Goal: Task Accomplishment & Management: Use online tool/utility

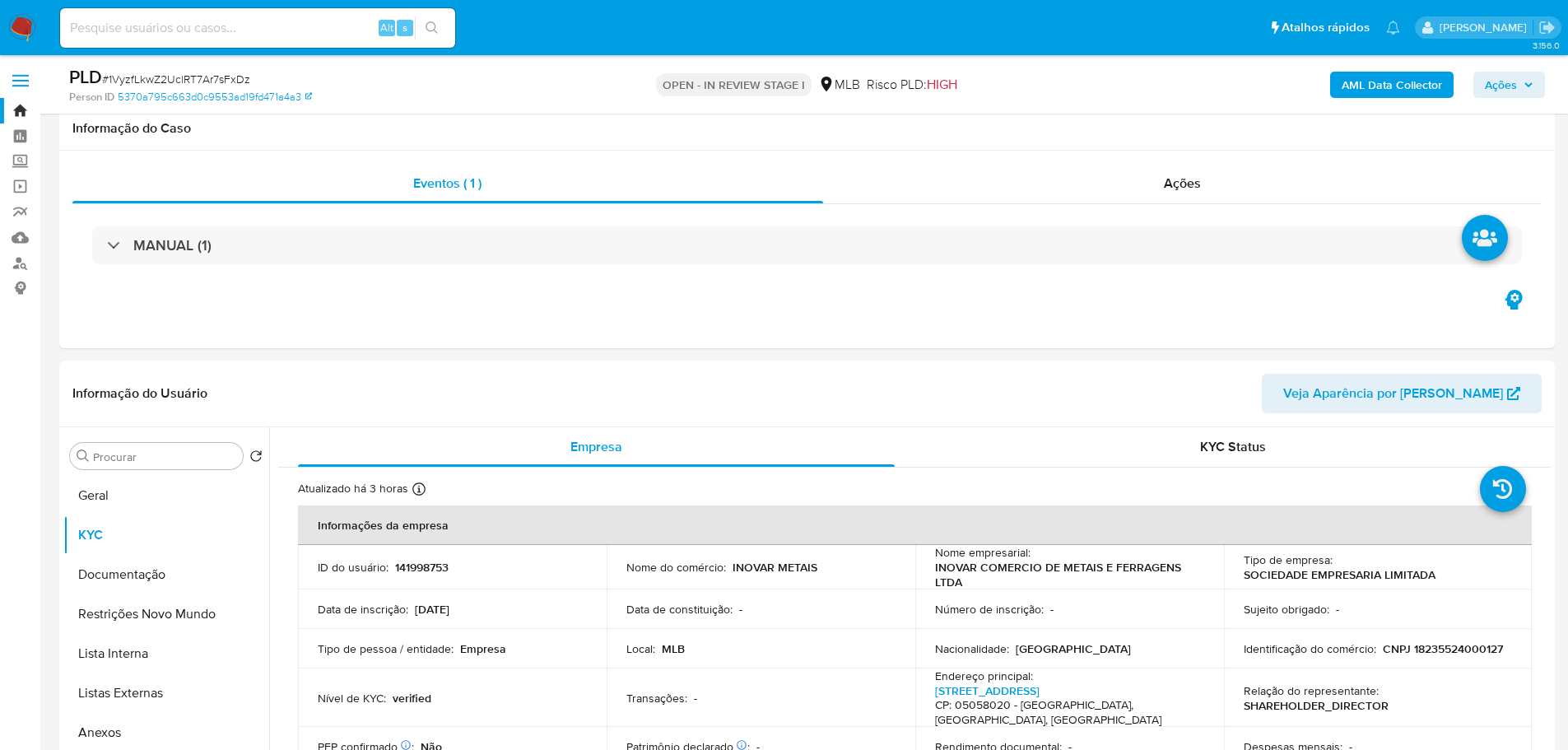
select select "10"
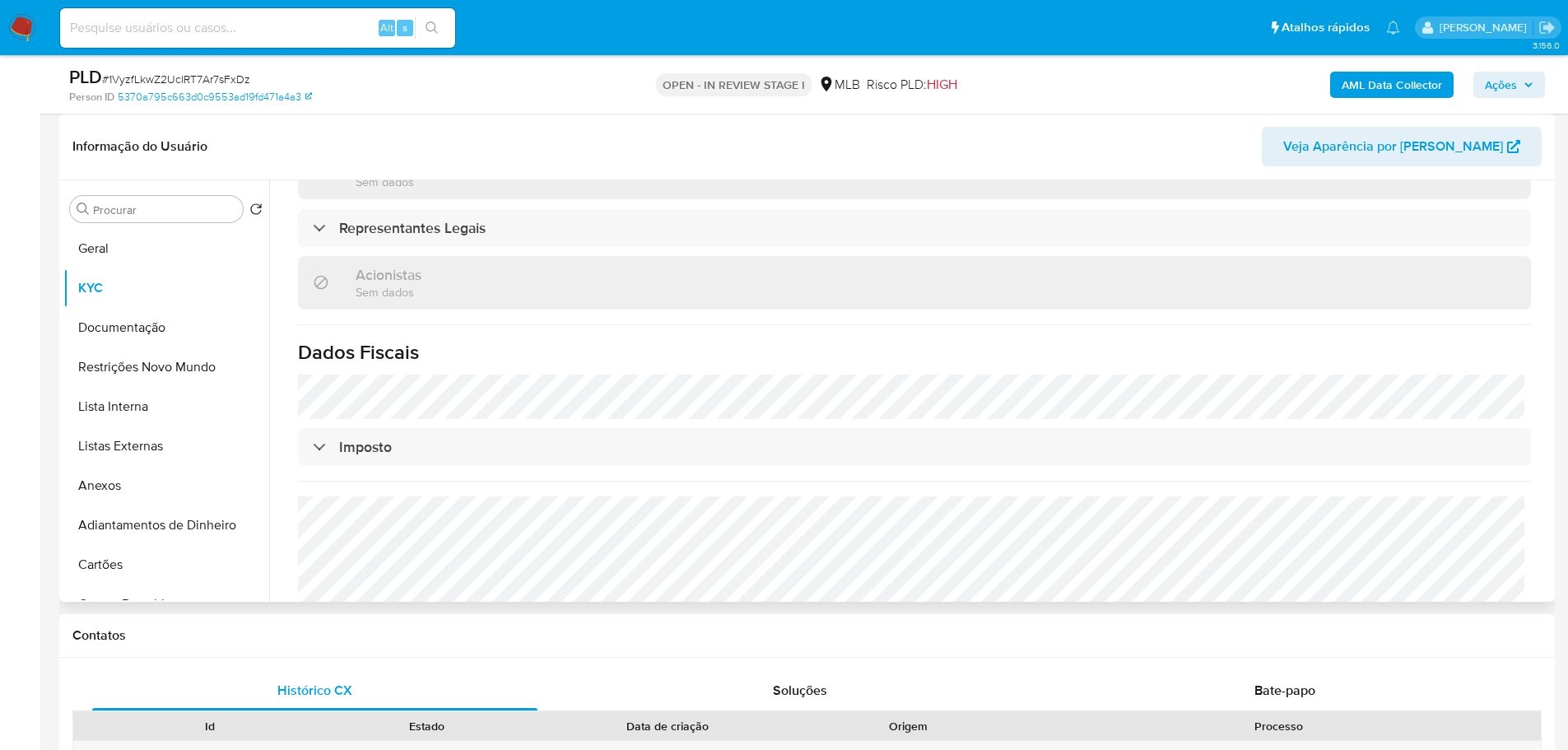
scroll to position [950, 0]
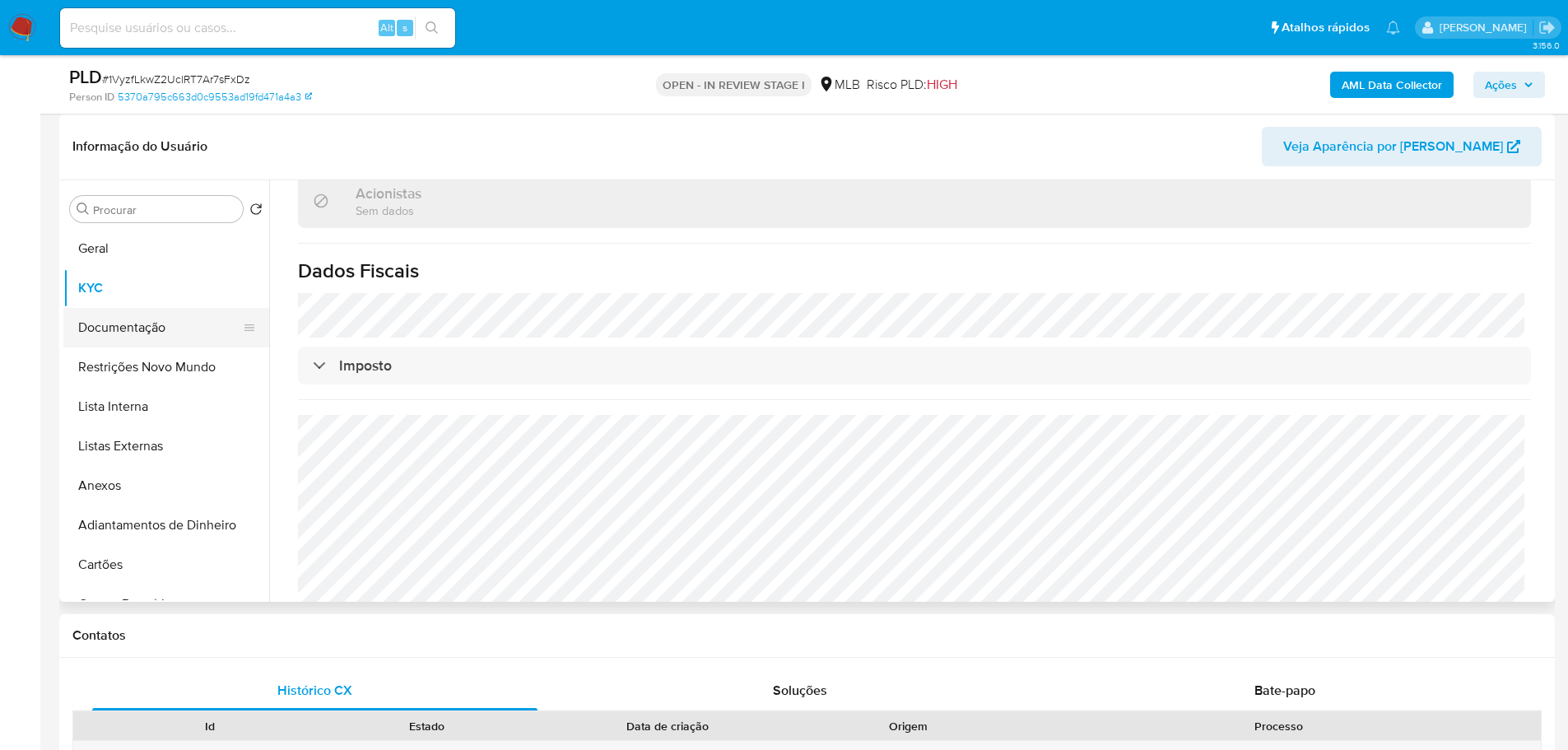
click at [182, 320] on button "Documentação" at bounding box center [160, 328] width 193 height 39
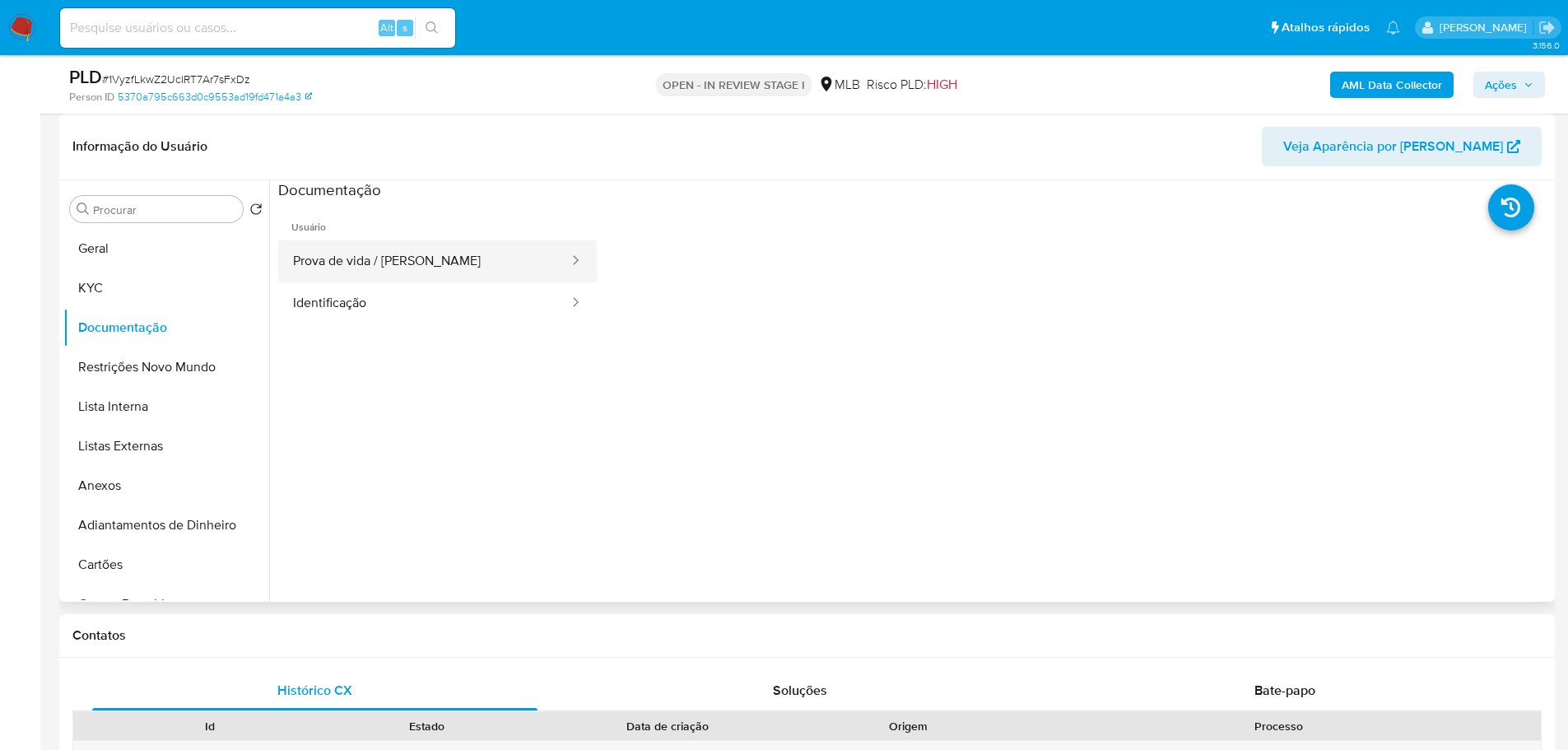
click at [396, 276] on button "Prova de vida / Selfie" at bounding box center [424, 261] width 292 height 42
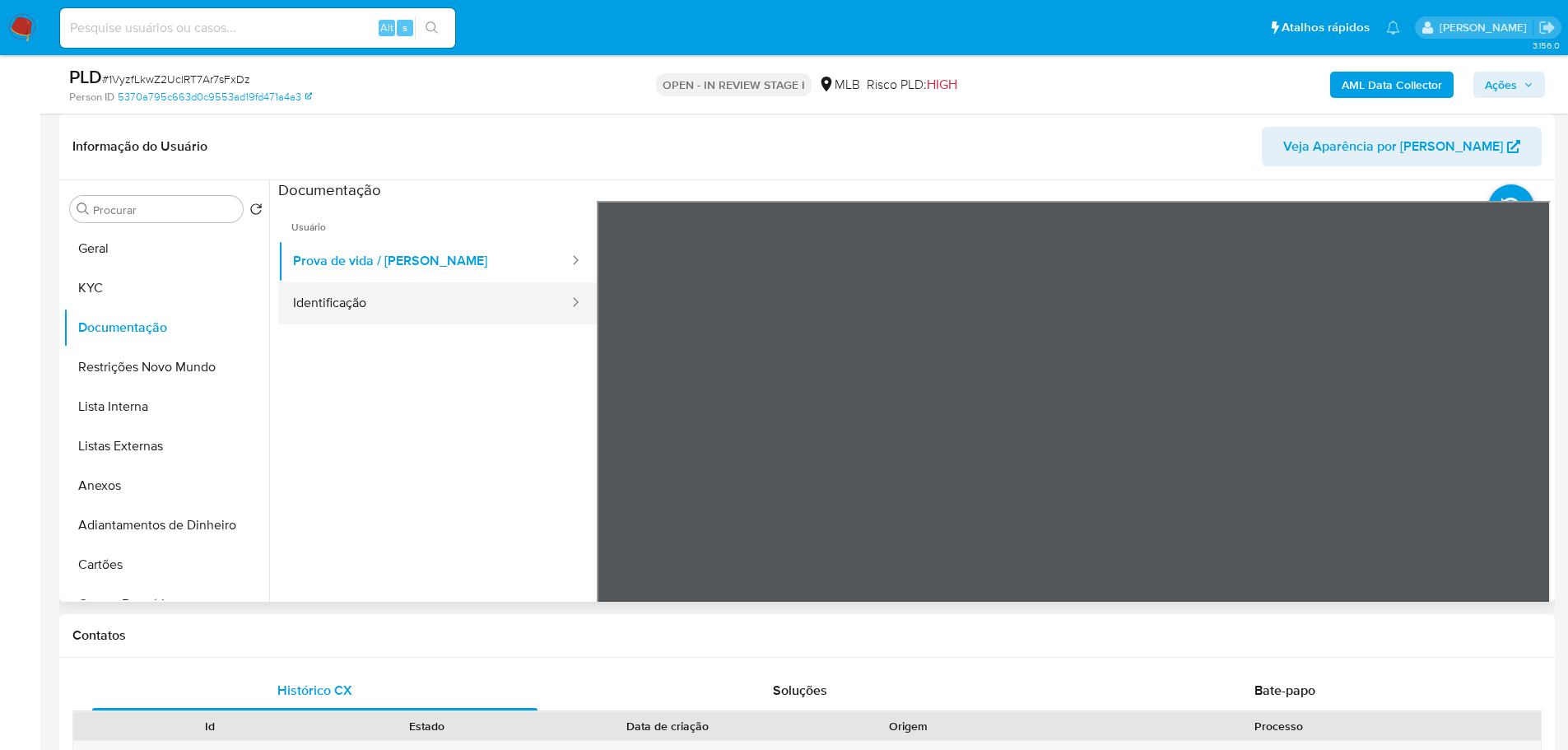
click at [413, 313] on button "Identificação" at bounding box center [424, 303] width 292 height 42
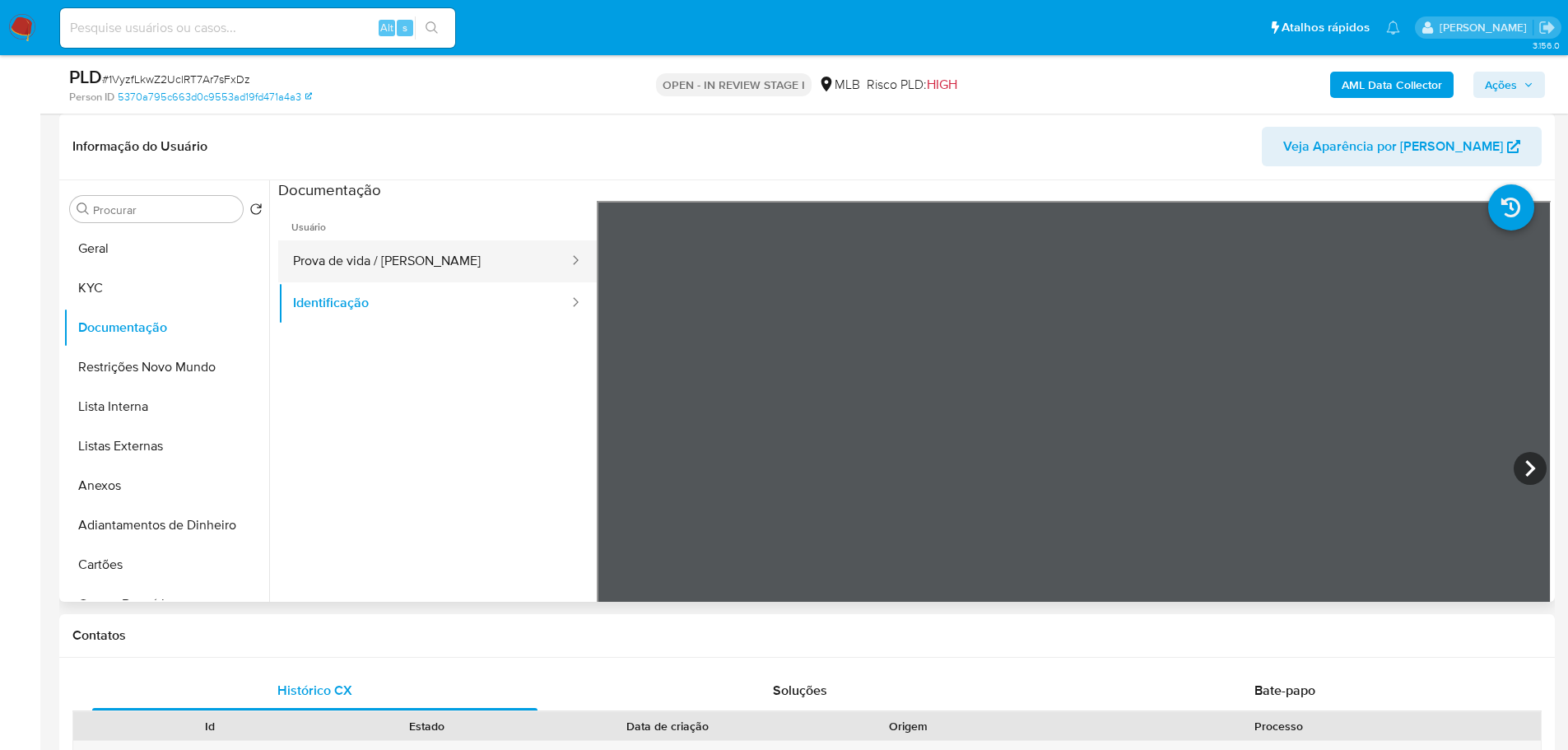
click at [440, 264] on button "Prova de vida / Selfie" at bounding box center [424, 261] width 292 height 42
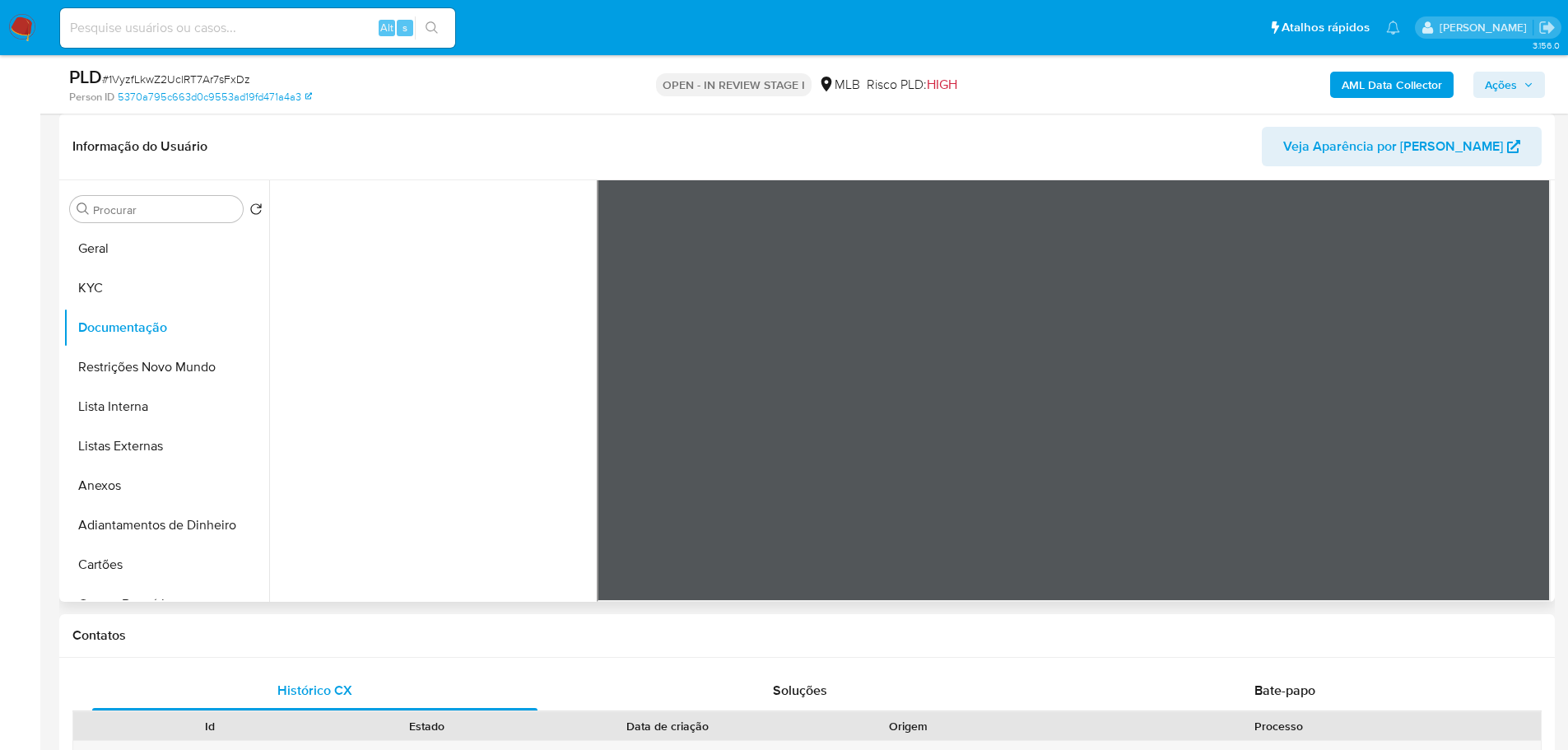
scroll to position [51, 0]
click at [1272, 688] on span "Bate-papo" at bounding box center [1284, 690] width 61 height 19
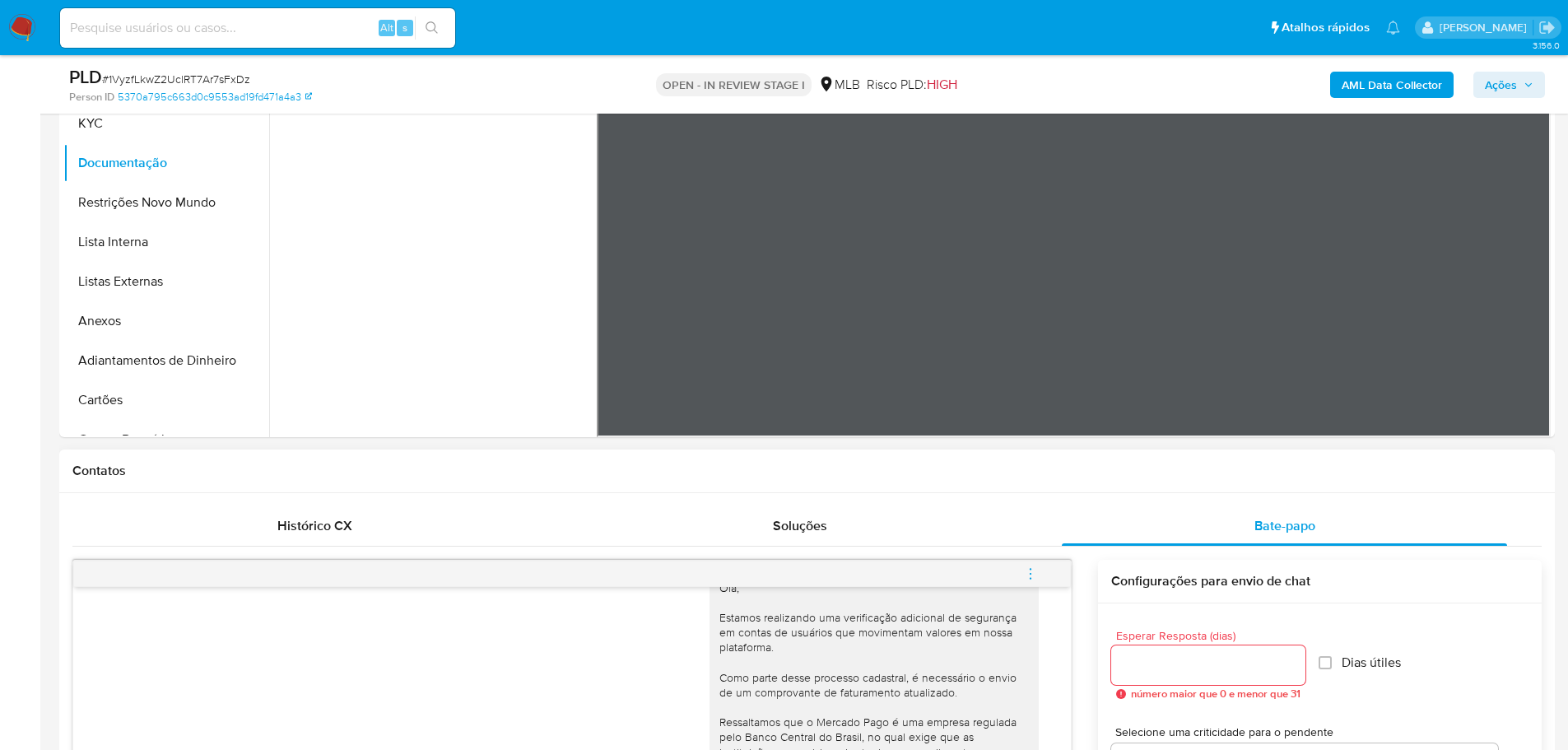
scroll to position [82, 0]
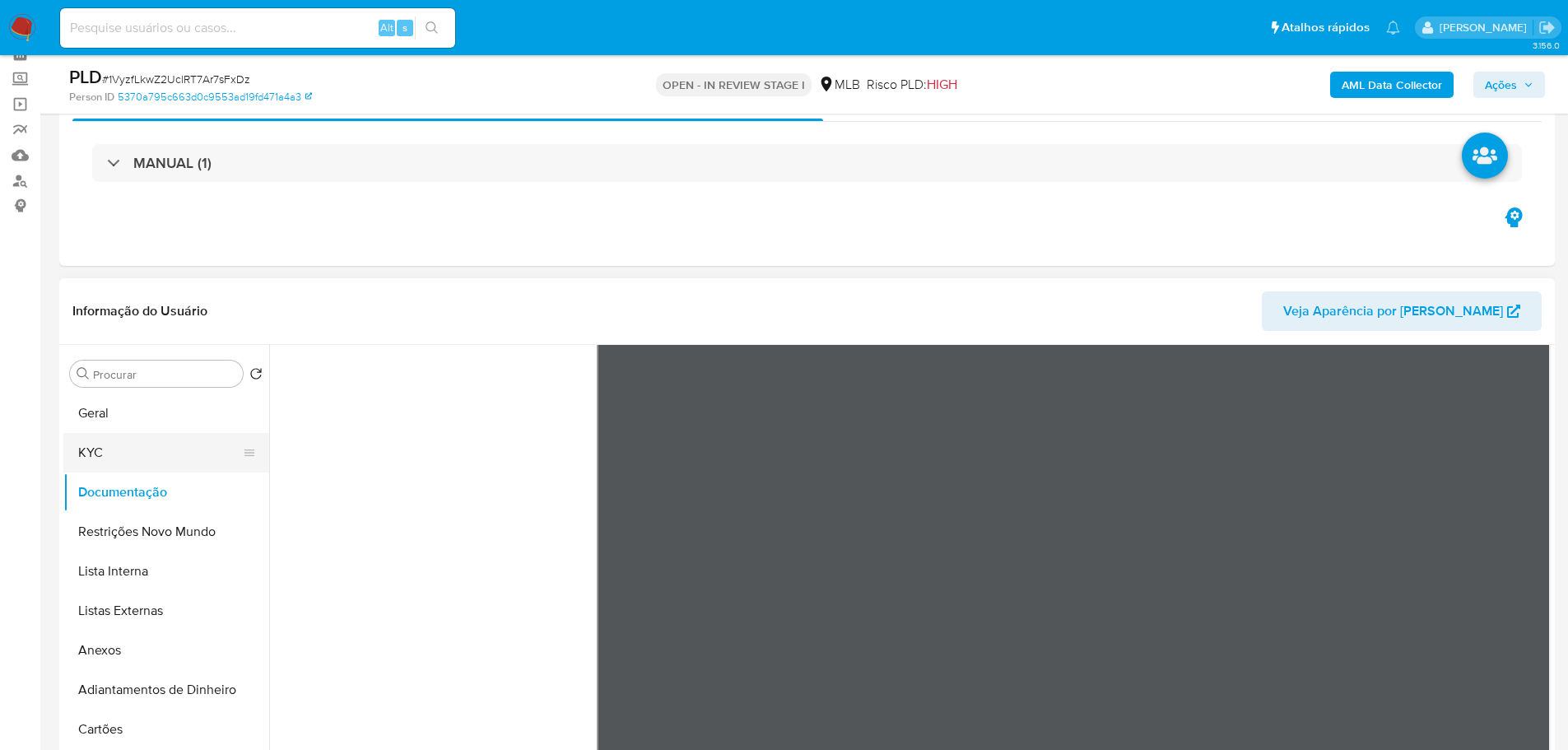
click at [143, 451] on button "KYC" at bounding box center [160, 452] width 193 height 39
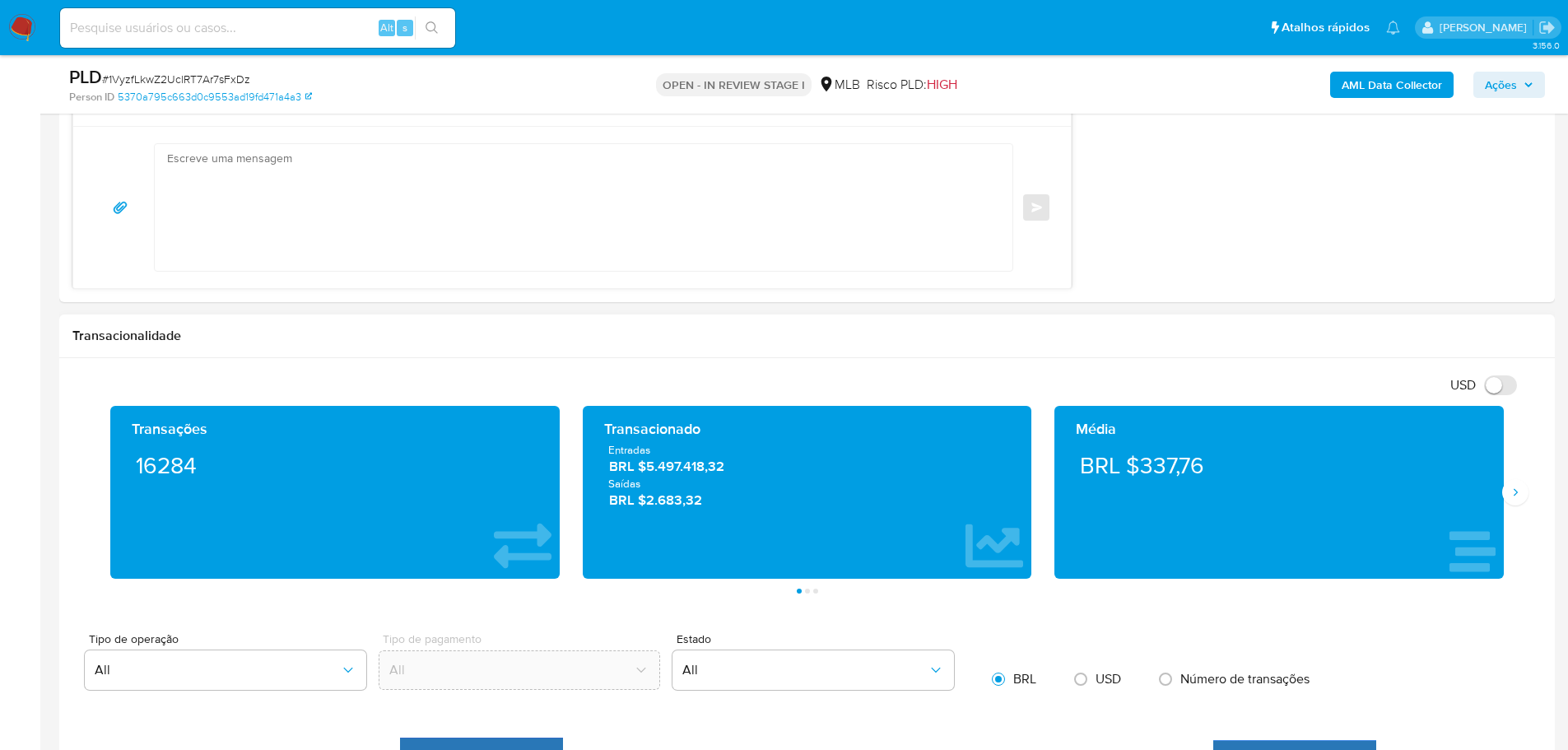
scroll to position [1400, 0]
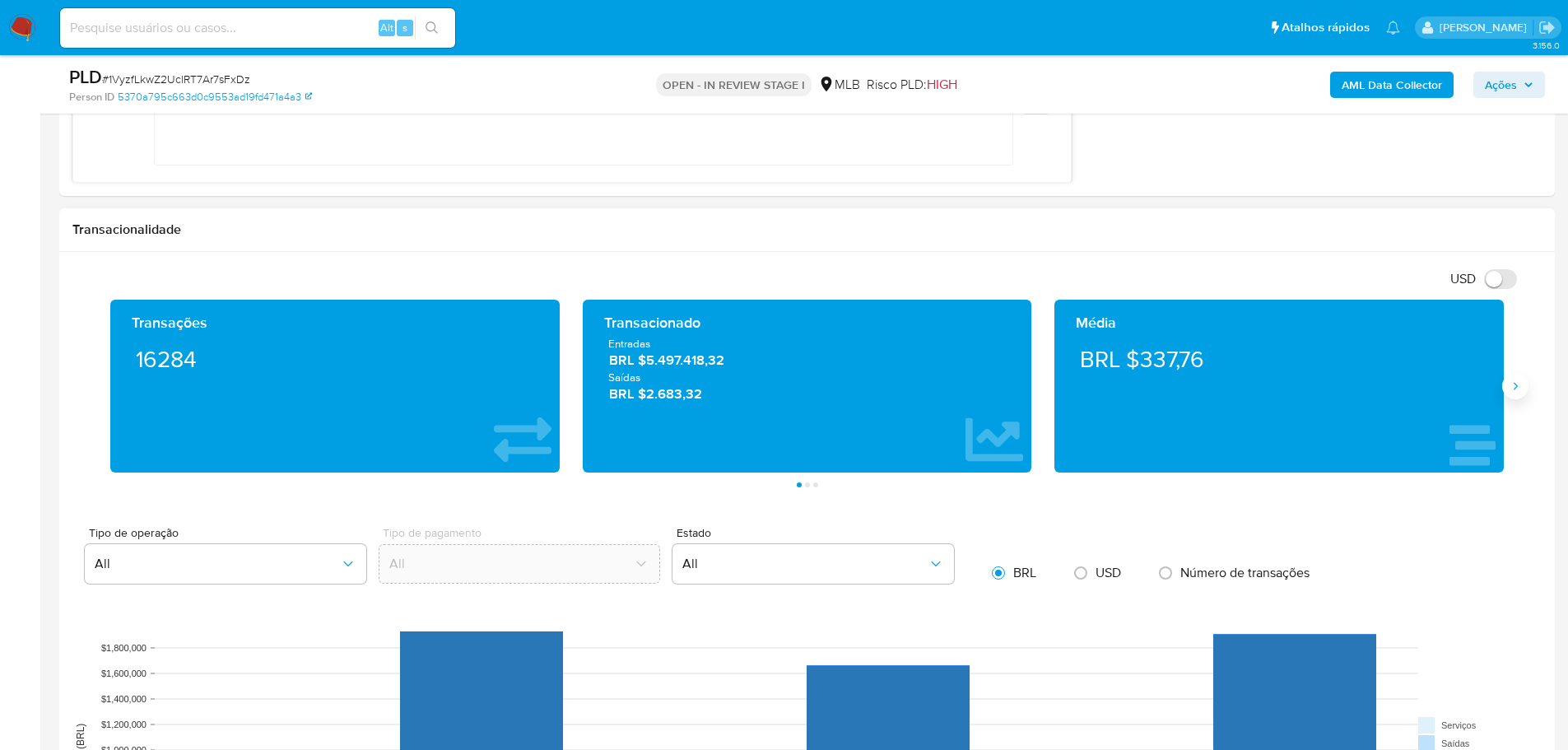
click at [1516, 398] on button "Siguiente" at bounding box center [1515, 386] width 26 height 26
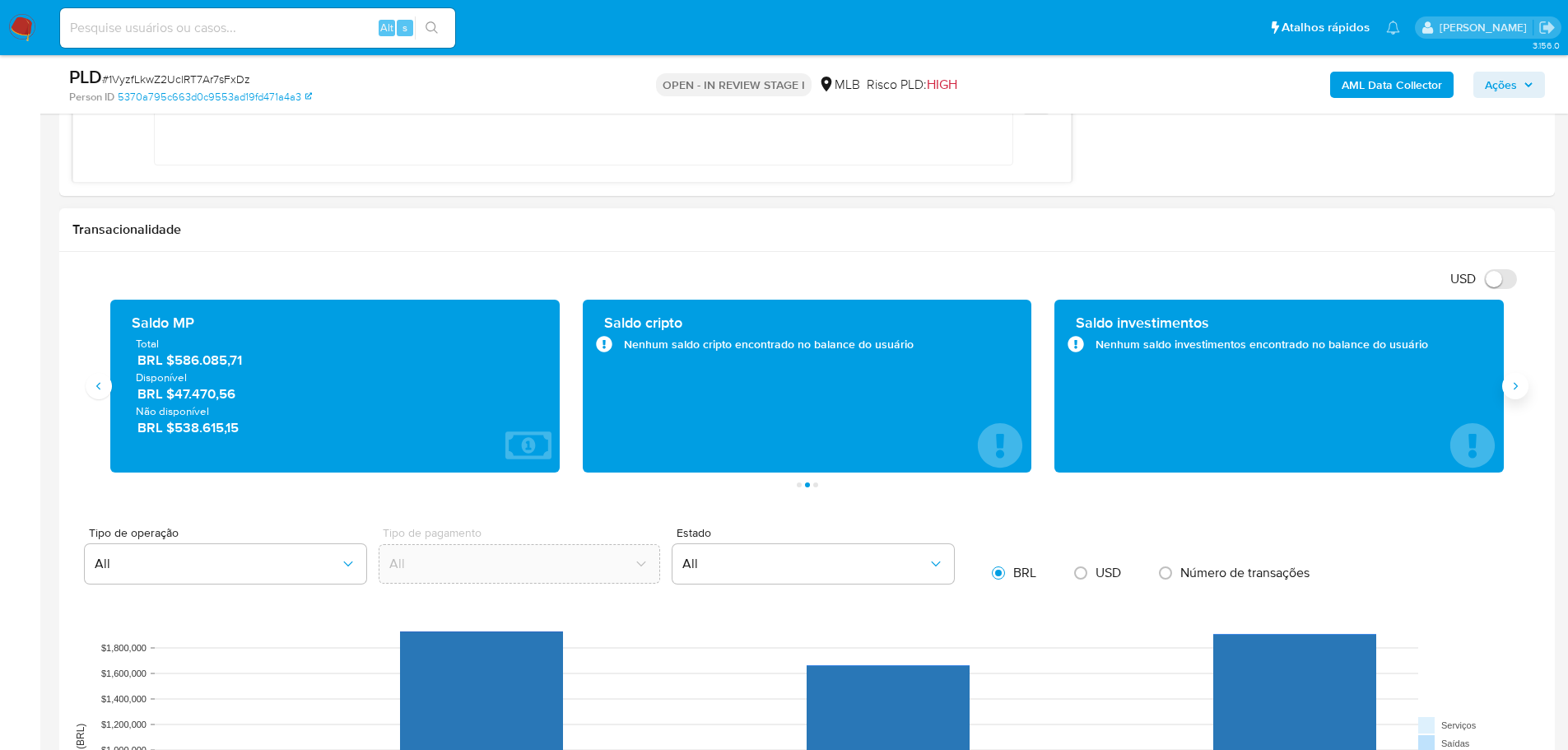
click at [1516, 398] on button "Siguiente" at bounding box center [1515, 386] width 26 height 26
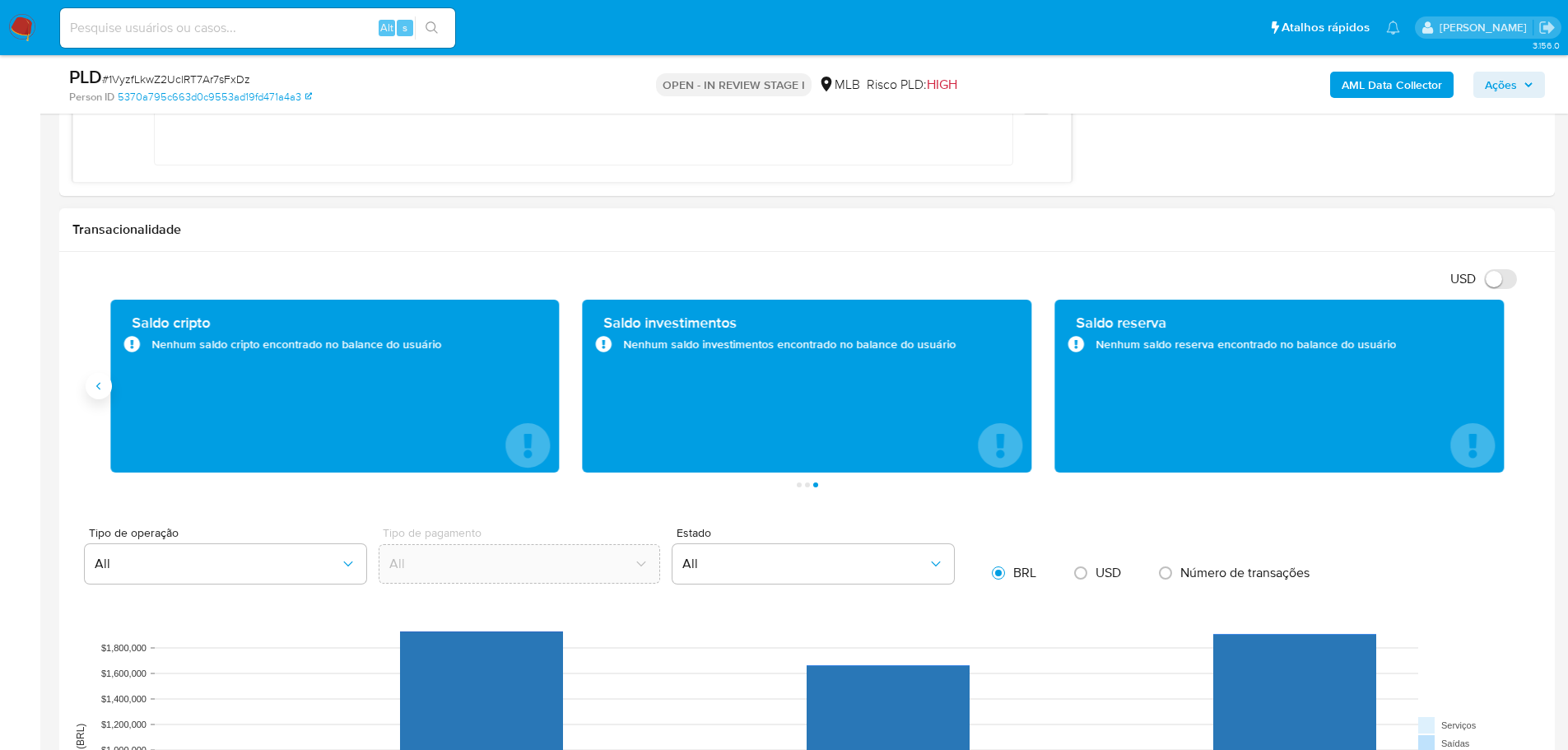
click at [100, 390] on icon "Anterior" at bounding box center [98, 386] width 13 height 13
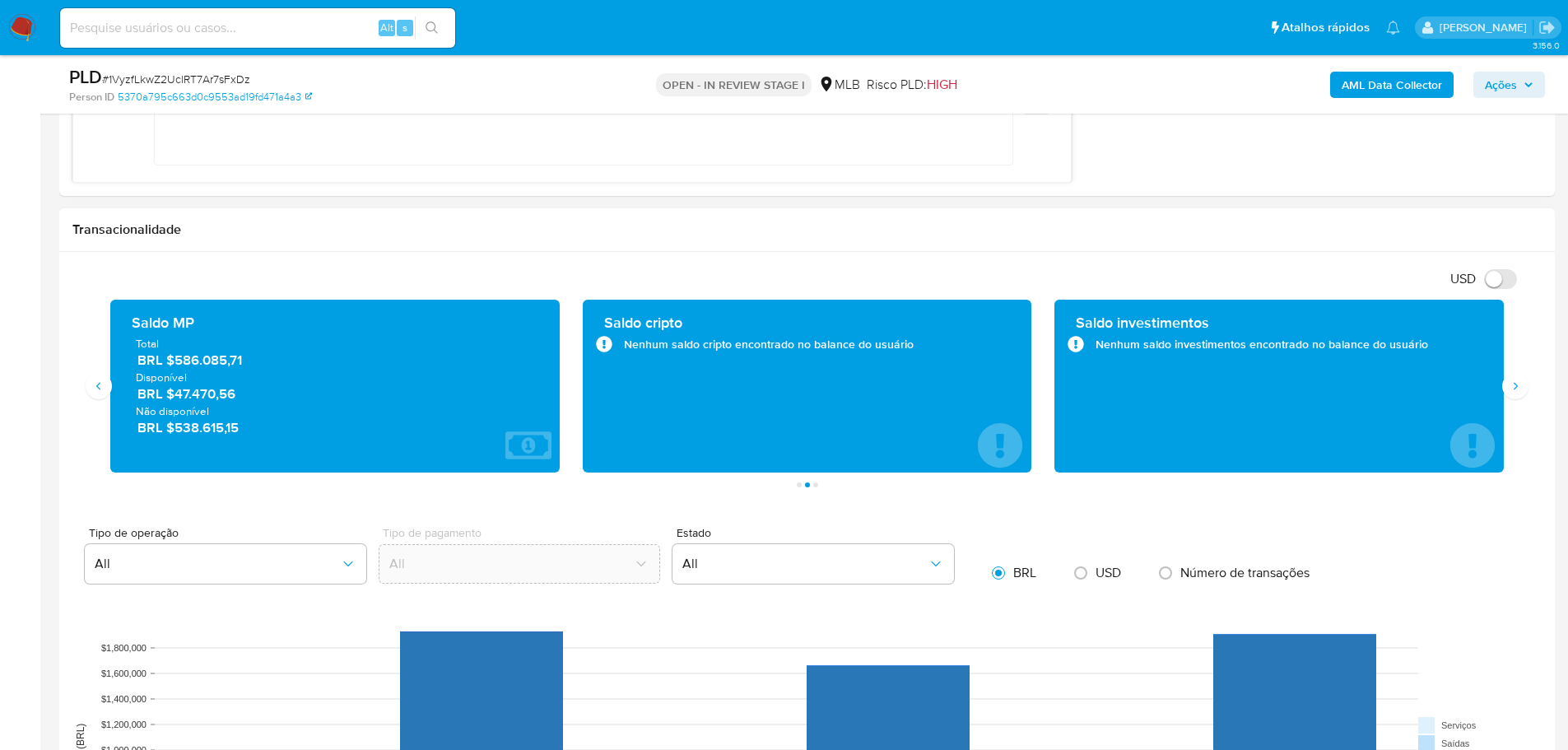
drag, startPoint x: 810, startPoint y: 6, endPoint x: 444, endPoint y: 283, distance: 459.0
click at [444, 283] on div "USD Alternar entre moeda local e dólar" at bounding box center [800, 278] width 1457 height 27
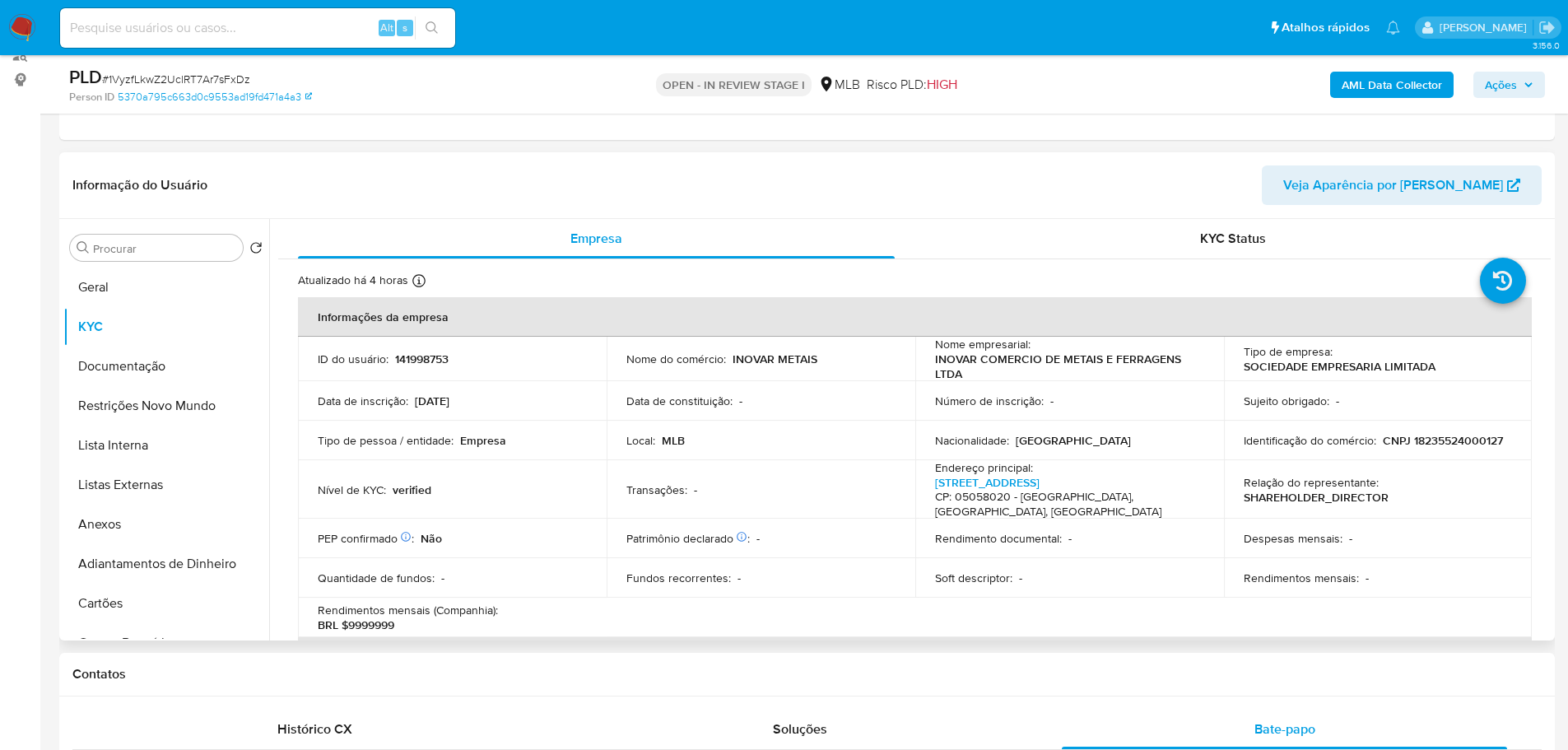
scroll to position [82, 0]
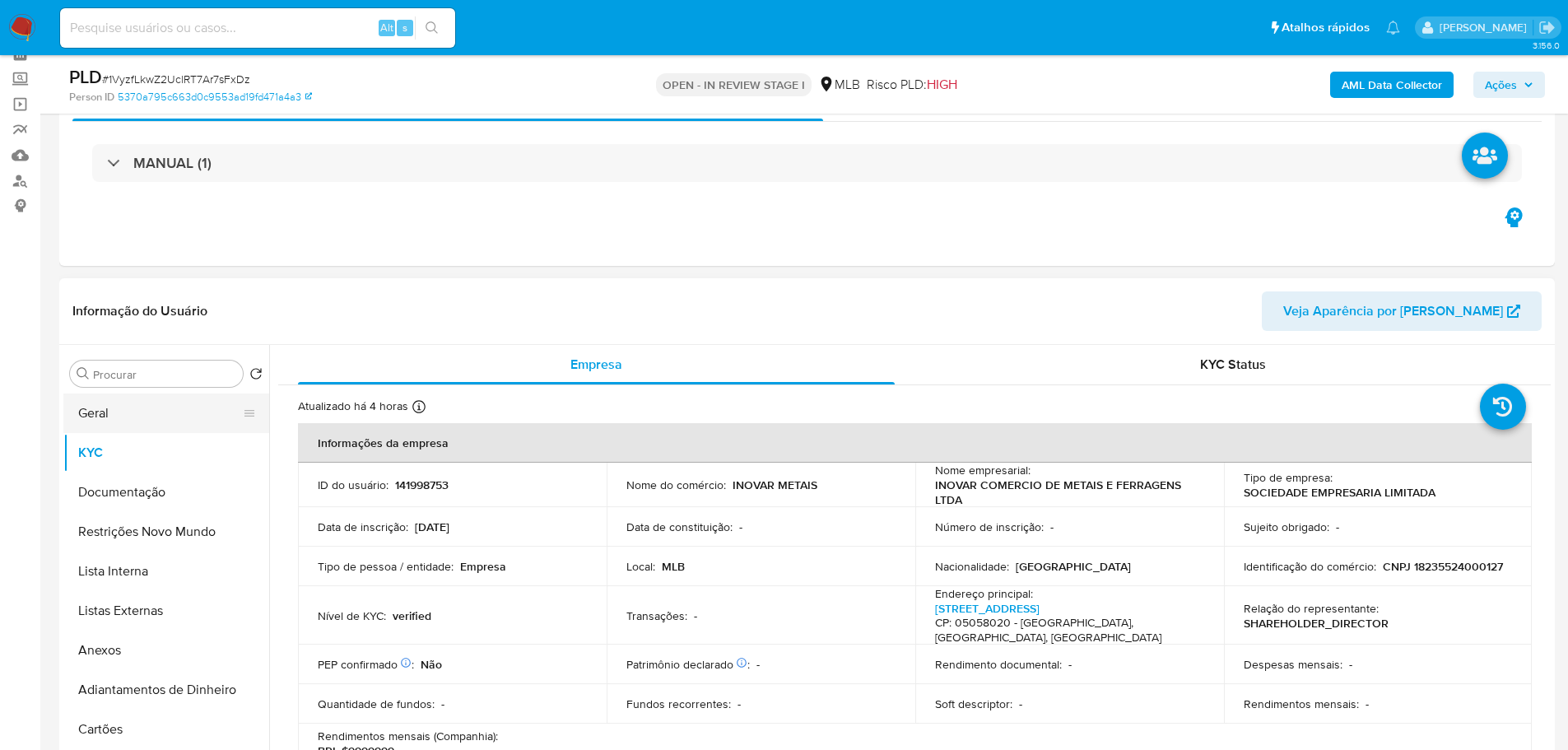
click at [95, 423] on button "Geral" at bounding box center [160, 413] width 193 height 39
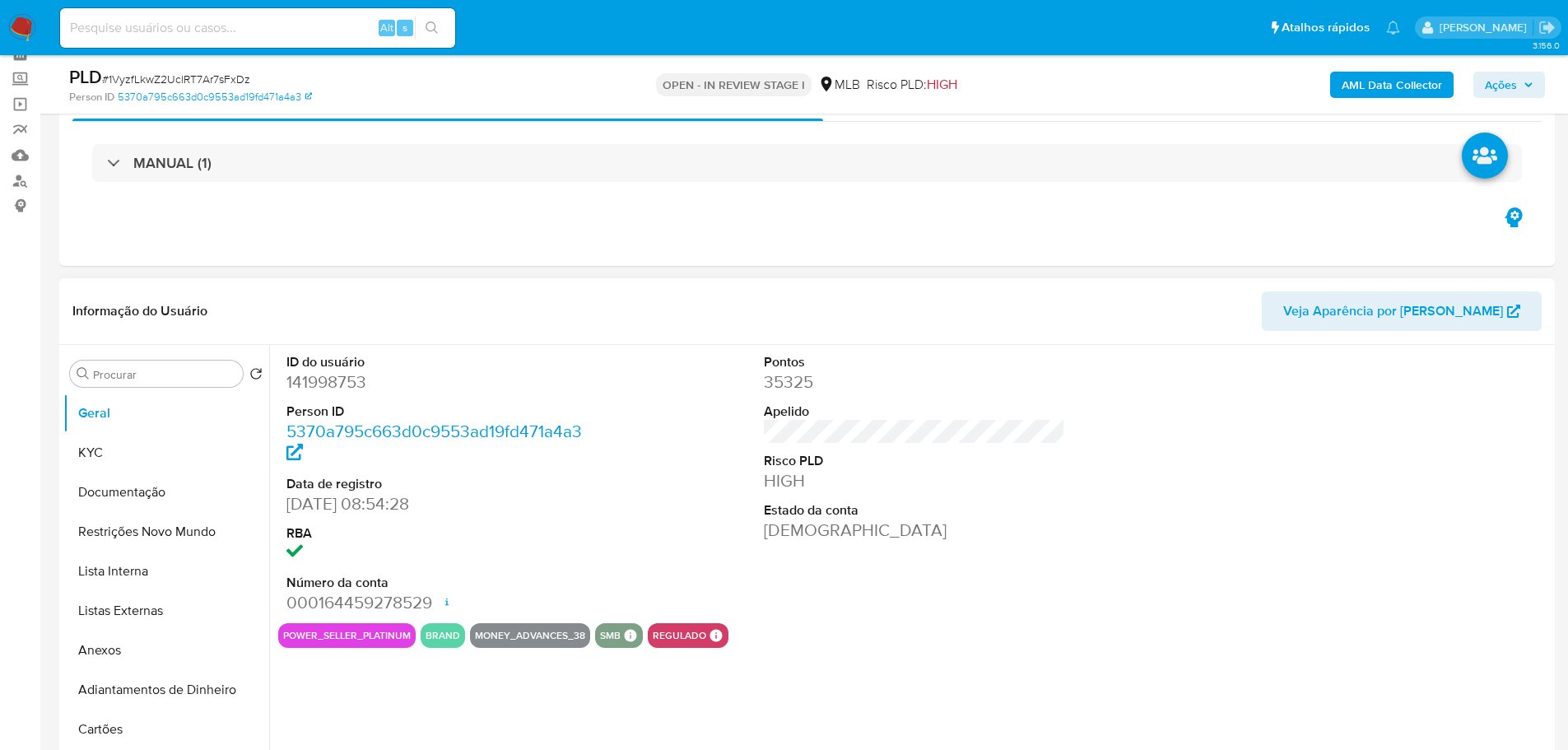
click at [335, 387] on dd "141998753" at bounding box center [437, 382] width 302 height 23
copy dd "141998753"
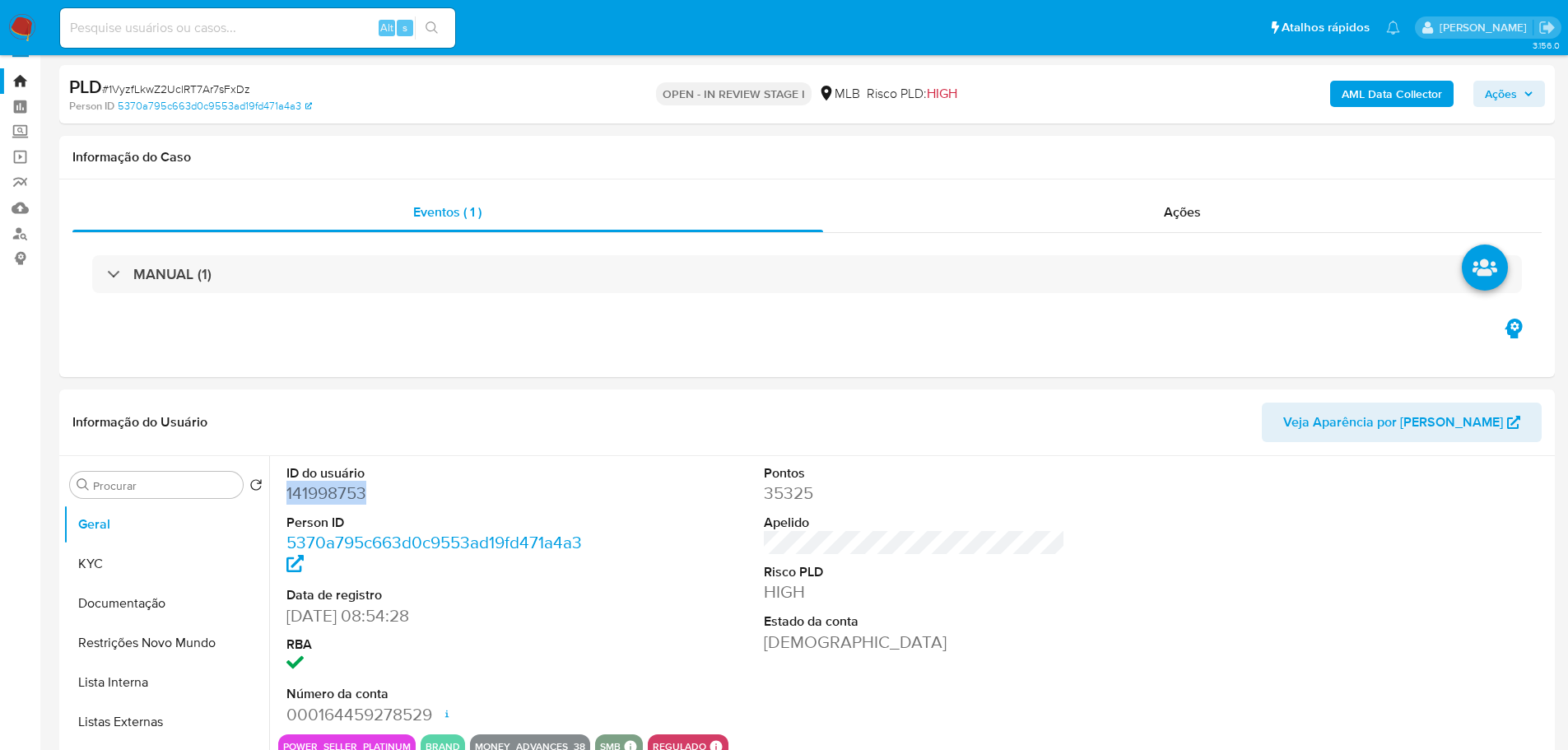
scroll to position [0, 0]
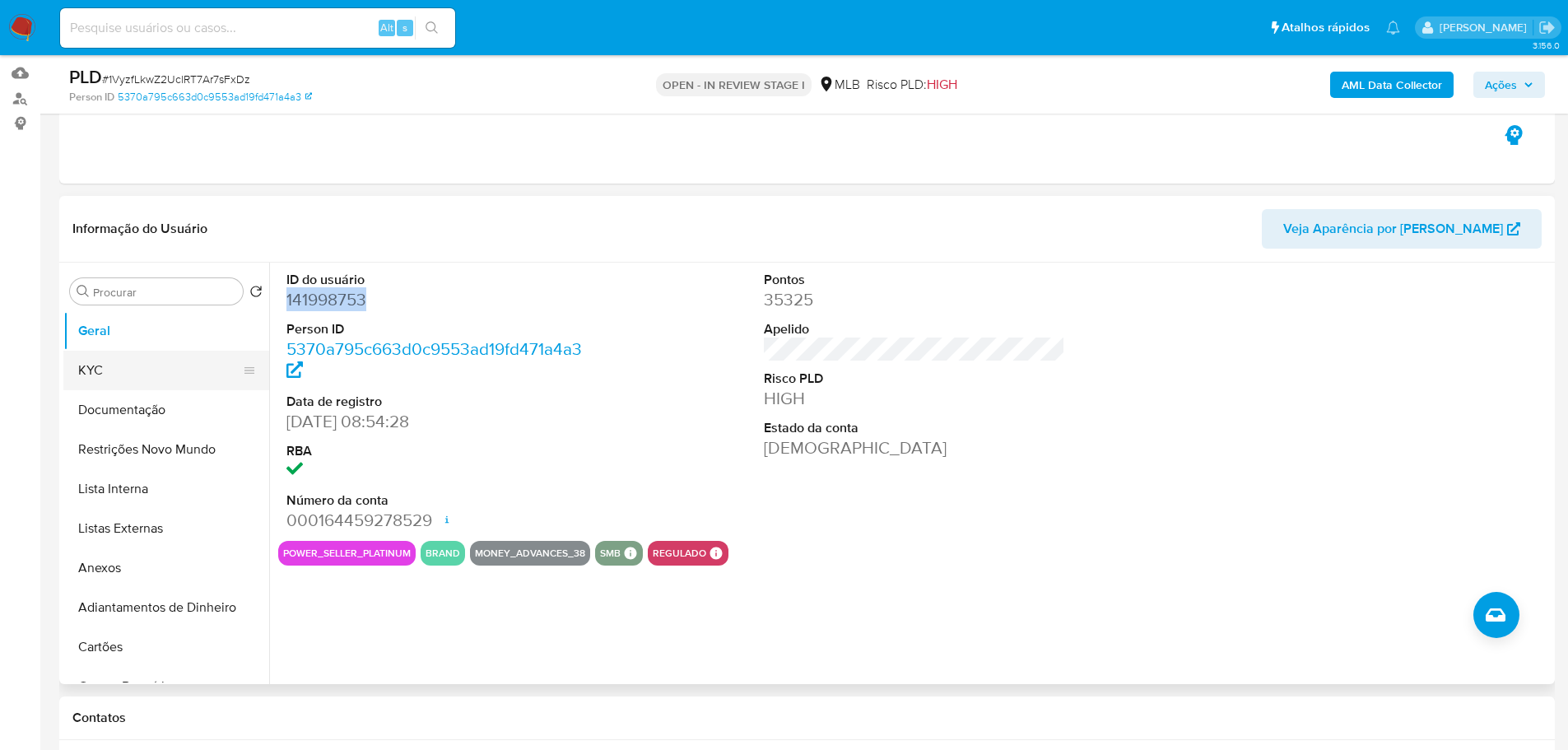
click at [99, 364] on button "KYC" at bounding box center [160, 371] width 193 height 39
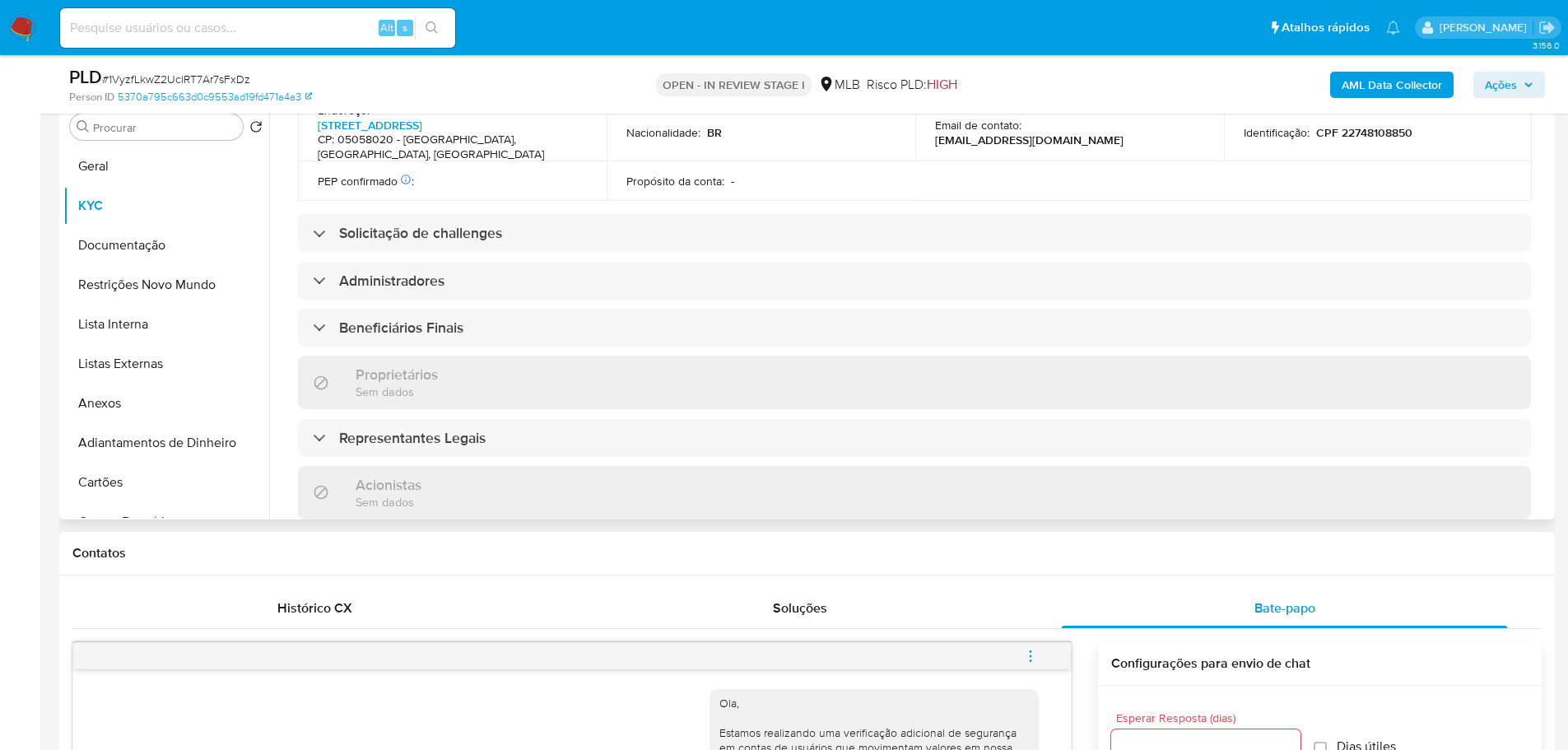
scroll to position [945, 0]
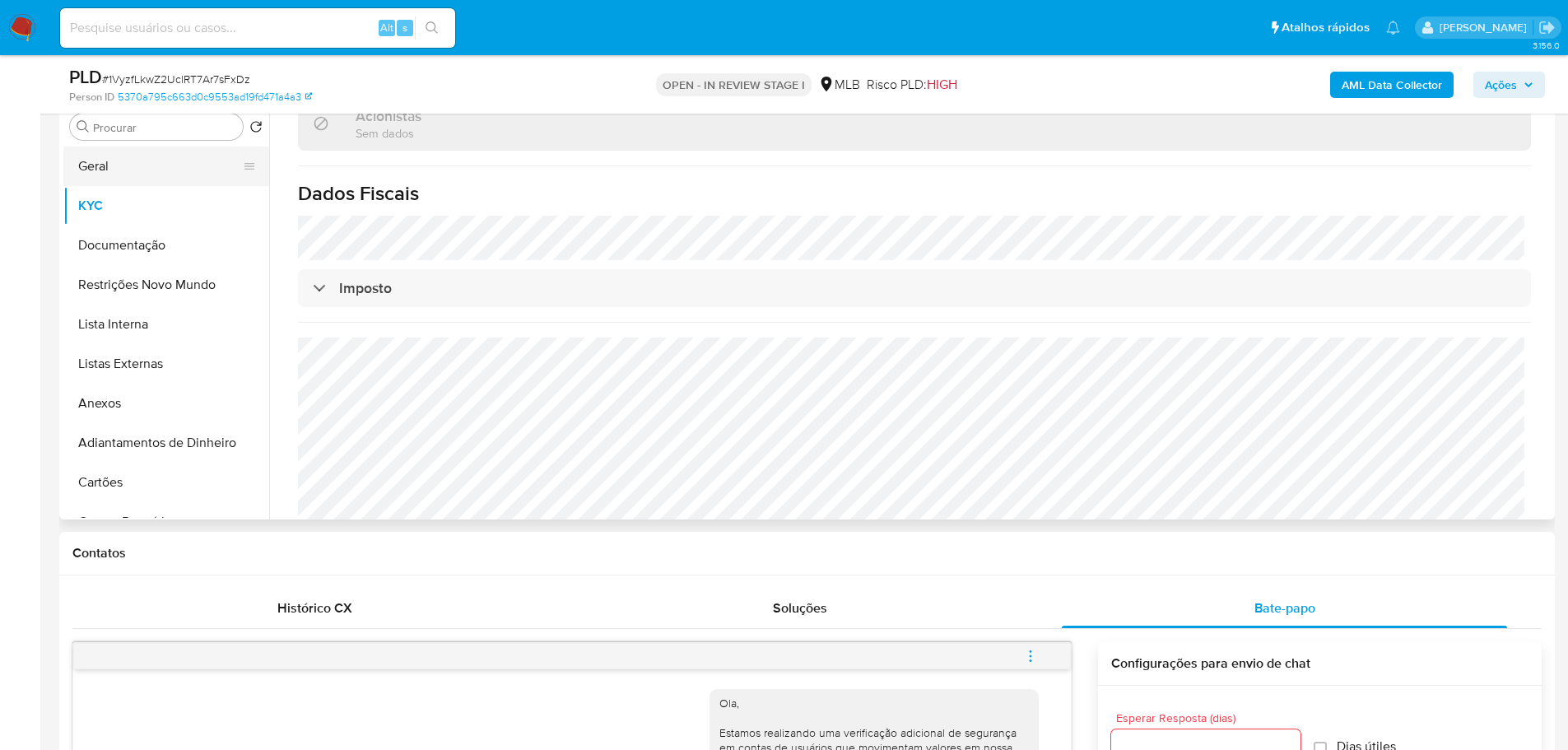
click at [130, 147] on button "Geral" at bounding box center [160, 166] width 193 height 39
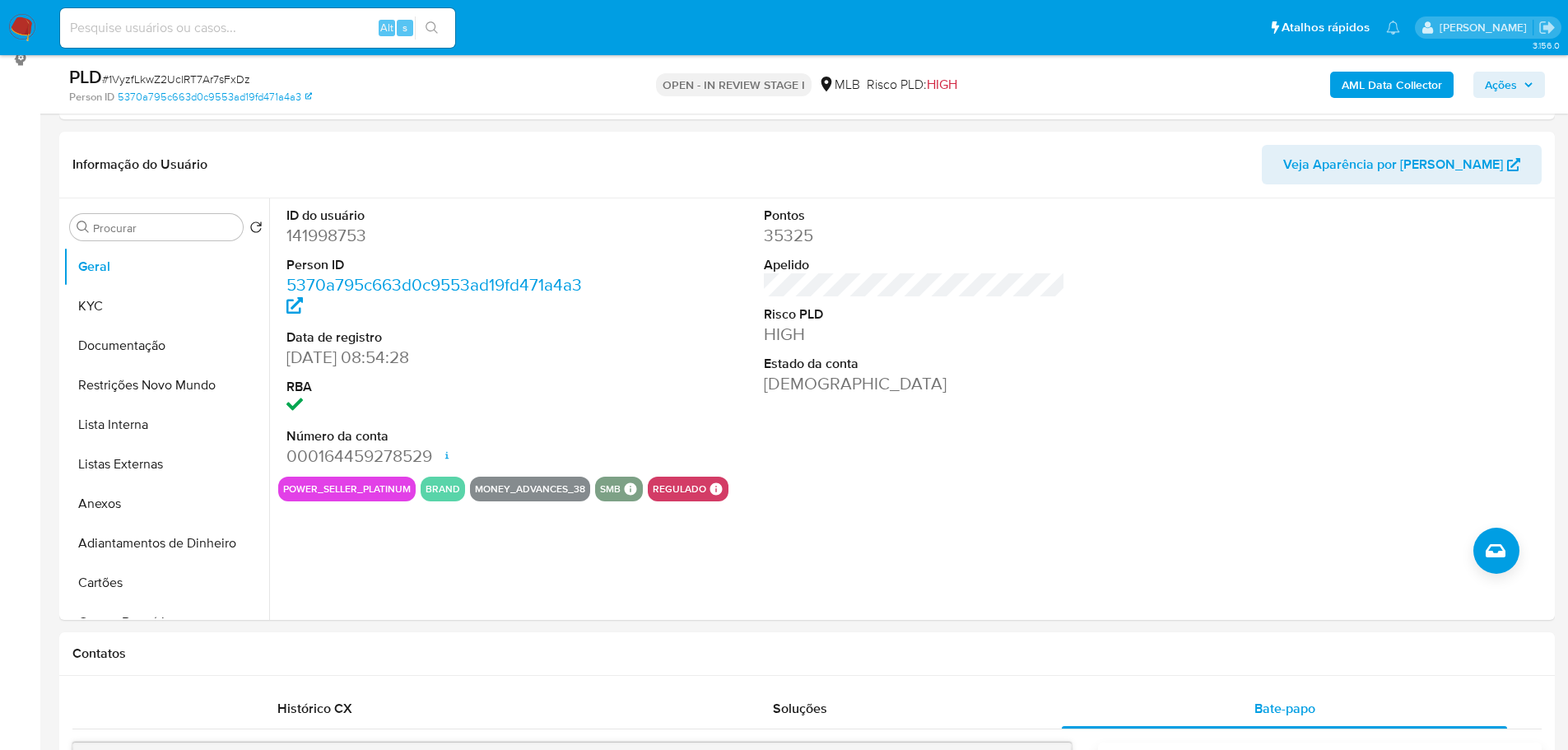
scroll to position [205, 0]
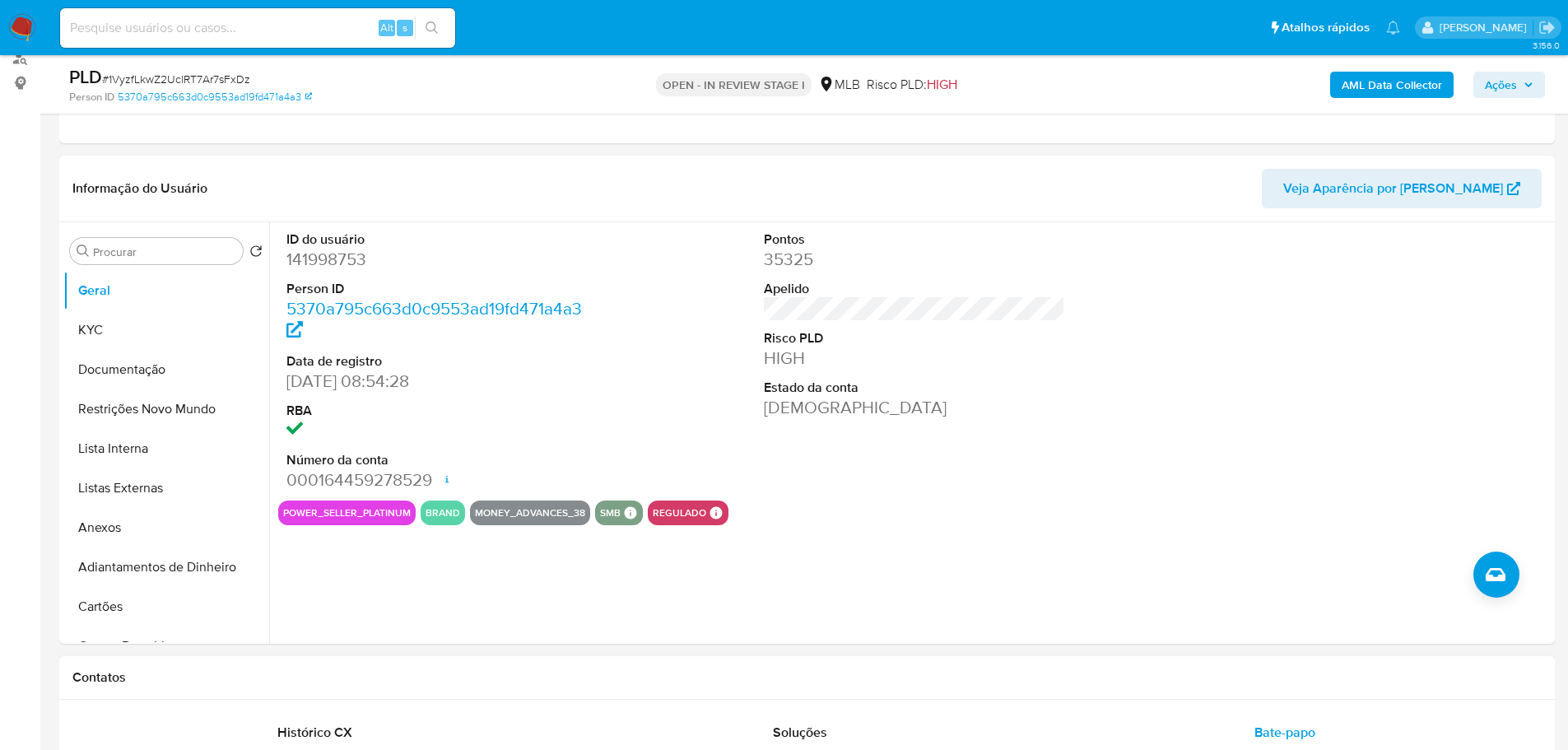
click at [260, 657] on div "Contatos" at bounding box center [806, 678] width 1495 height 44
click at [104, 318] on button "KYC" at bounding box center [160, 330] width 193 height 39
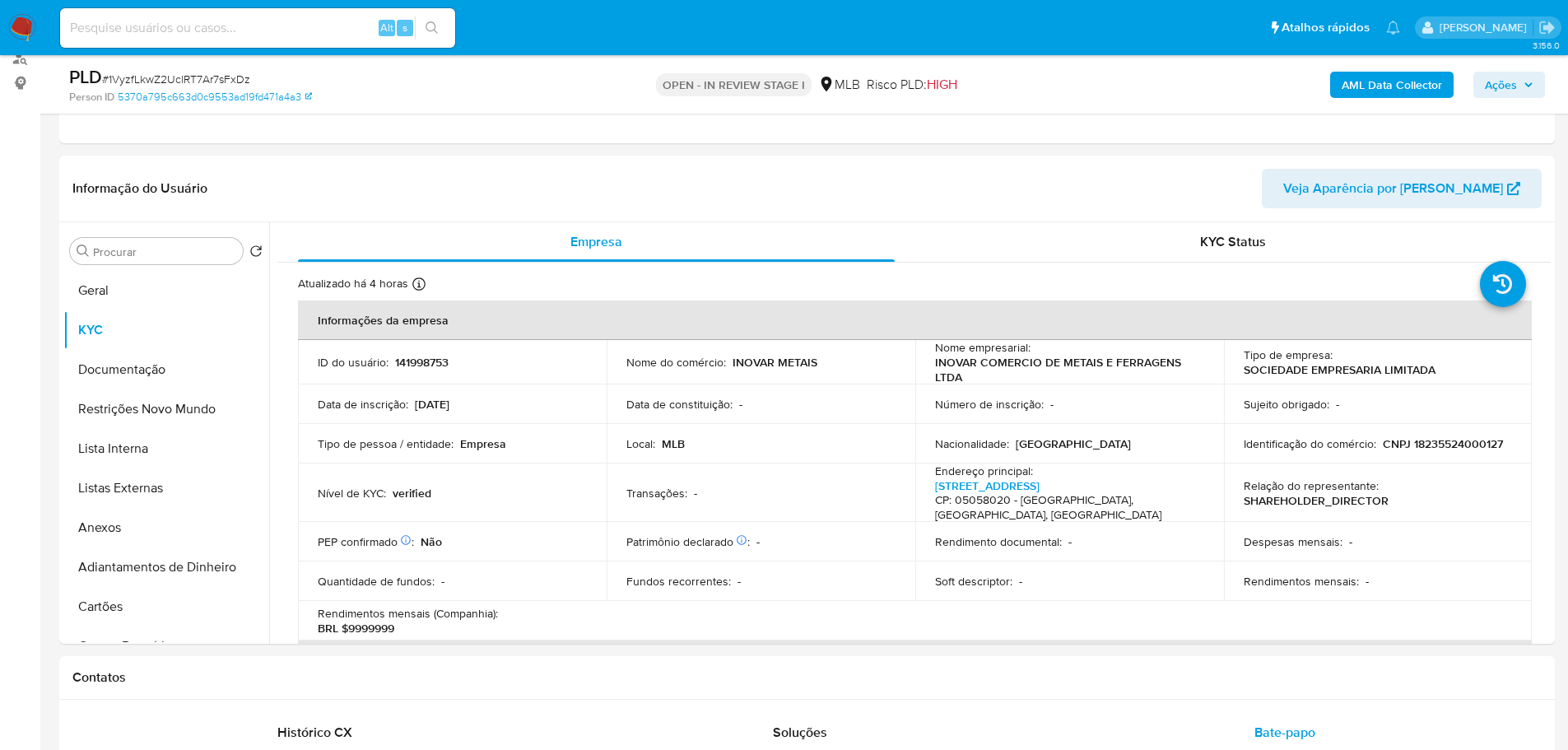
drag, startPoint x: 353, startPoint y: 684, endPoint x: 282, endPoint y: 648, distance: 79.6
click at [353, 684] on h1 "Contatos" at bounding box center [806, 678] width 1469 height 17
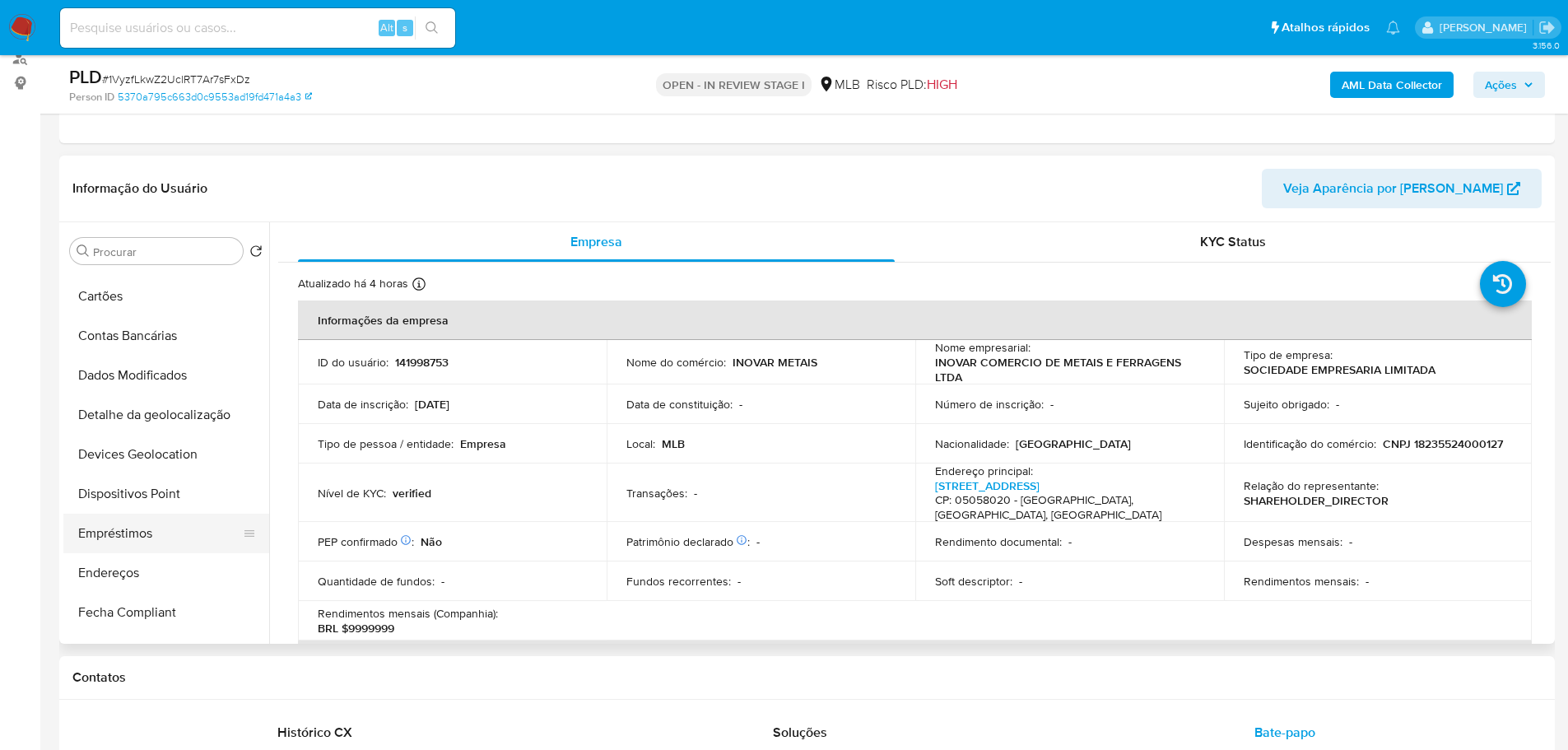
scroll to position [330, 0]
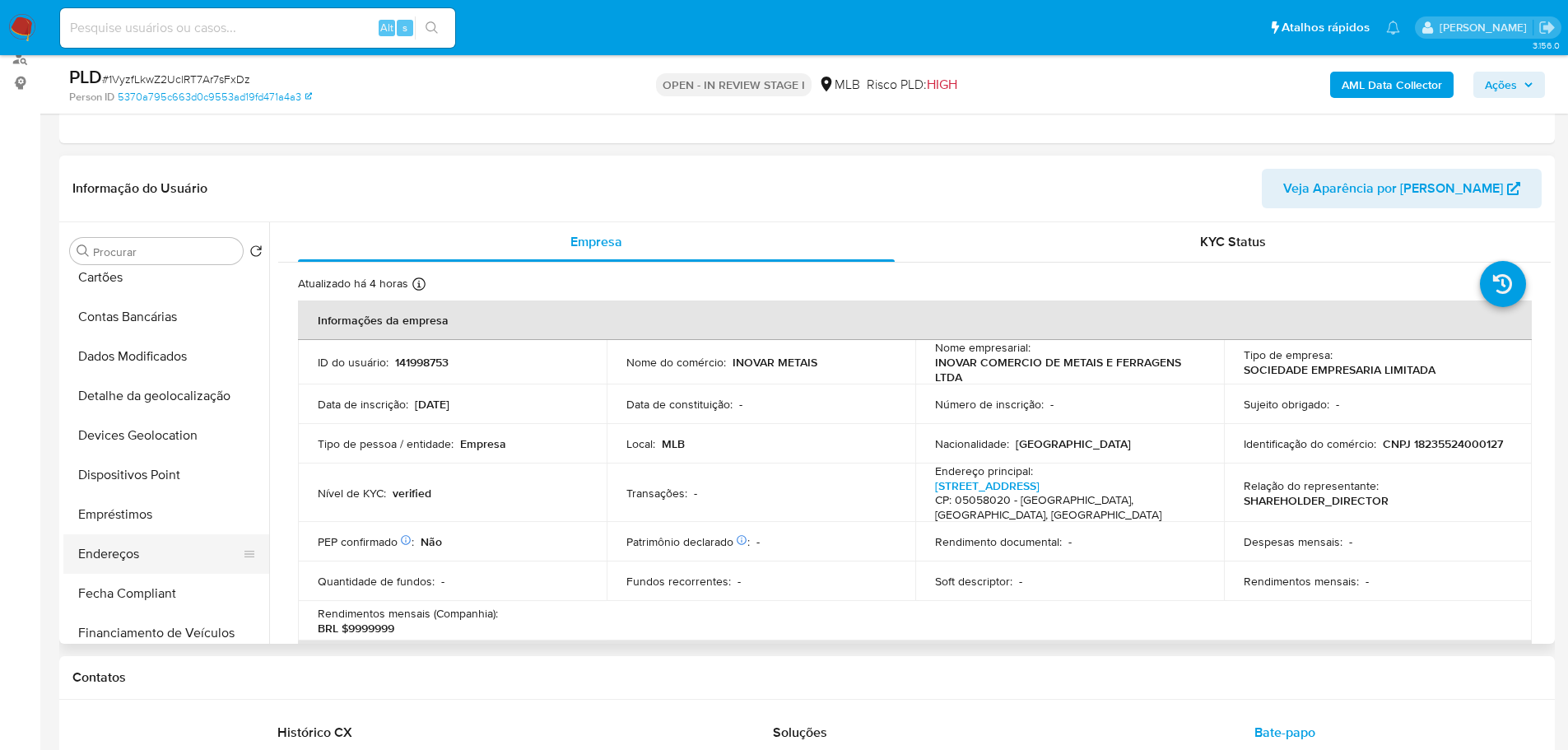
click at [145, 542] on button "Endereços" at bounding box center [160, 554] width 193 height 39
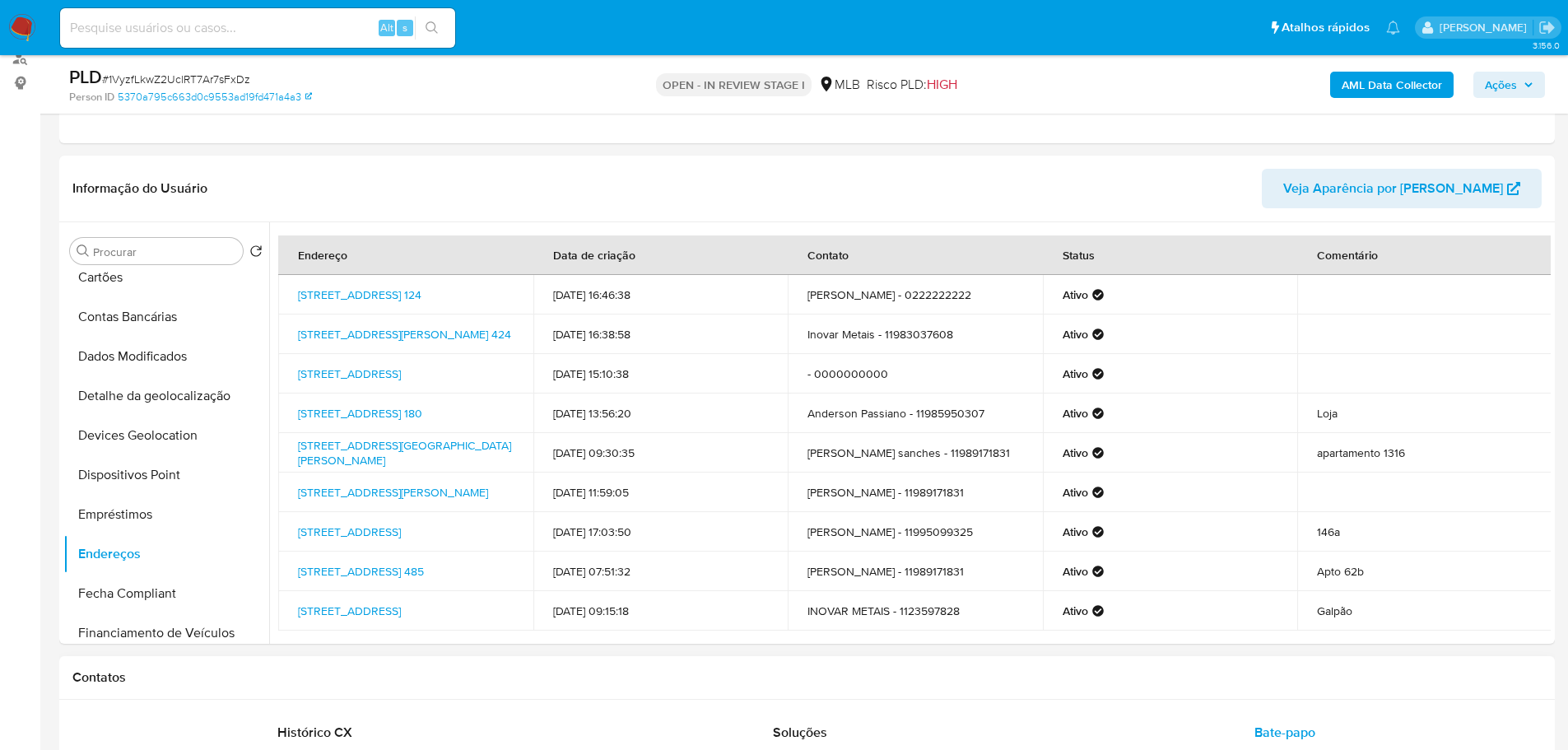
click at [190, 671] on h1 "Contatos" at bounding box center [806, 678] width 1469 height 17
click at [137, 398] on button "Detalhe da geolocalização" at bounding box center [160, 396] width 193 height 39
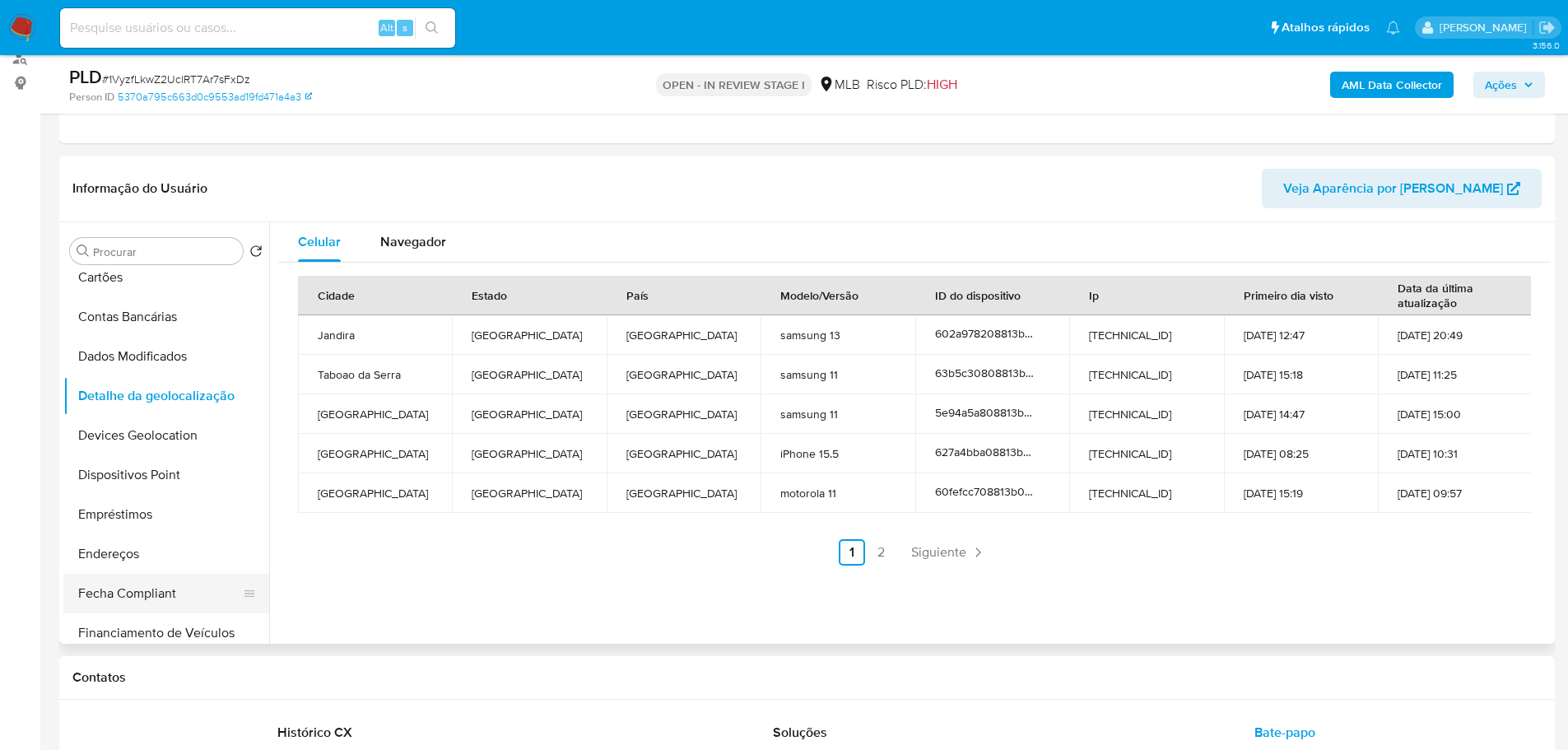
drag, startPoint x: 308, startPoint y: 684, endPoint x: 239, endPoint y: 585, distance: 120.7
click at [308, 684] on h1 "Contatos" at bounding box center [806, 678] width 1469 height 17
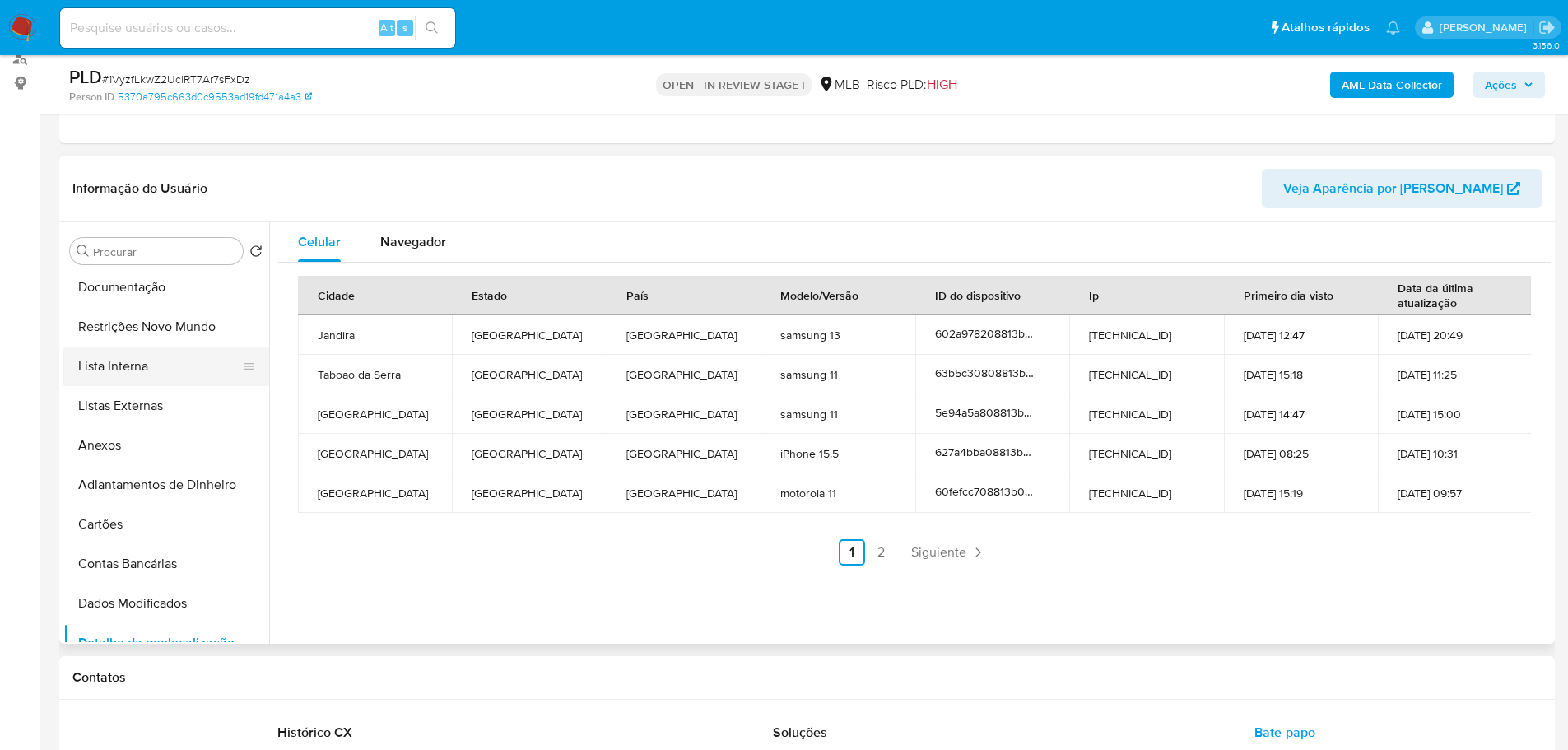
scroll to position [0, 0]
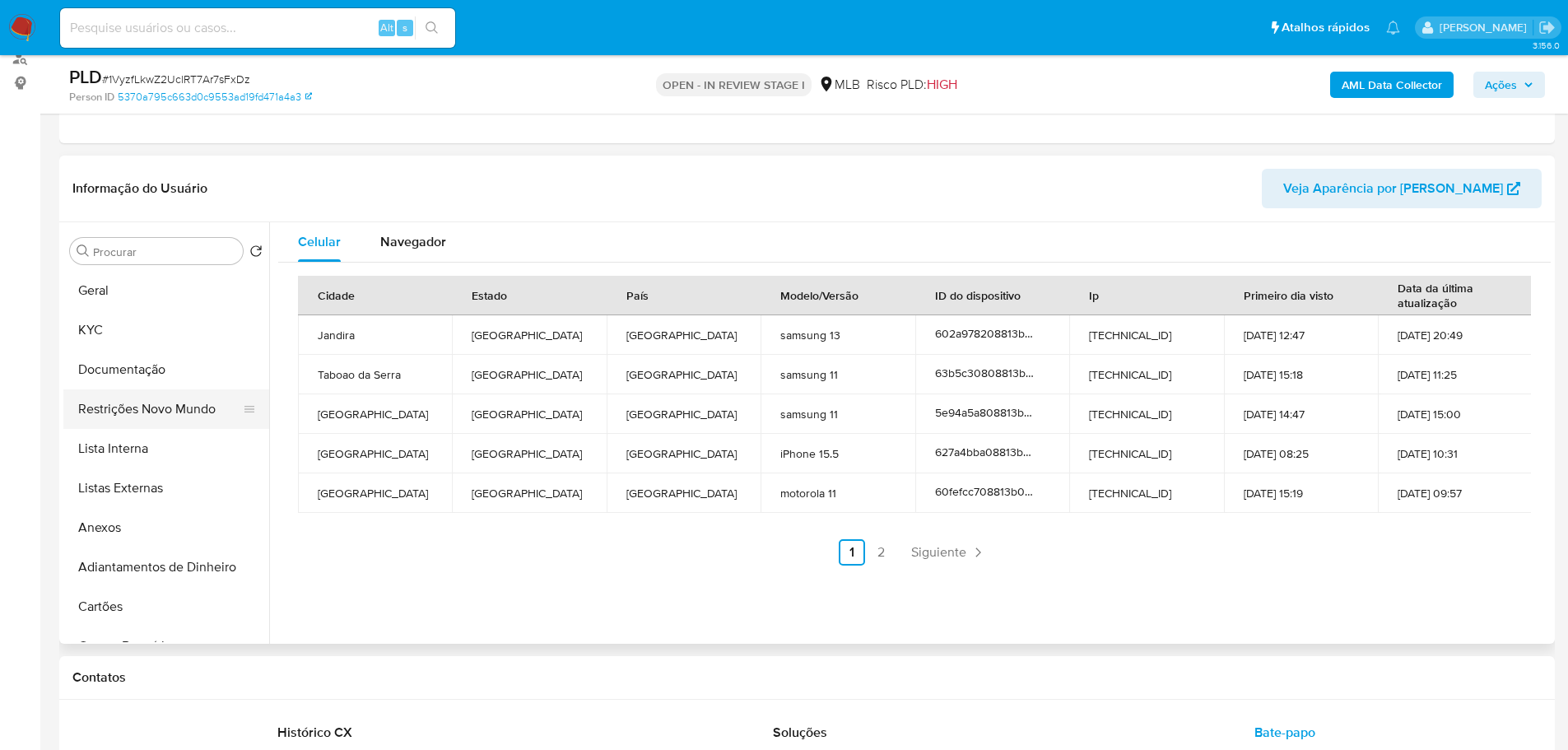
click at [163, 417] on button "Restrições Novo Mundo" at bounding box center [160, 409] width 193 height 39
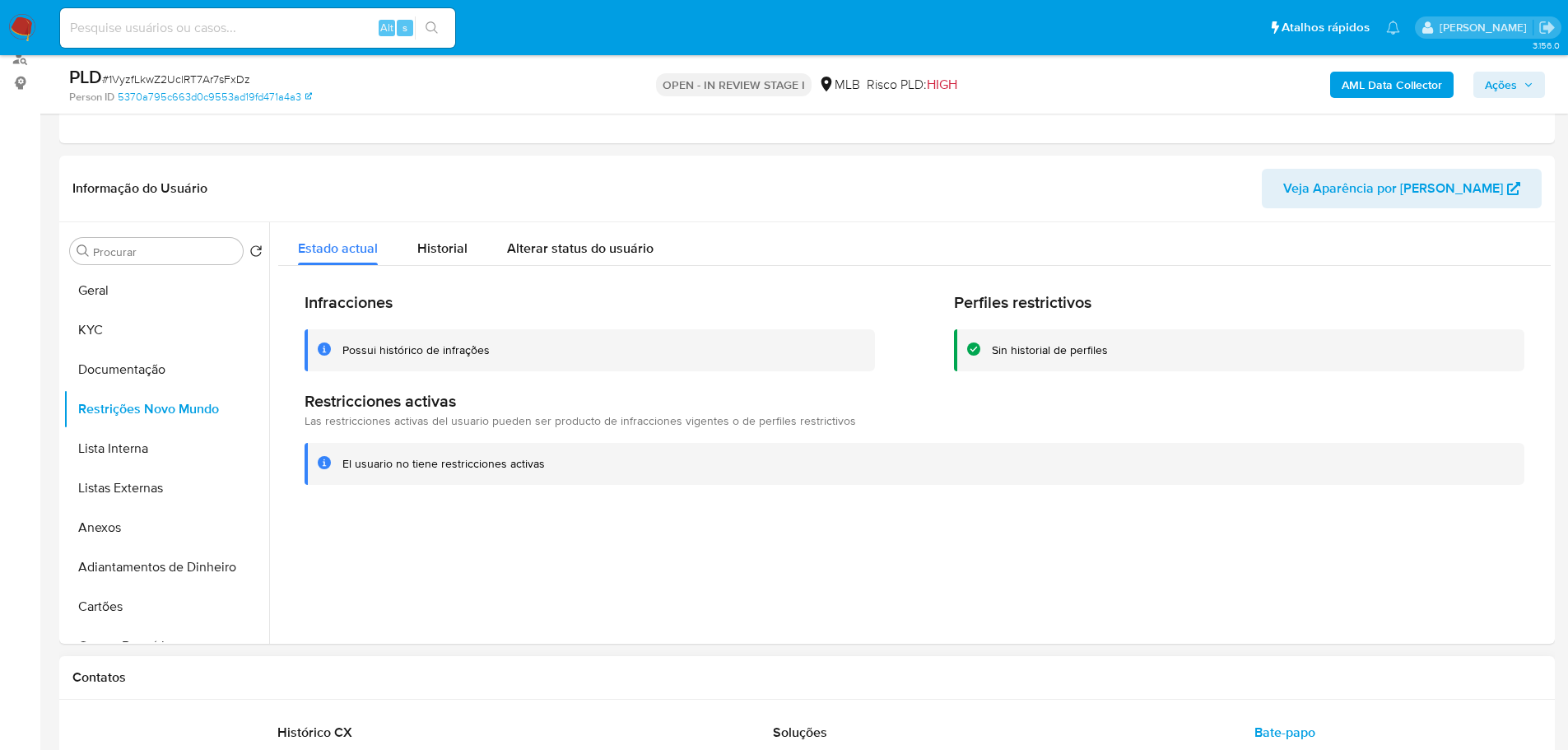
click at [249, 683] on h1 "Contatos" at bounding box center [806, 678] width 1469 height 17
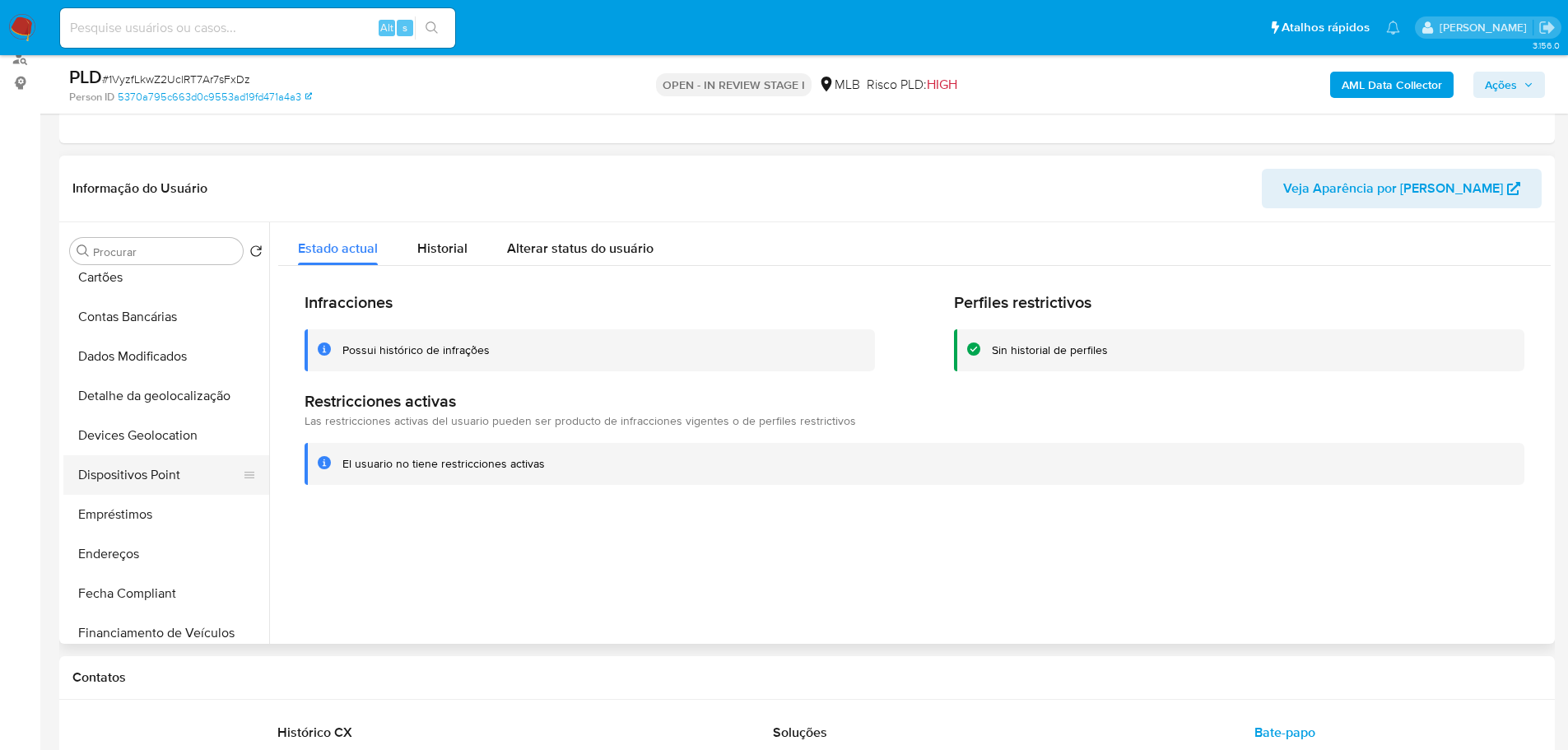
click at [172, 478] on button "Dispositivos Point" at bounding box center [160, 475] width 193 height 39
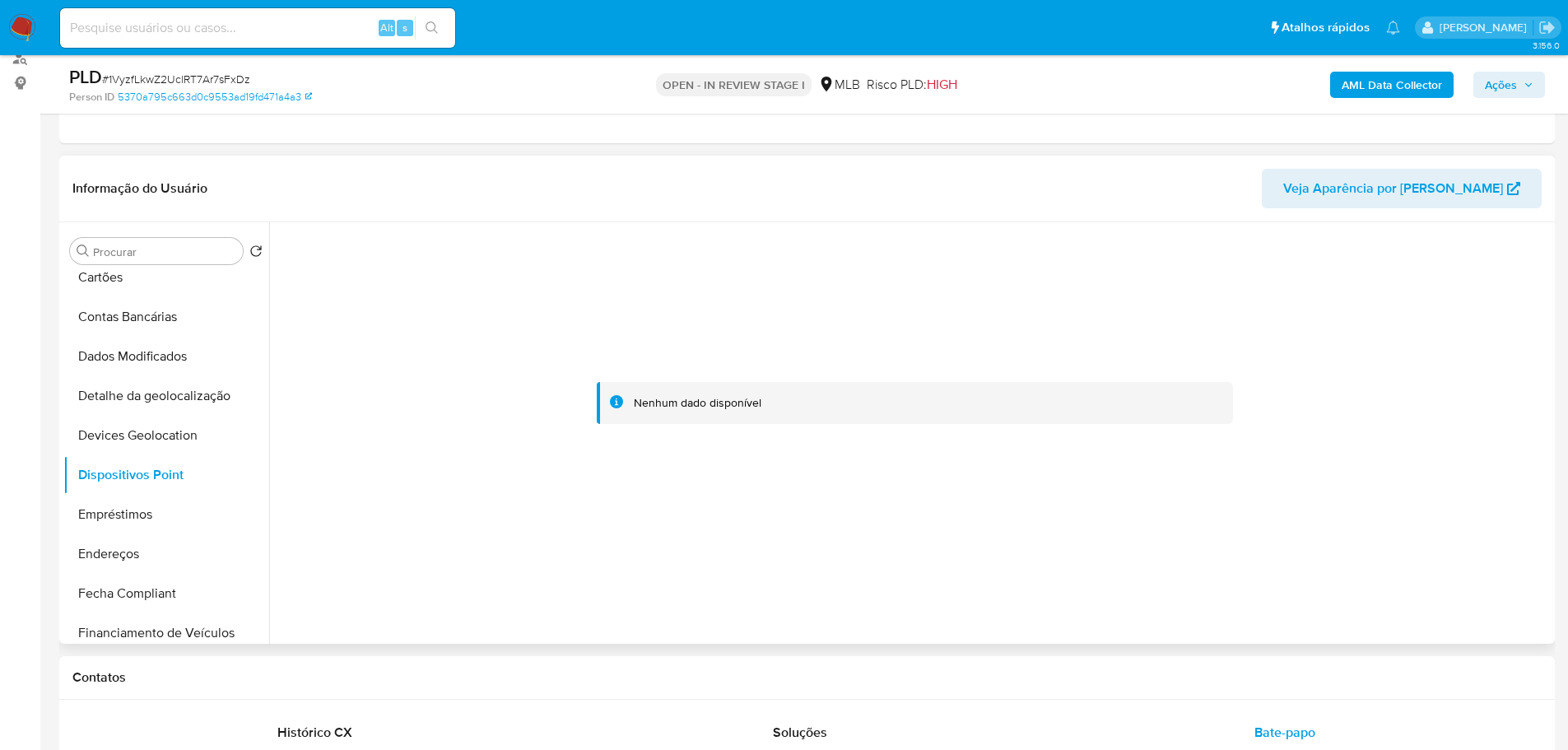
click at [1234, 627] on div at bounding box center [909, 433] width 1282 height 421
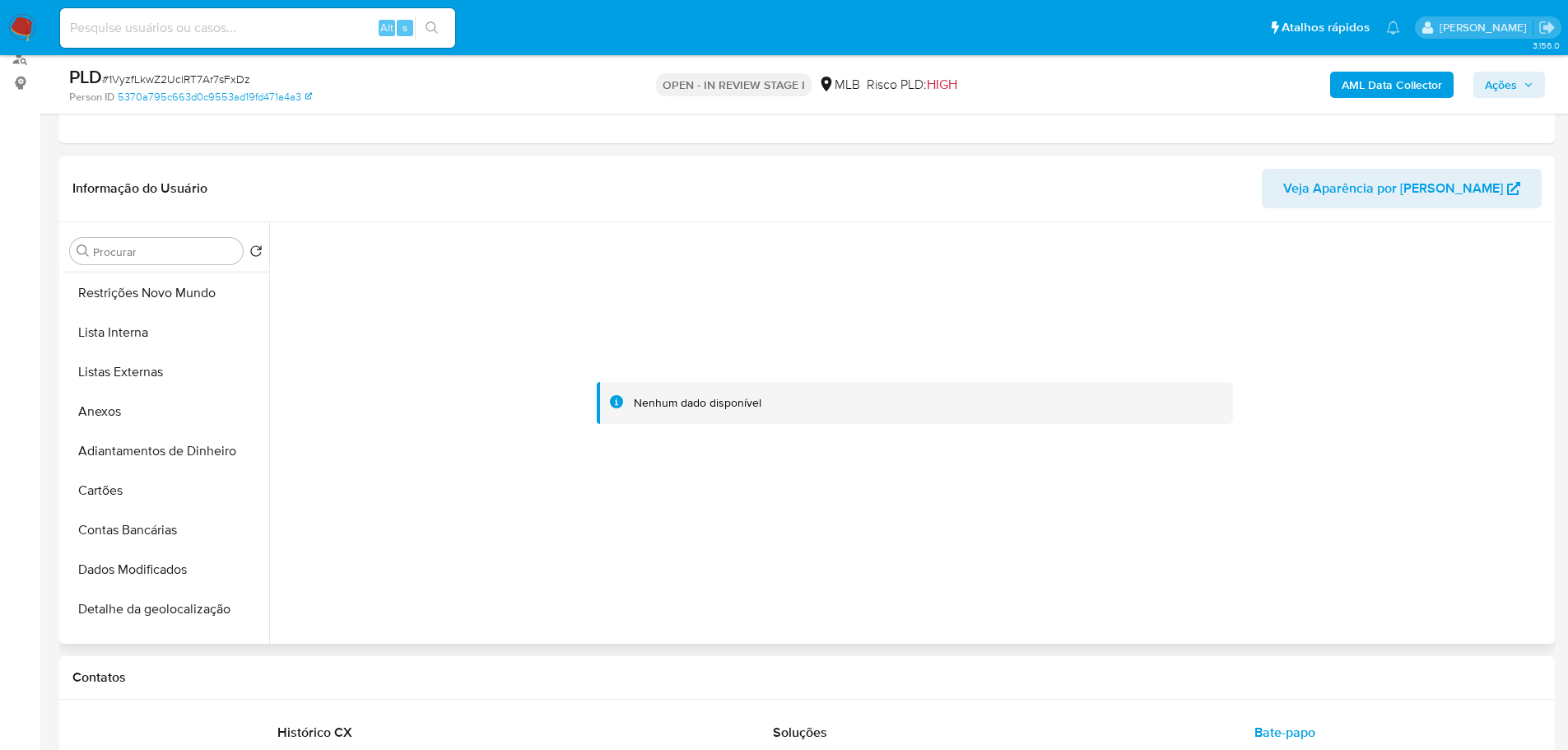
scroll to position [0, 0]
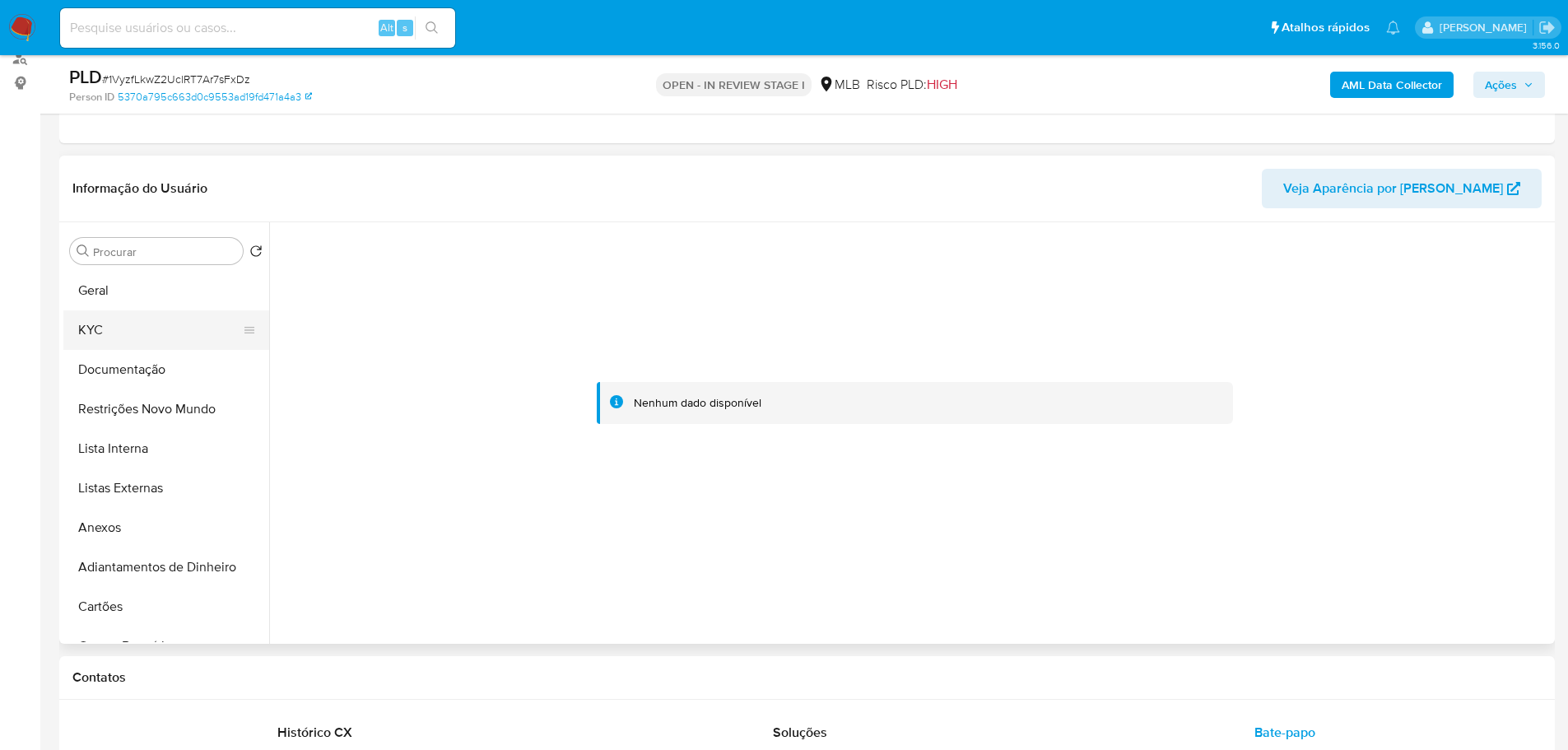
click at [139, 336] on button "KYC" at bounding box center [160, 330] width 193 height 39
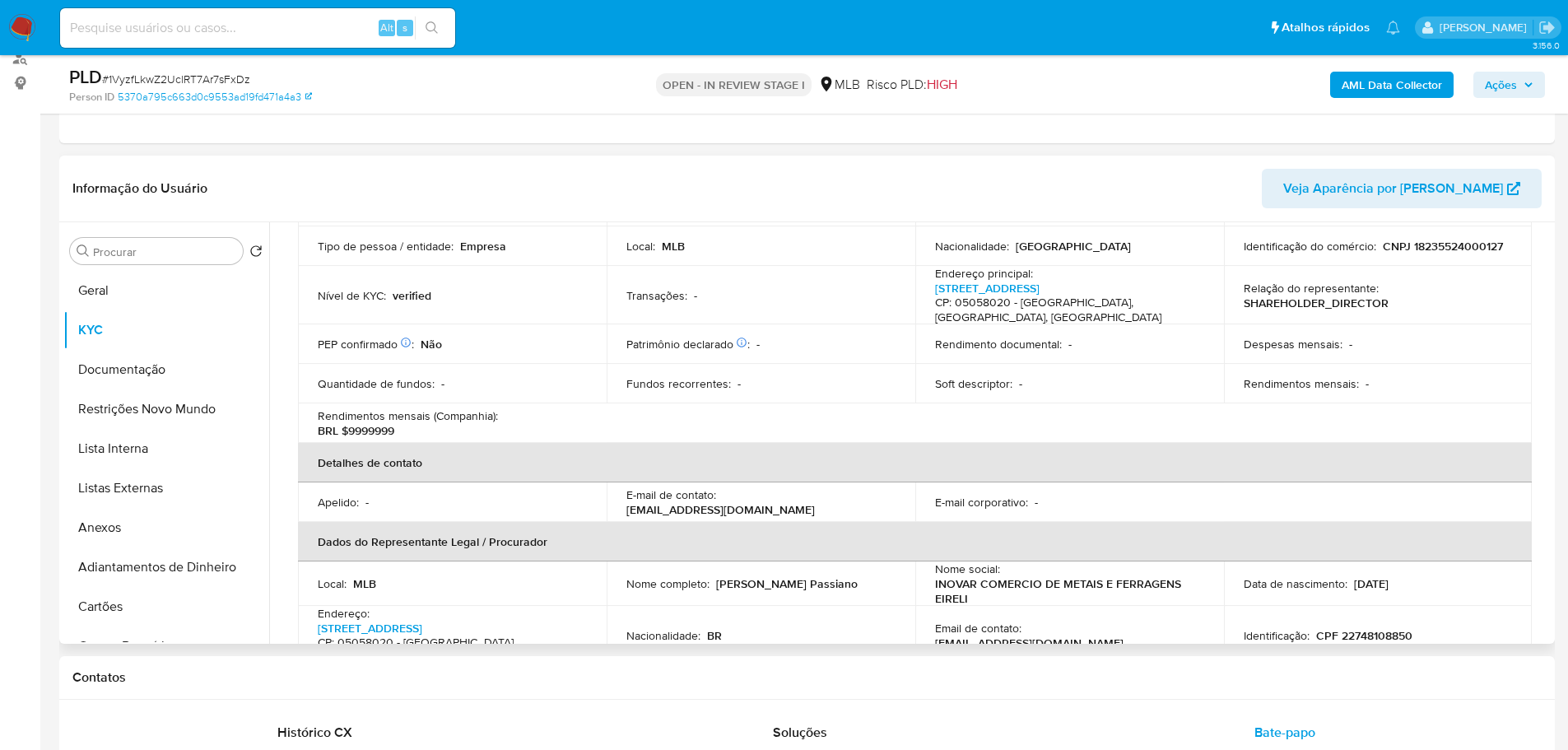
scroll to position [39, 0]
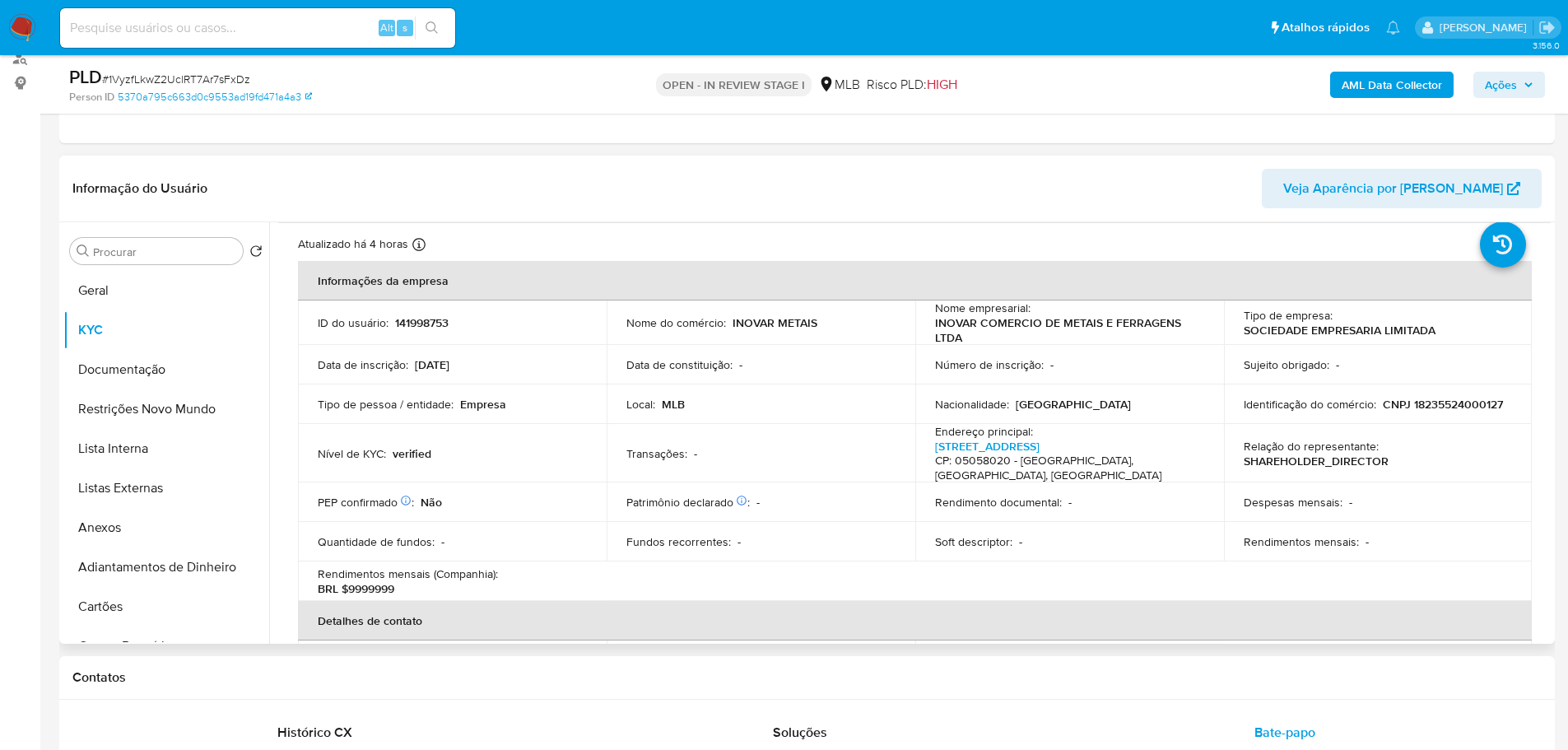
click at [1425, 404] on p "CNPJ 18235524000127" at bounding box center [1443, 404] width 120 height 15
copy p "18235524000127"
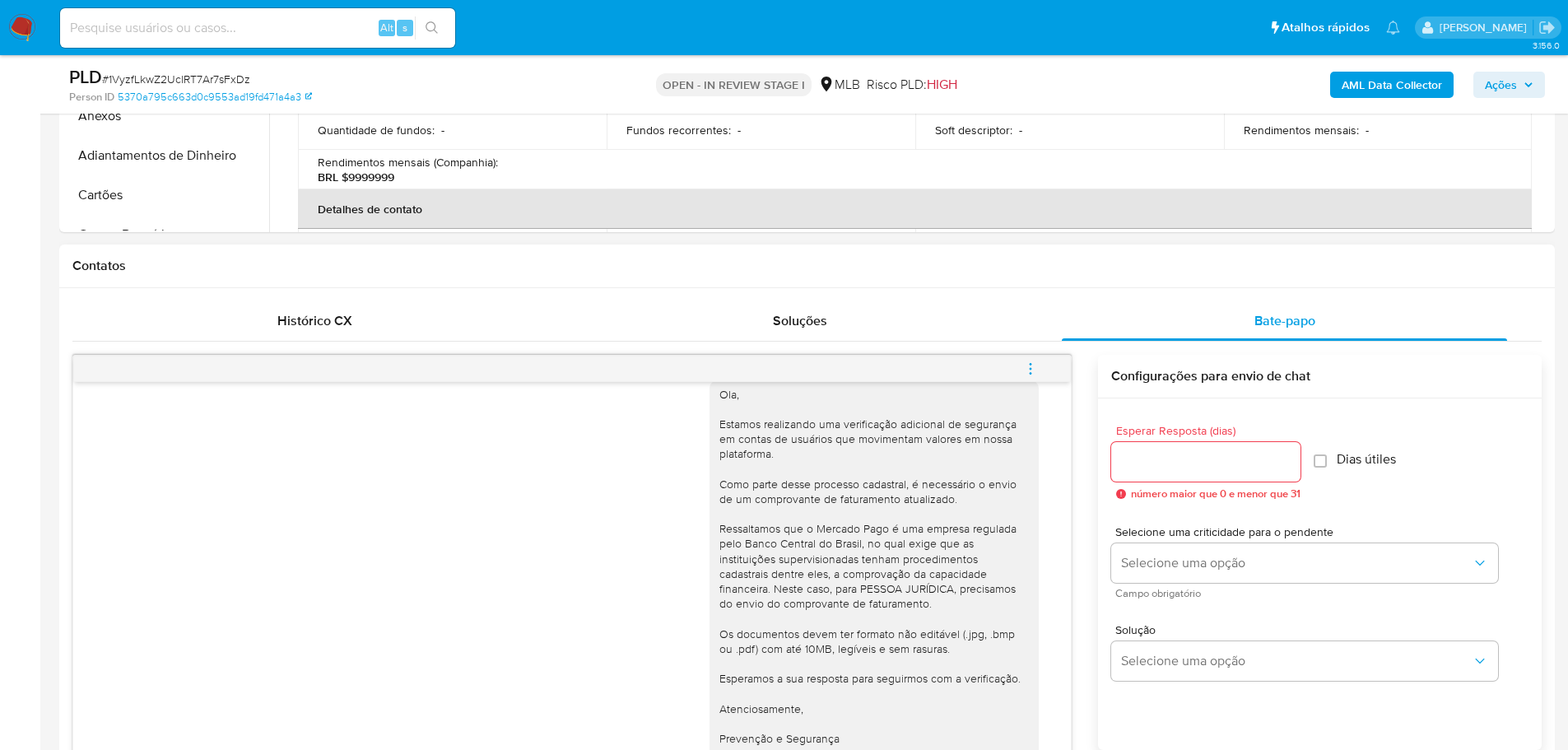
scroll to position [33, 0]
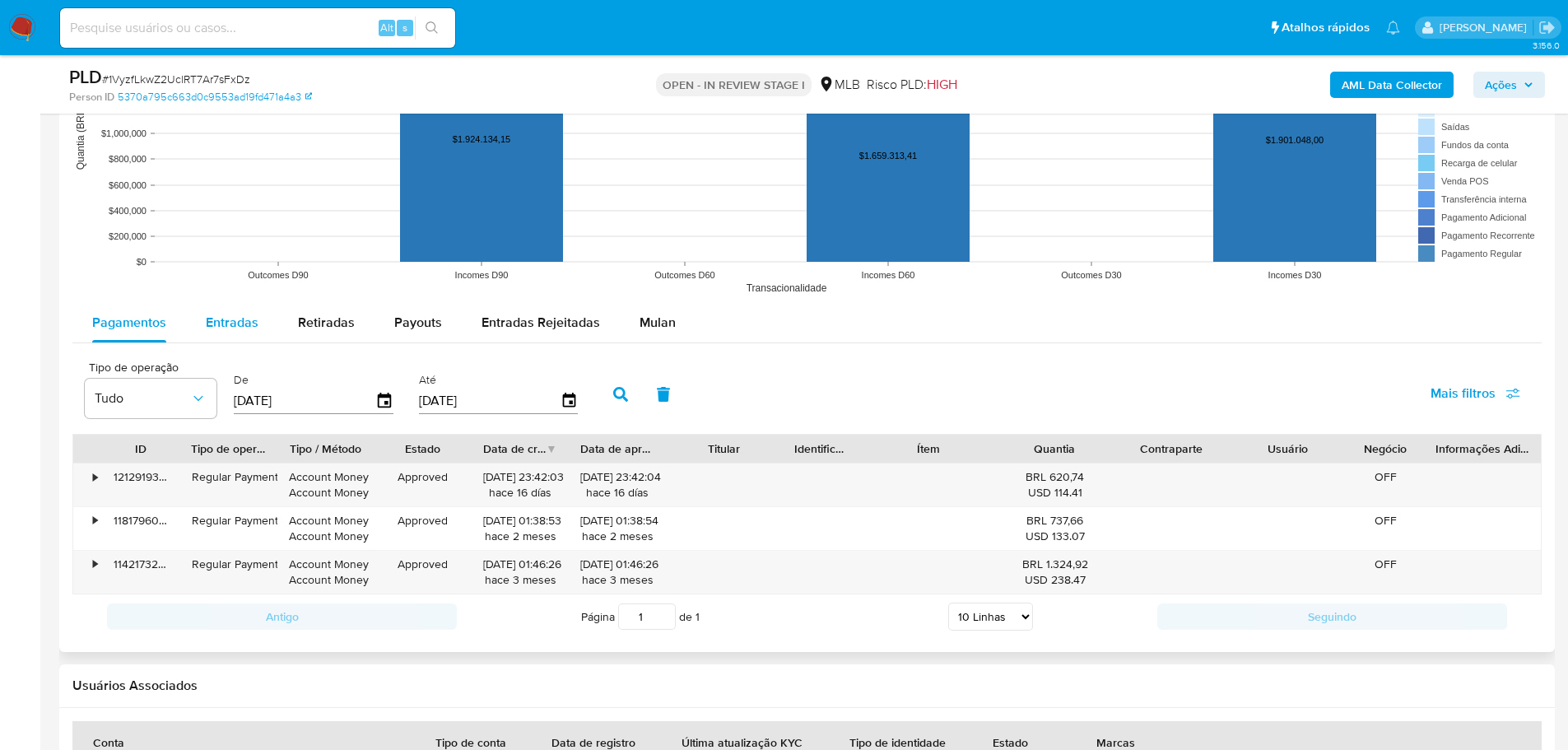
click at [235, 329] on span "Entradas" at bounding box center [232, 322] width 52 height 19
select select "10"
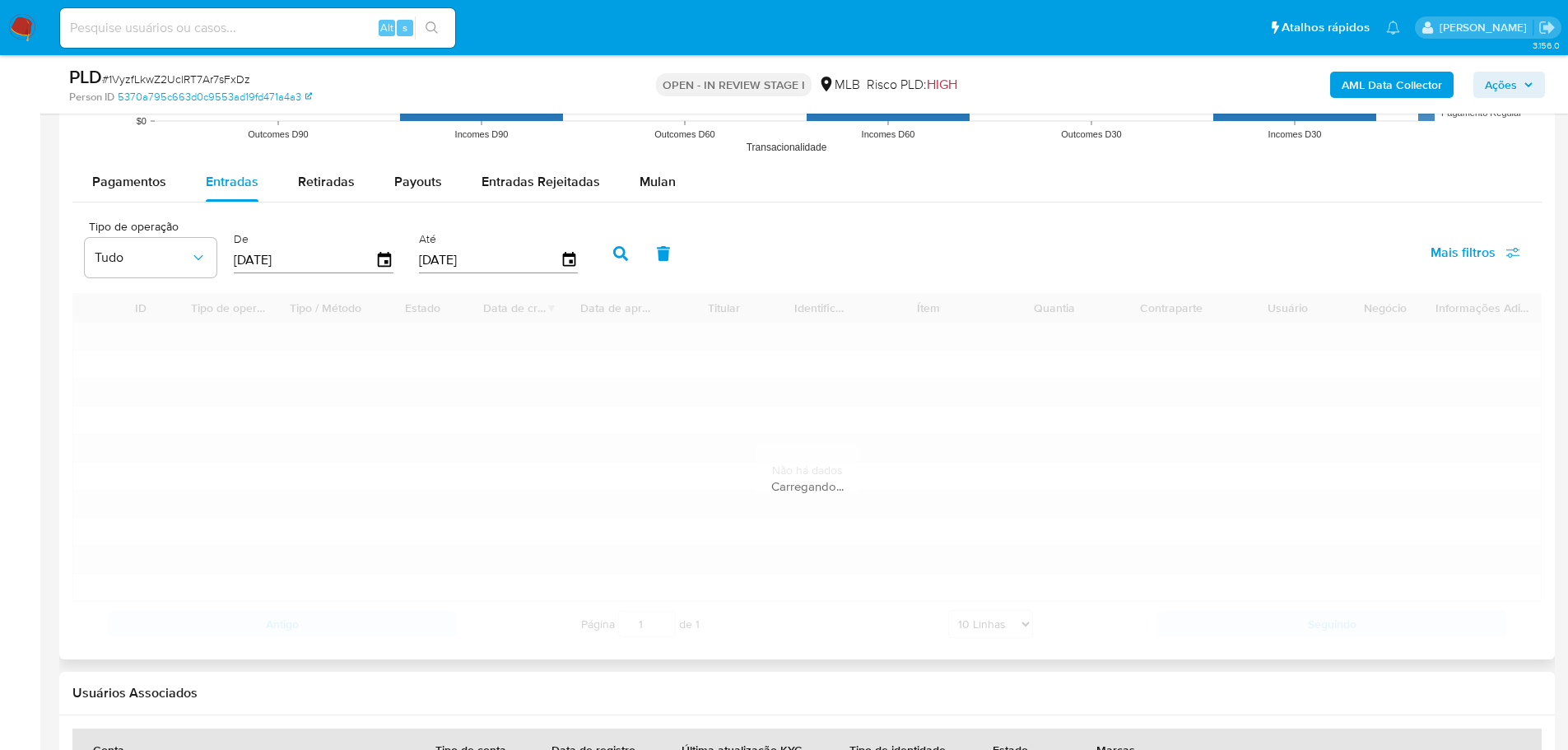
scroll to position [2263, 0]
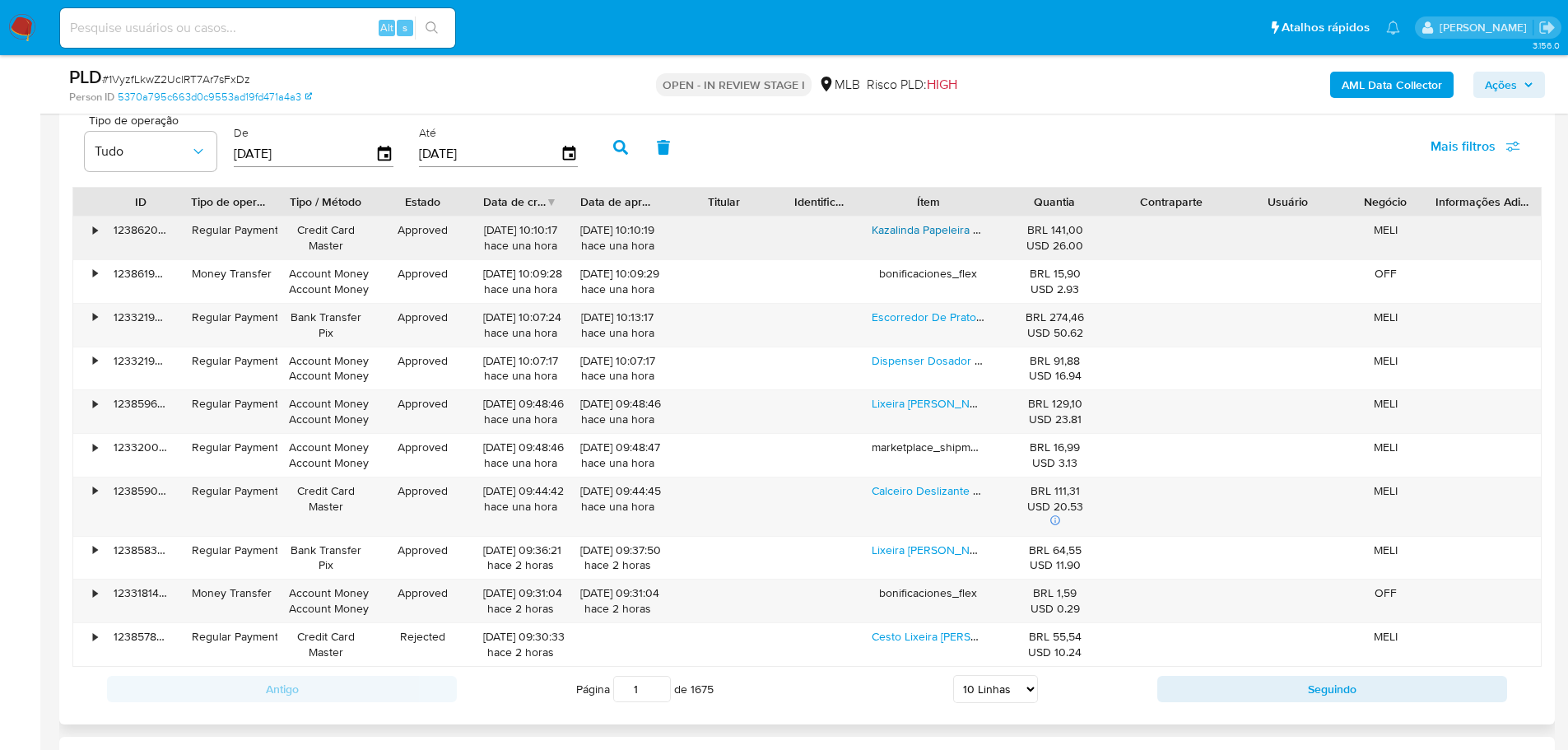
click at [930, 233] on link "Kazalinda Papeleira De Chao Quadrada Inox 3/8 Simples" at bounding box center [1015, 229] width 286 height 17
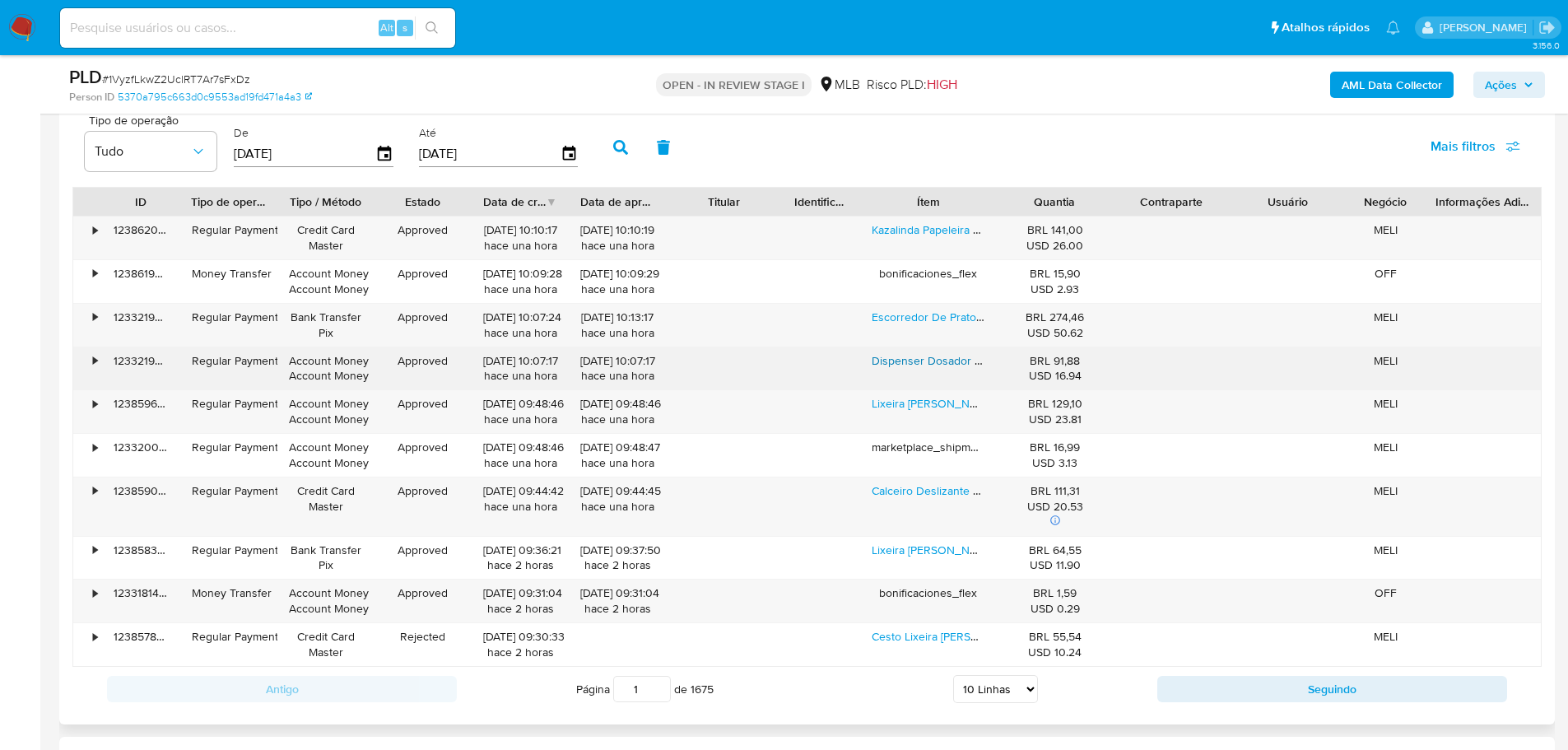
click at [924, 366] on link "Dispenser Dosador Detergente Embutir Aço Inox Escovado Kzi" at bounding box center [1033, 360] width 322 height 17
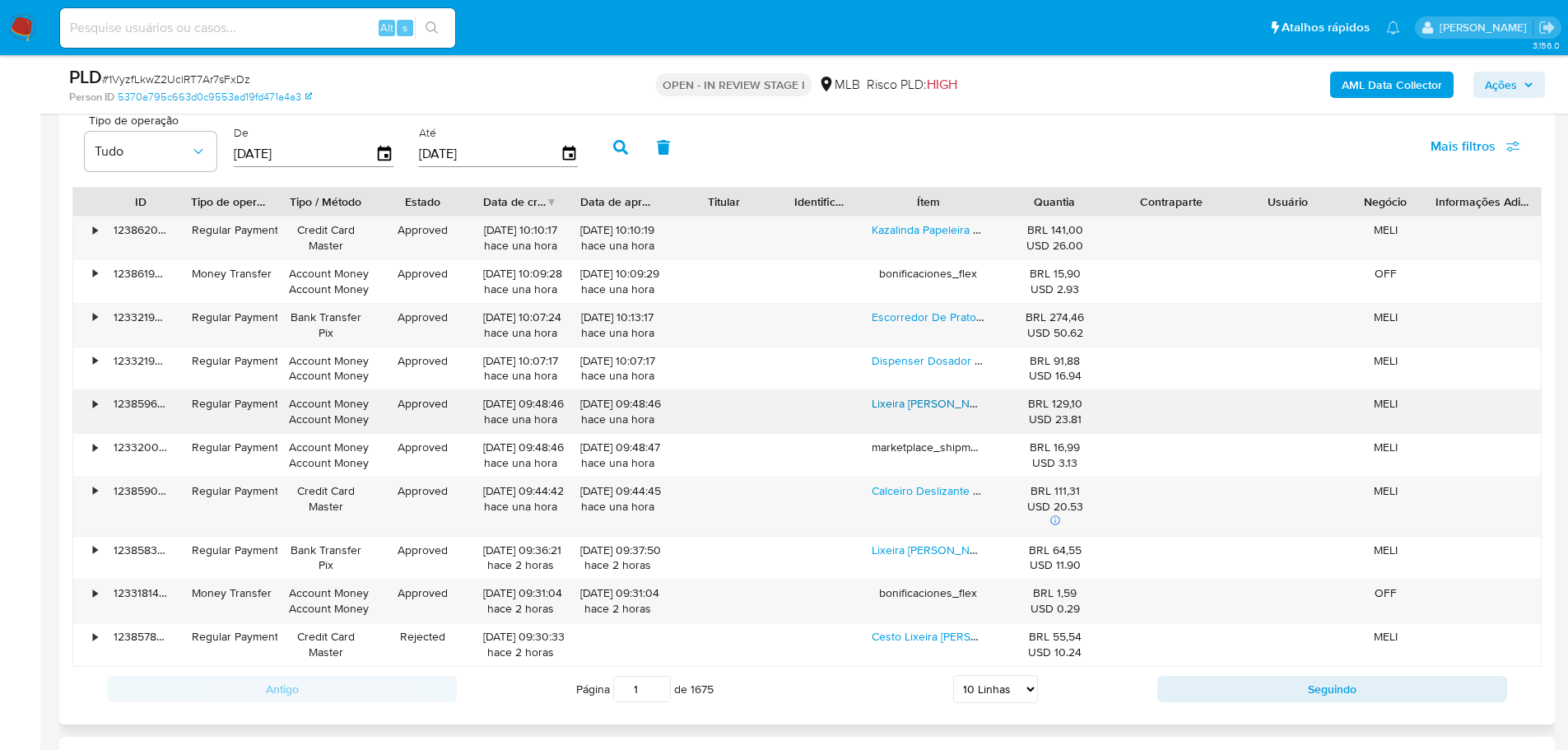
click at [927, 410] on link "Lixeira Pia Cozinha Embutir Granito Inox 304 Polido 5 Litros" at bounding box center [1036, 404] width 330 height 17
click at [1519, 73] on span "Ações" at bounding box center [1509, 84] width 49 height 23
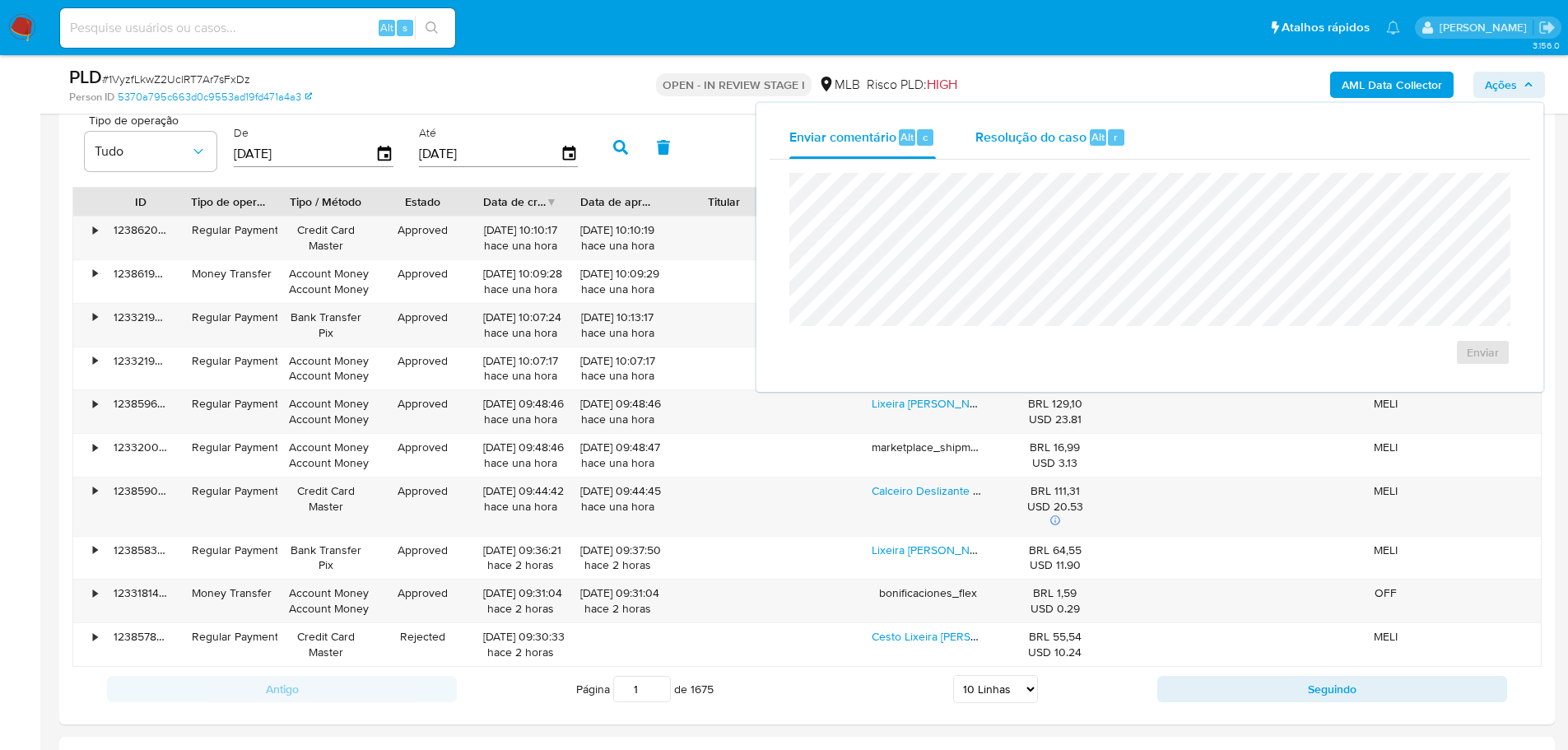
click at [1025, 128] on span "Resolução do caso" at bounding box center [1031, 136] width 111 height 19
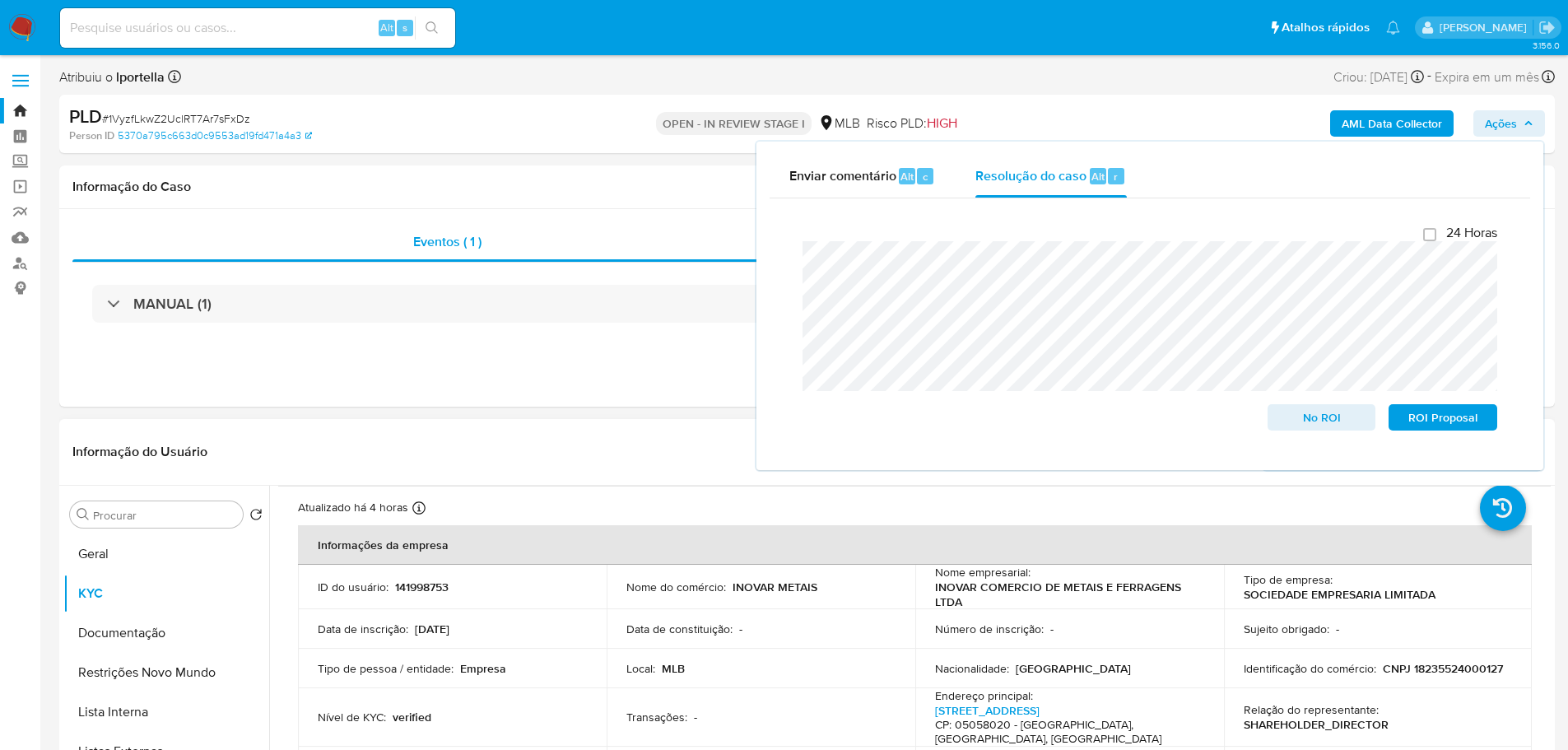
scroll to position [330, 0]
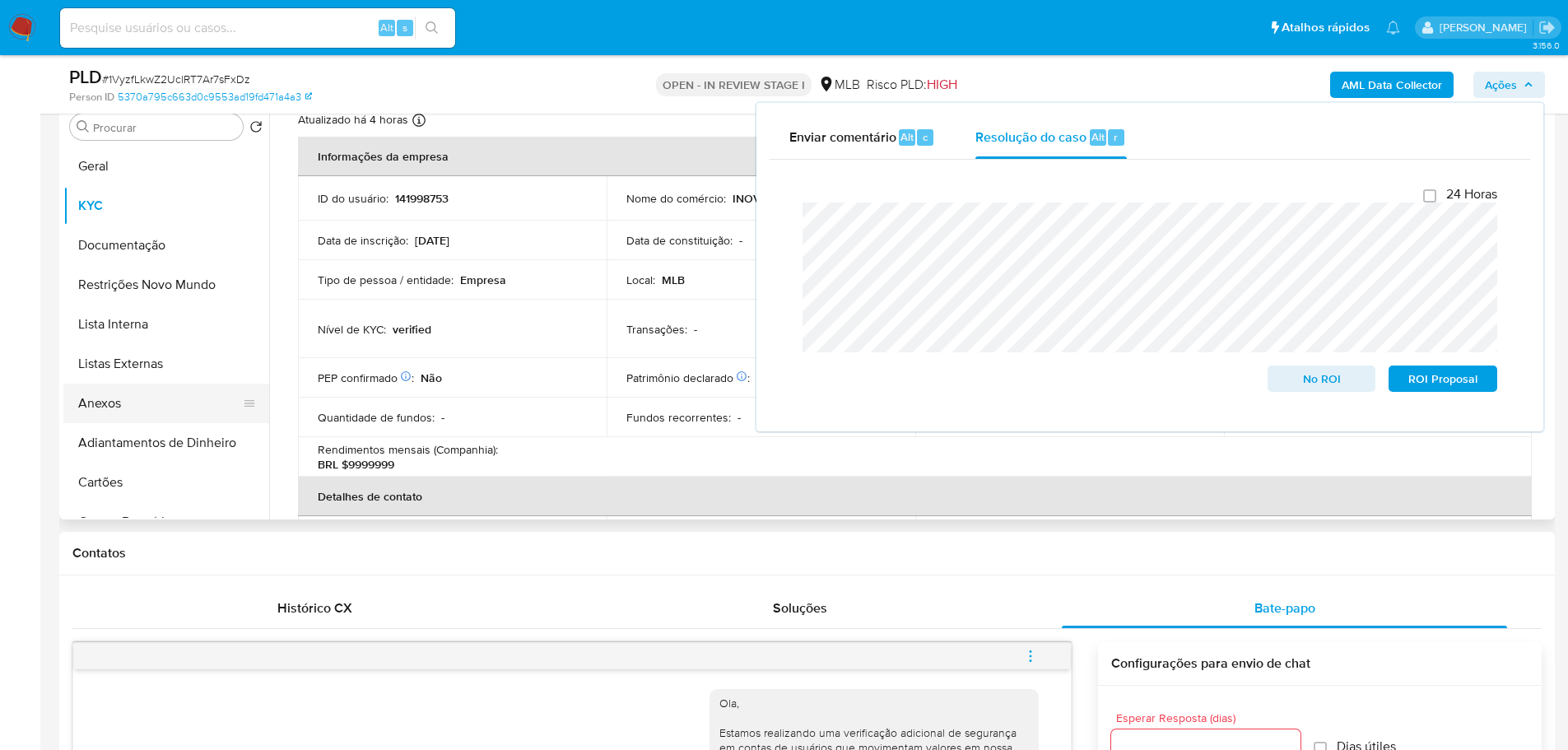
click at [109, 416] on button "Anexos" at bounding box center [160, 404] width 193 height 39
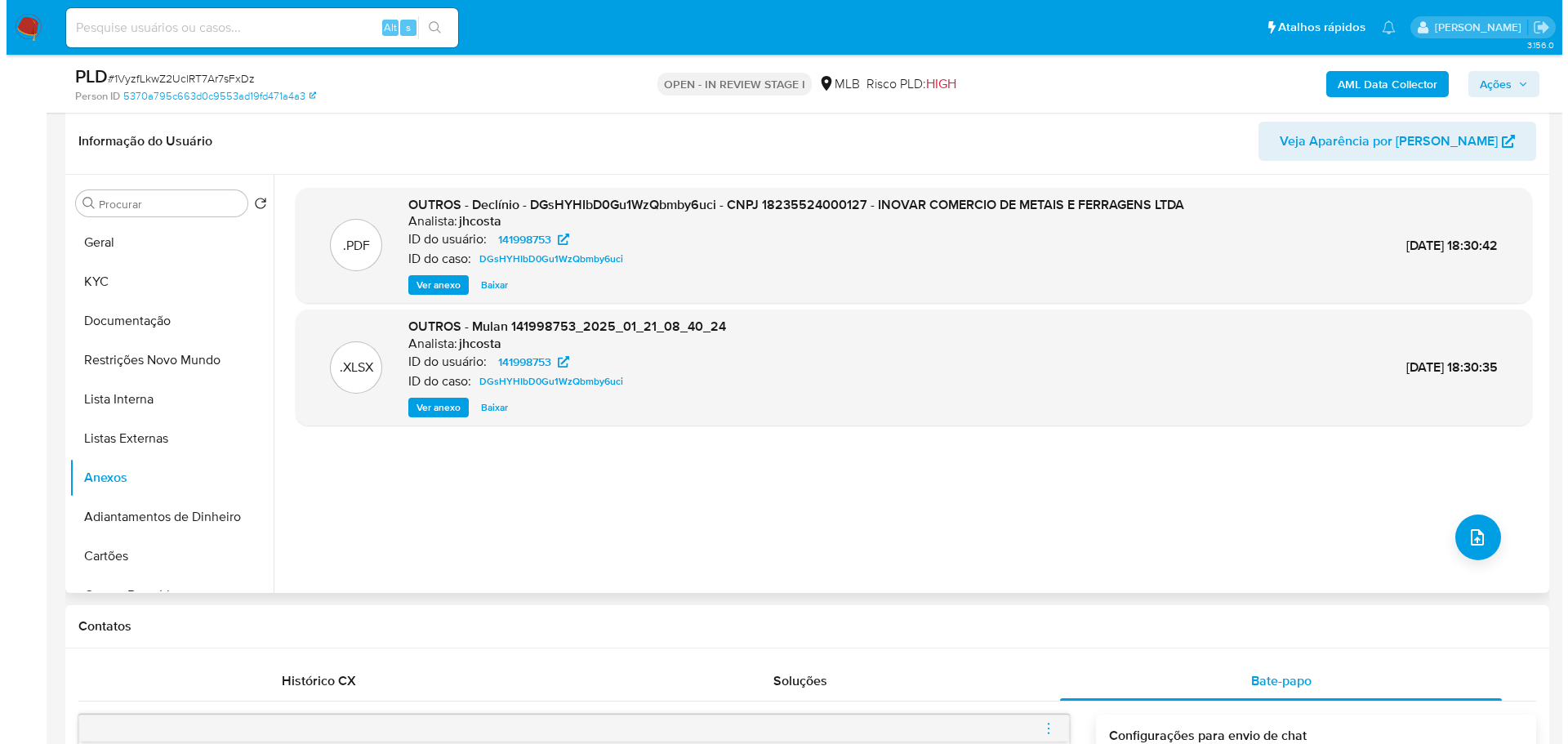
scroll to position [163, 0]
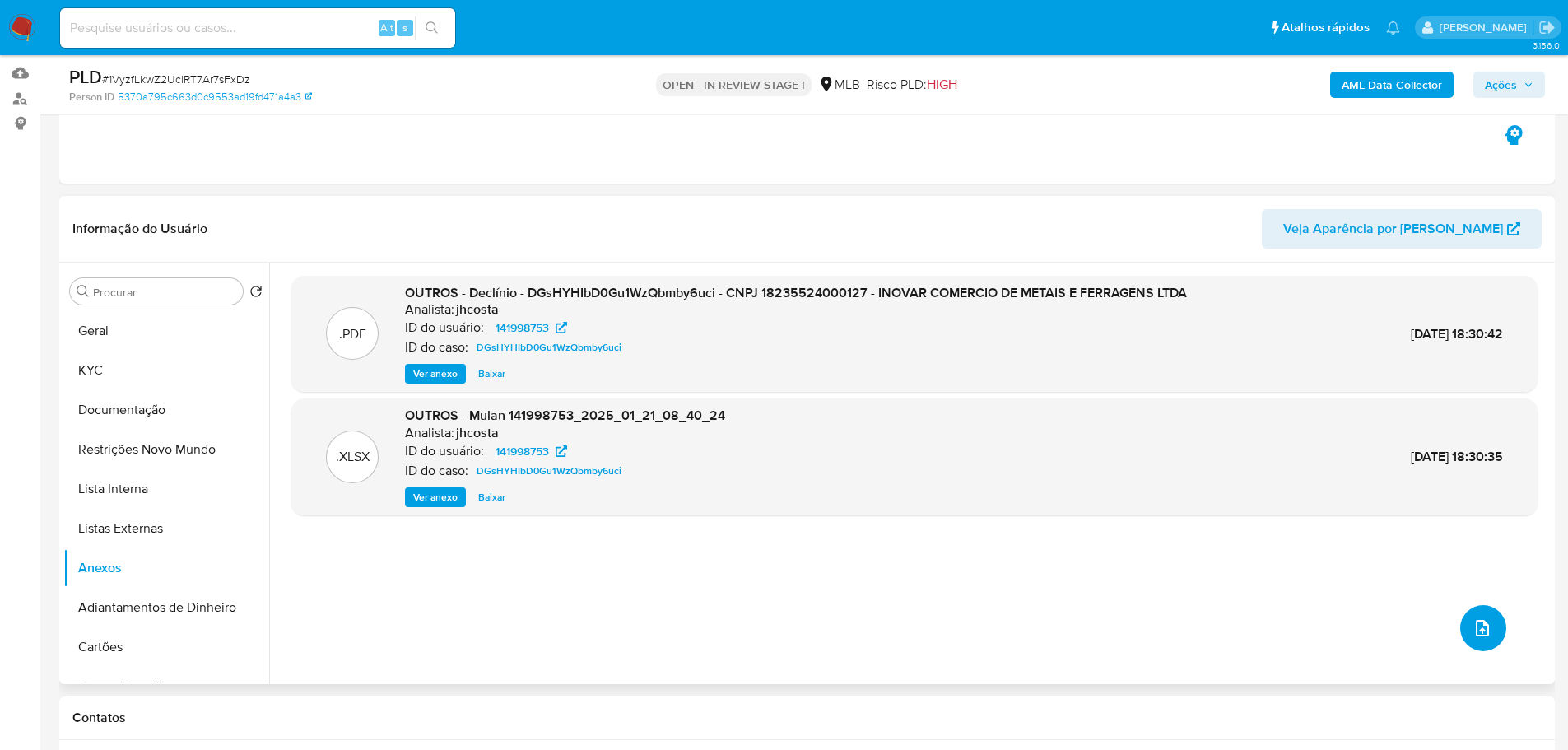
click at [1481, 630] on icon "upload-file" at bounding box center [1482, 628] width 13 height 17
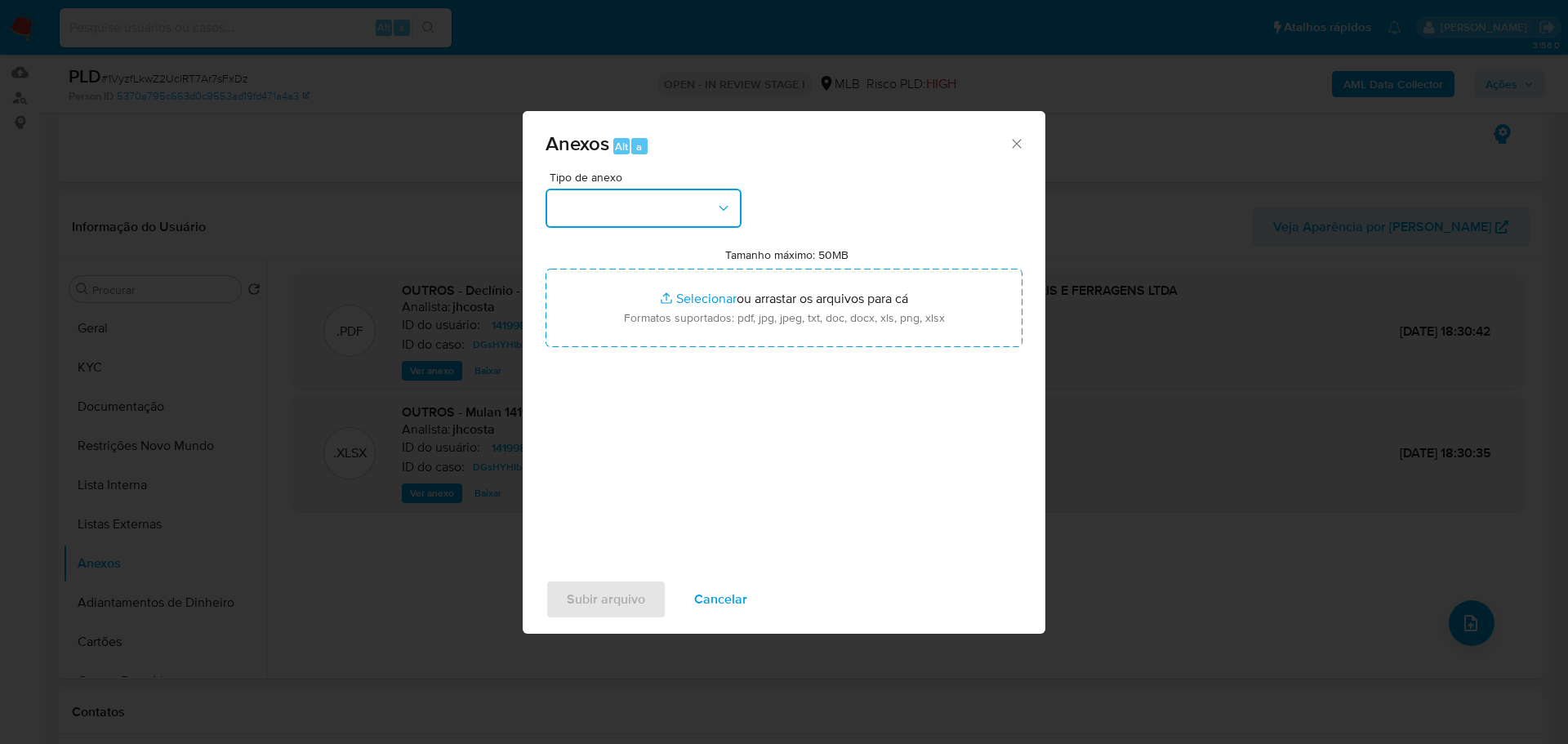
click at [657, 208] on button "button" at bounding box center [643, 208] width 196 height 39
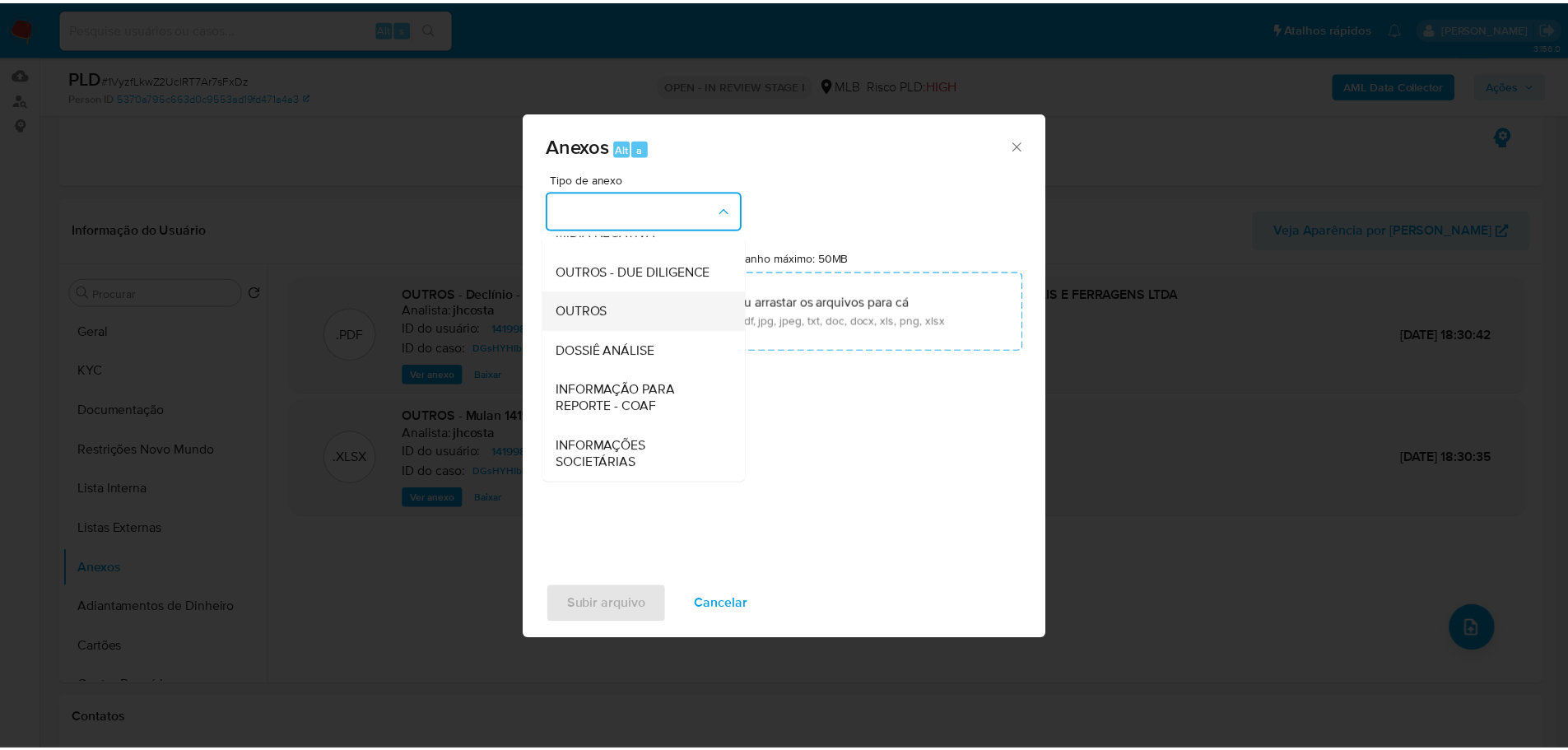
scroll to position [254, 0]
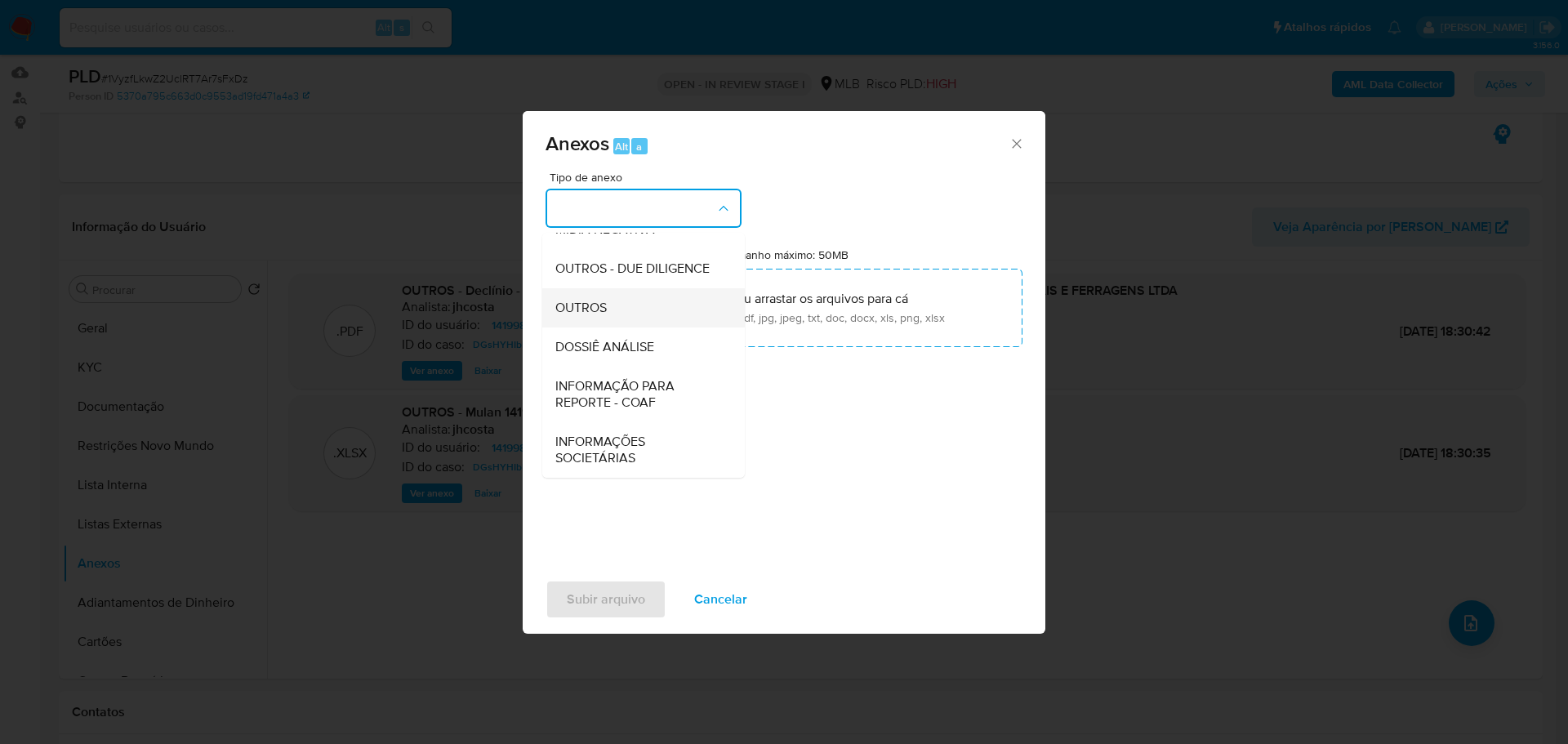
click at [591, 303] on span "OUTROS" at bounding box center [581, 308] width 51 height 17
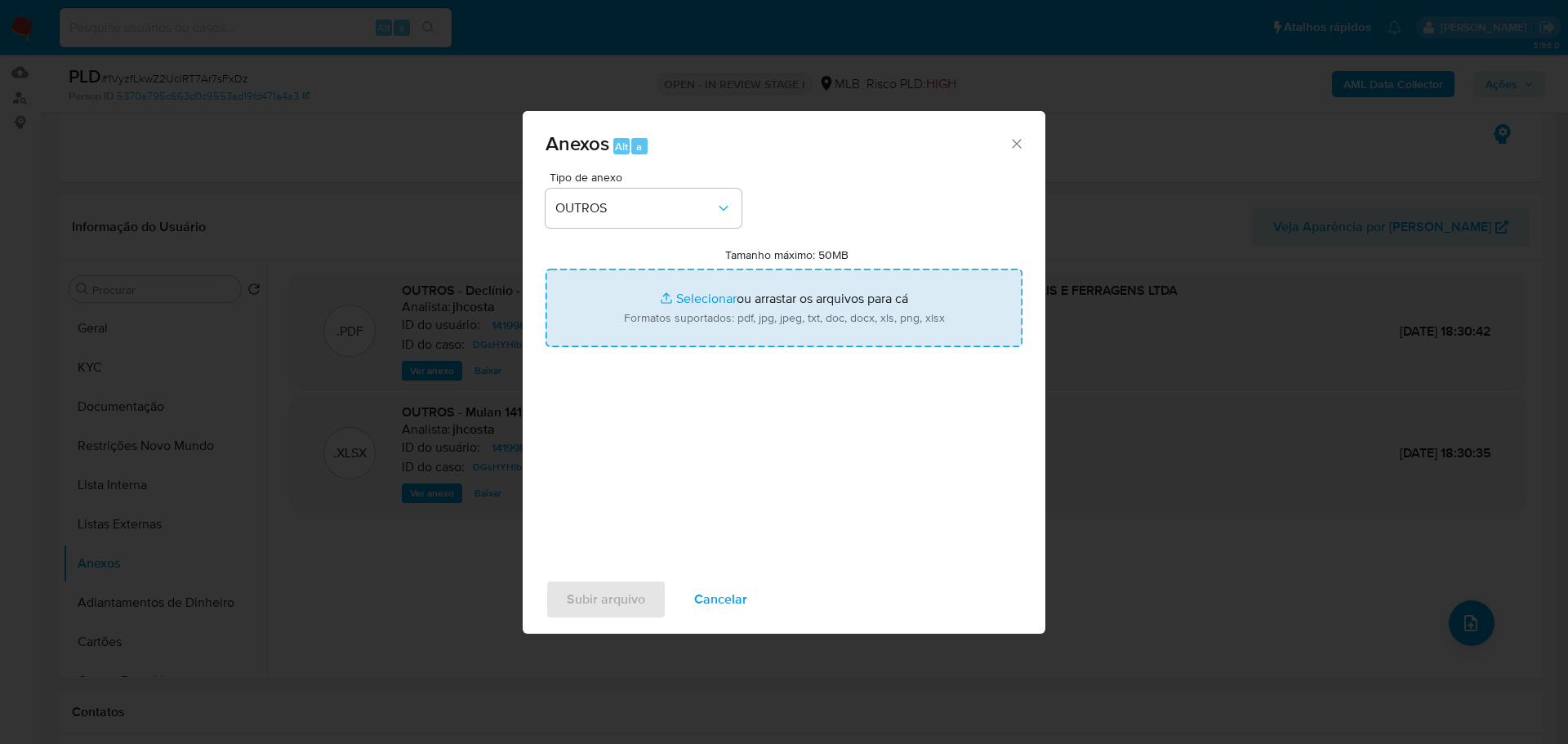
type input "C:\fakepath\SAR - XXX - CNPJ 18235524000127 - INOVAR COMERCIO DE METAIS E FERRA…"
click at [590, 606] on span "Subir arquivo" at bounding box center [606, 599] width 78 height 36
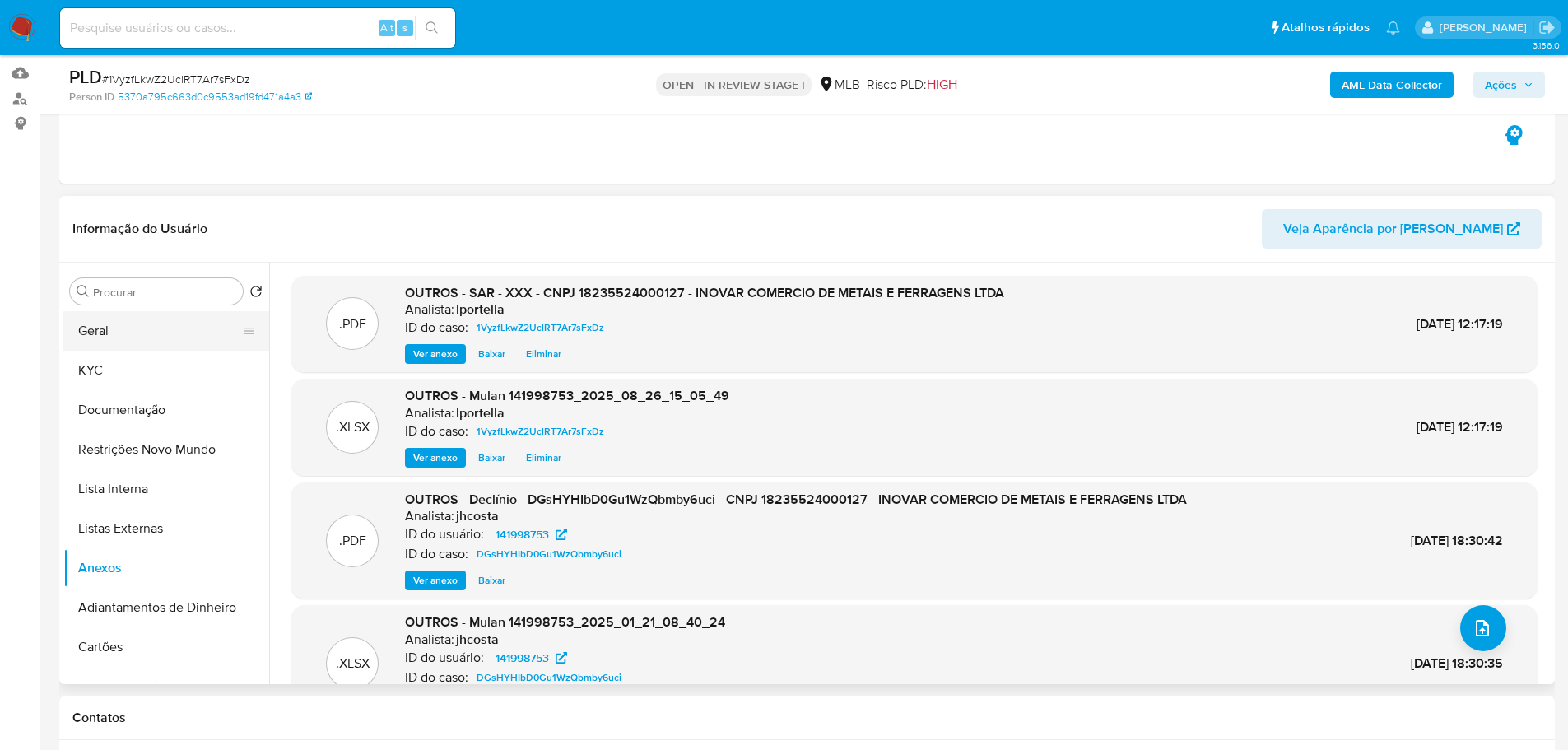
click at [163, 331] on button "Geral" at bounding box center [160, 331] width 193 height 39
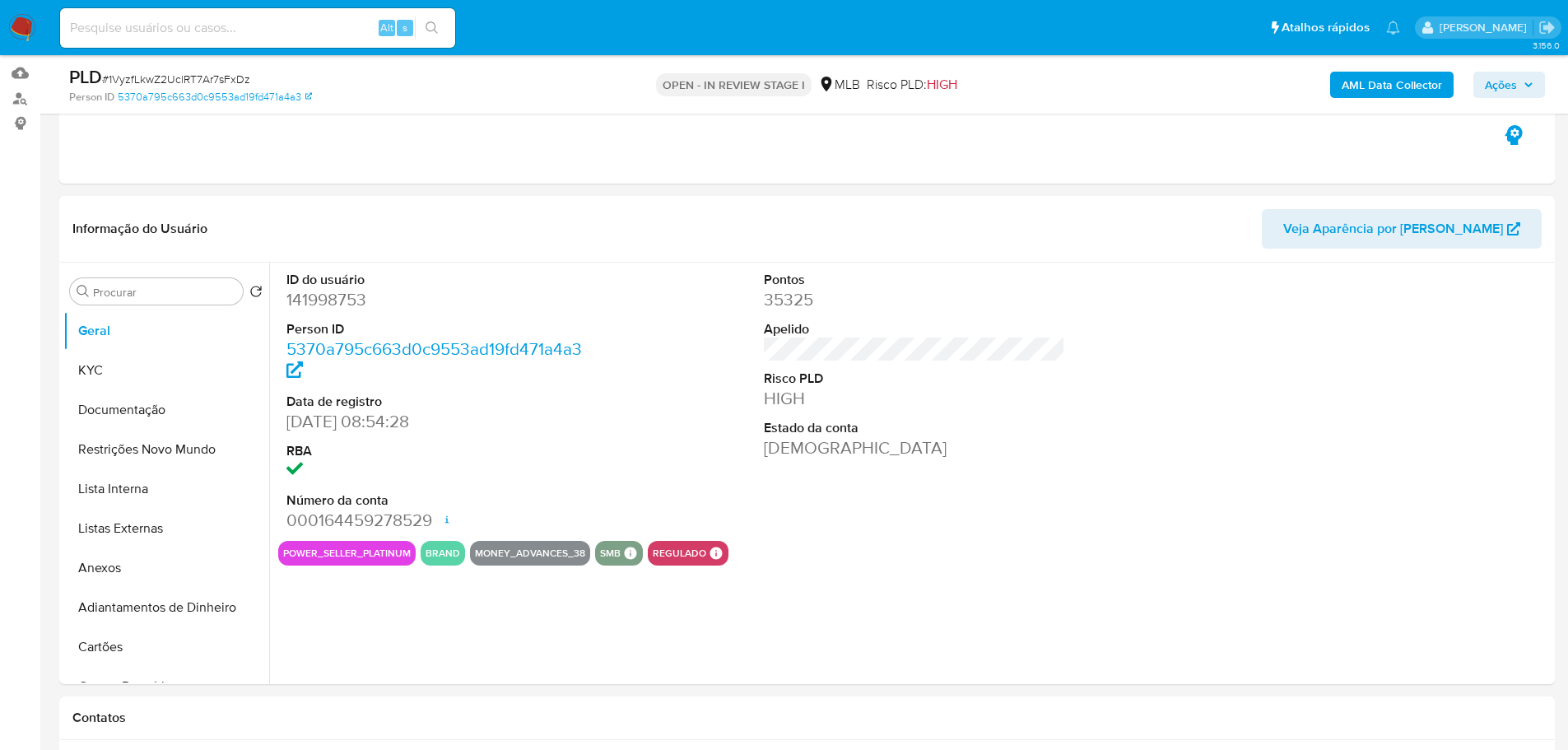
click at [1517, 81] on span "Ações" at bounding box center [1509, 84] width 49 height 23
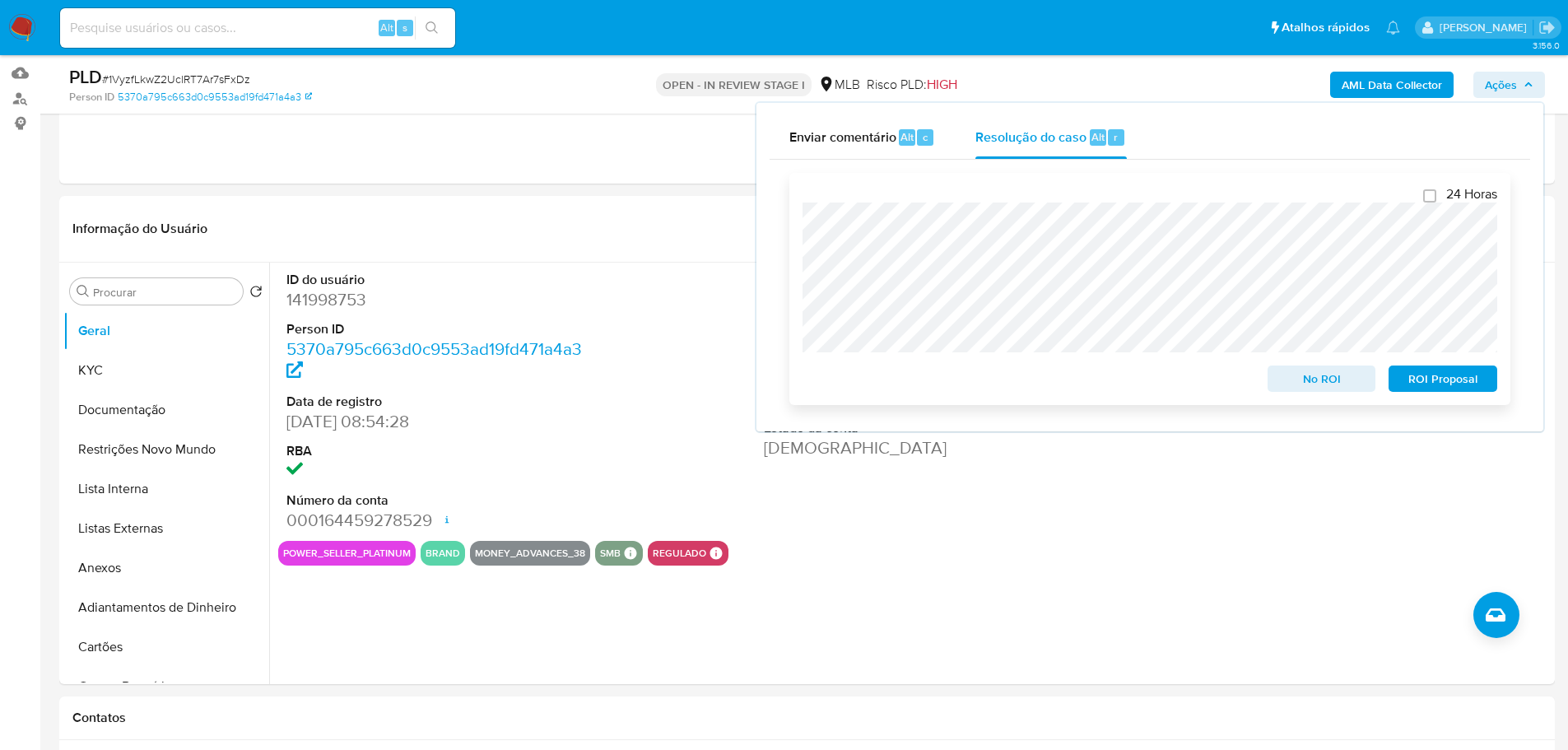
click at [1415, 382] on span "ROI Proposal" at bounding box center [1442, 378] width 85 height 23
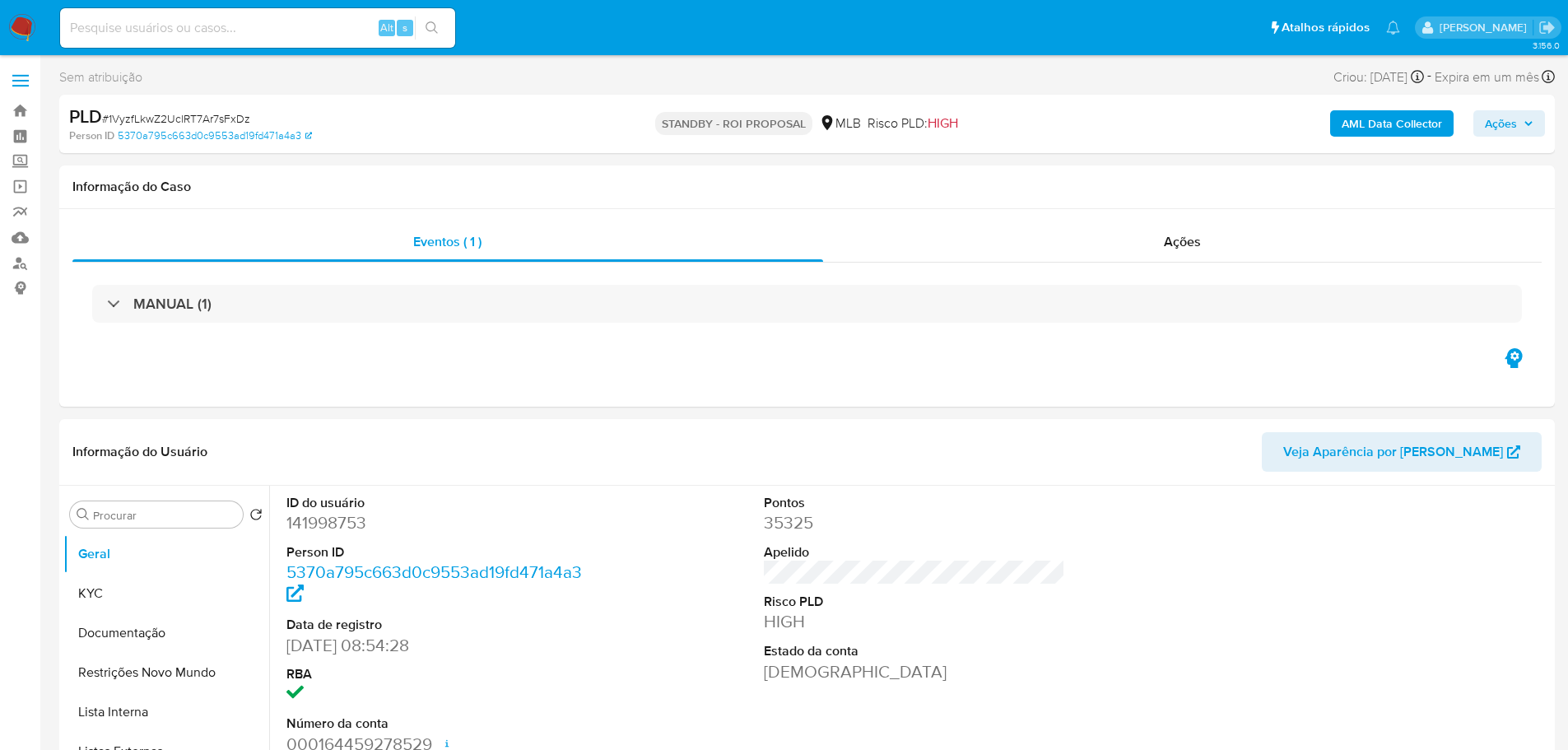
select select "10"
click at [205, 119] on span "# 1VyzfLkwZ2UclRT7Ar7sFxDz" at bounding box center [176, 119] width 148 height 17
copy span "1VyzfLkwZ2UclRT7Ar7sFxDz"
click at [22, 18] on img at bounding box center [22, 28] width 28 height 28
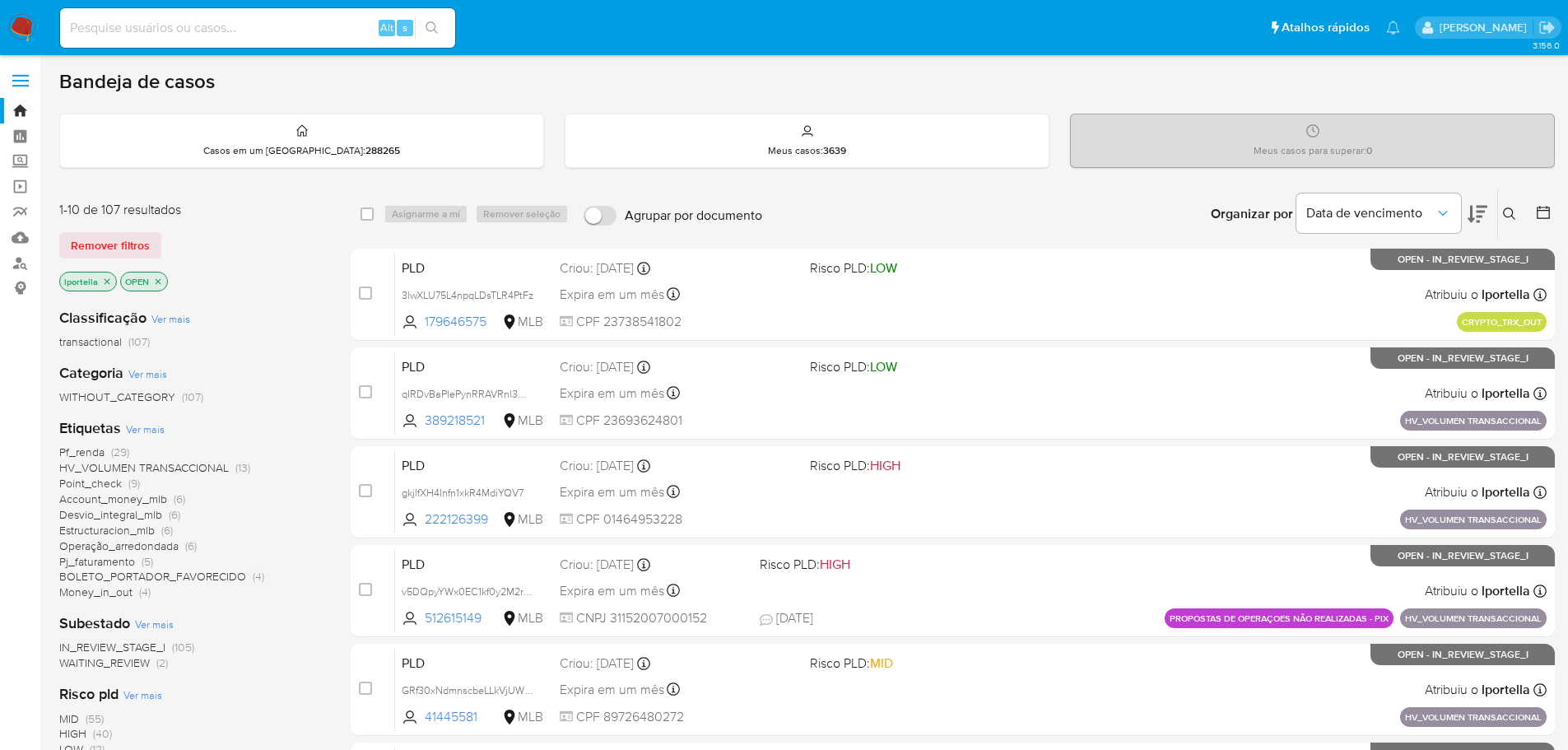
click at [239, 31] on input at bounding box center [257, 27] width 395 height 22
paste input "1VyzfLkwZ2UclRT7Ar7sFxDz"
type input "1VyzfLkwZ2UclRT7Ar7sFxDz"
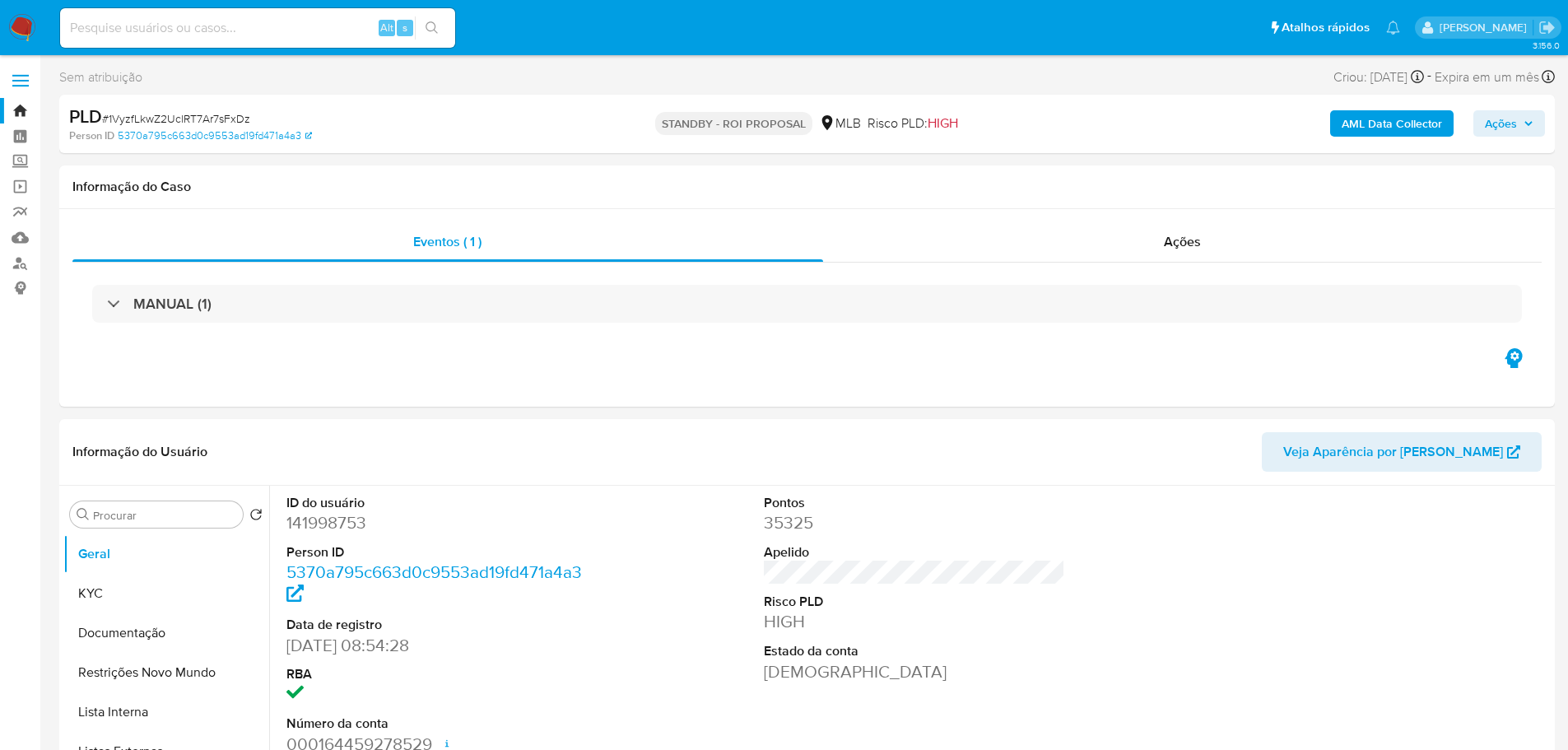
select select "10"
click at [31, 20] on img at bounding box center [22, 28] width 28 height 28
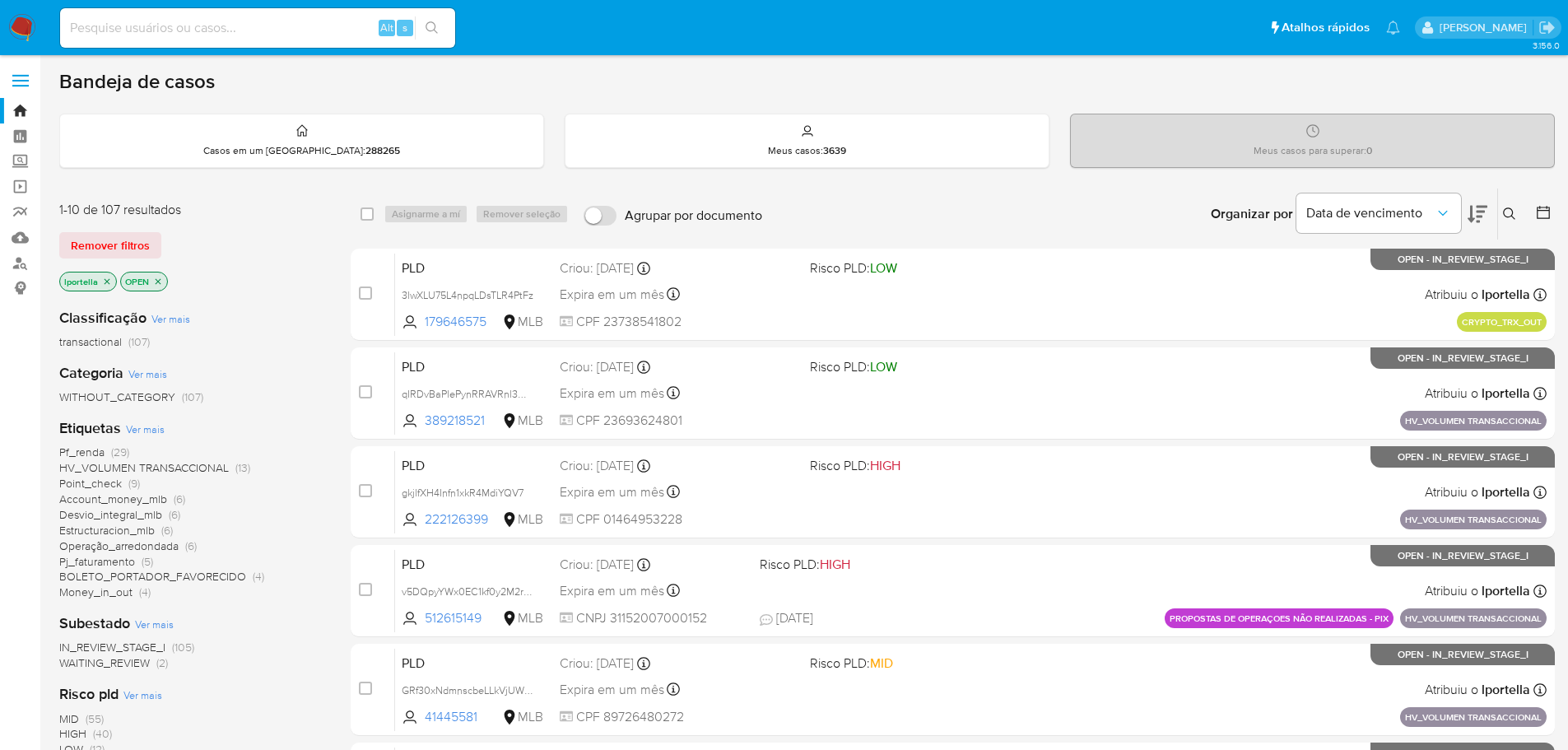
drag, startPoint x: 0, startPoint y: 0, endPoint x: 952, endPoint y: 185, distance: 969.8
click at [952, 185] on div "Bandeja de casos Casos em um prato : 288265 Meus casos : 3639 Meus casos para s…" at bounding box center [806, 679] width 1495 height 1220
click at [157, 15] on div "Alt s" at bounding box center [257, 28] width 395 height 39
click at [165, 33] on input at bounding box center [257, 27] width 395 height 22
paste input "gkjlfXH4Infn1xkR4MdiYQV7"
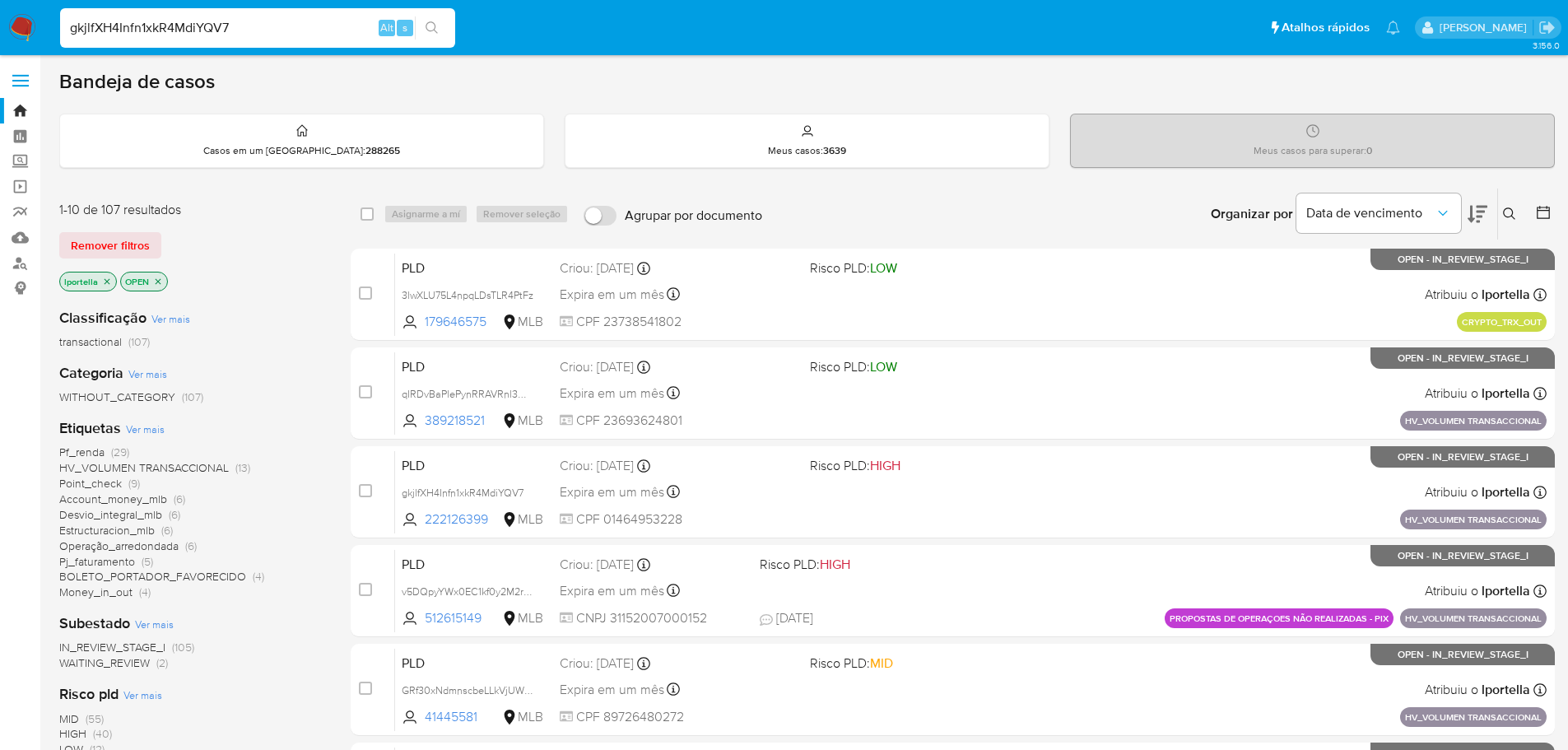
type input "gkjlfXH4Infn1xkR4MdiYQV7"
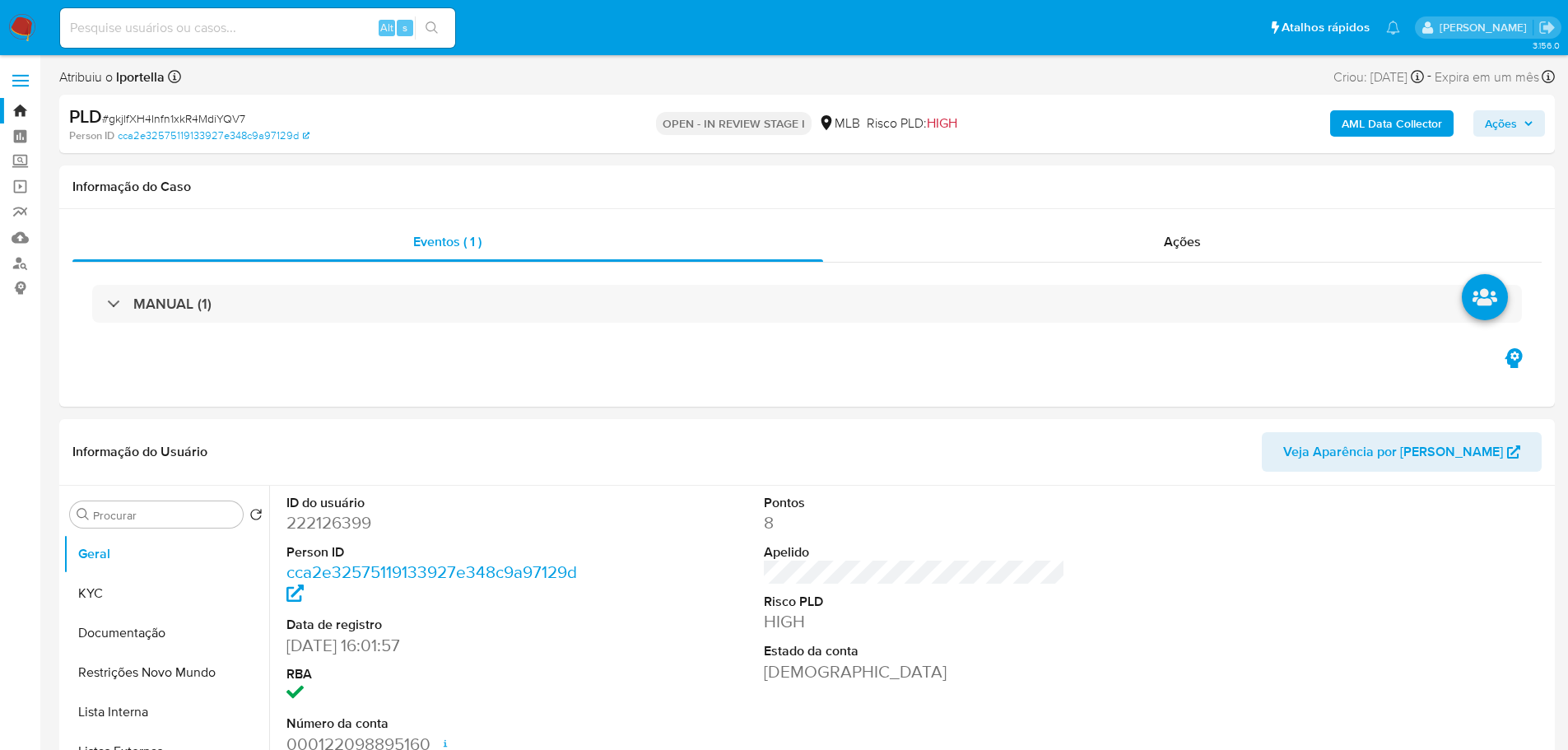
select select "10"
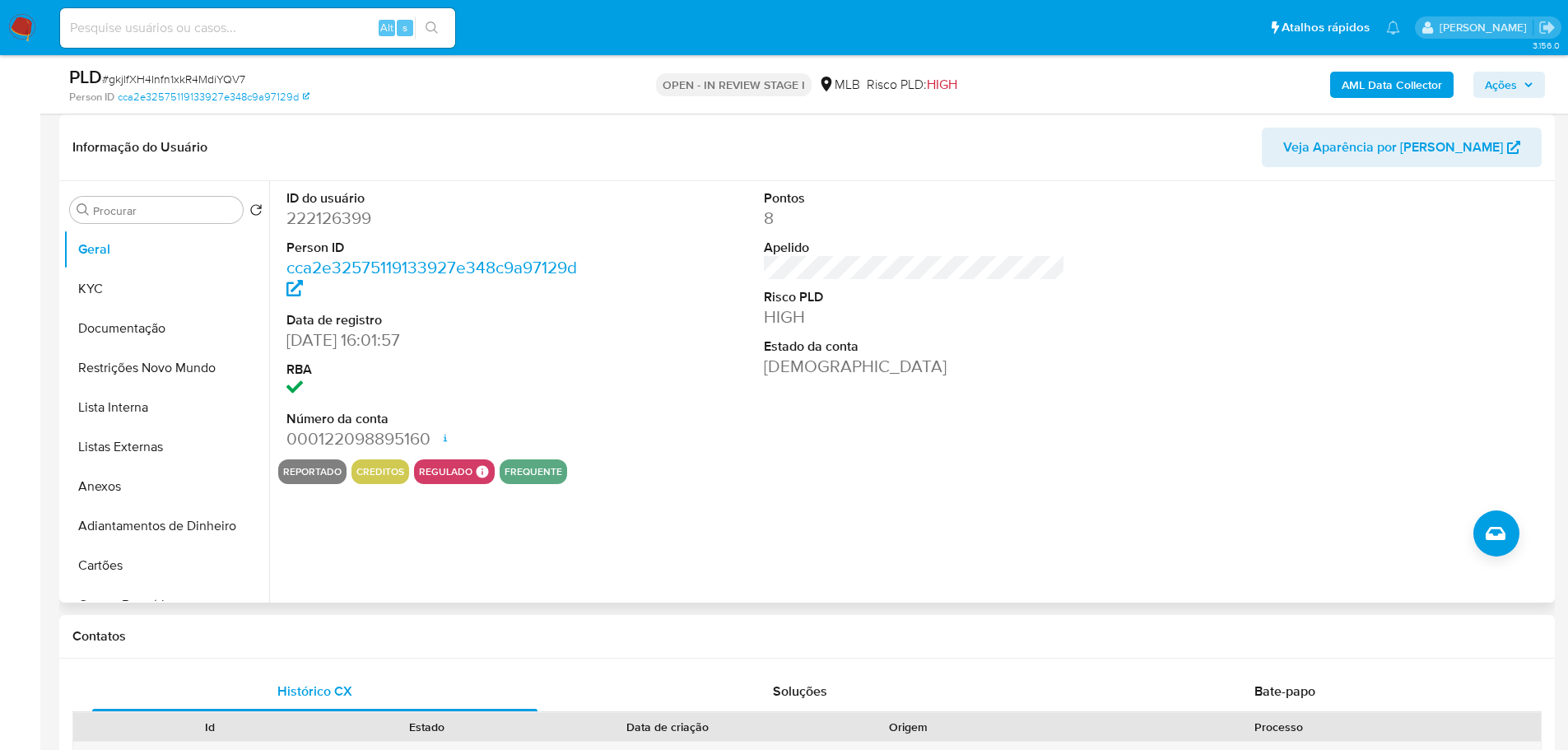
scroll to position [247, 0]
click at [137, 286] on button "KYC" at bounding box center [160, 288] width 193 height 39
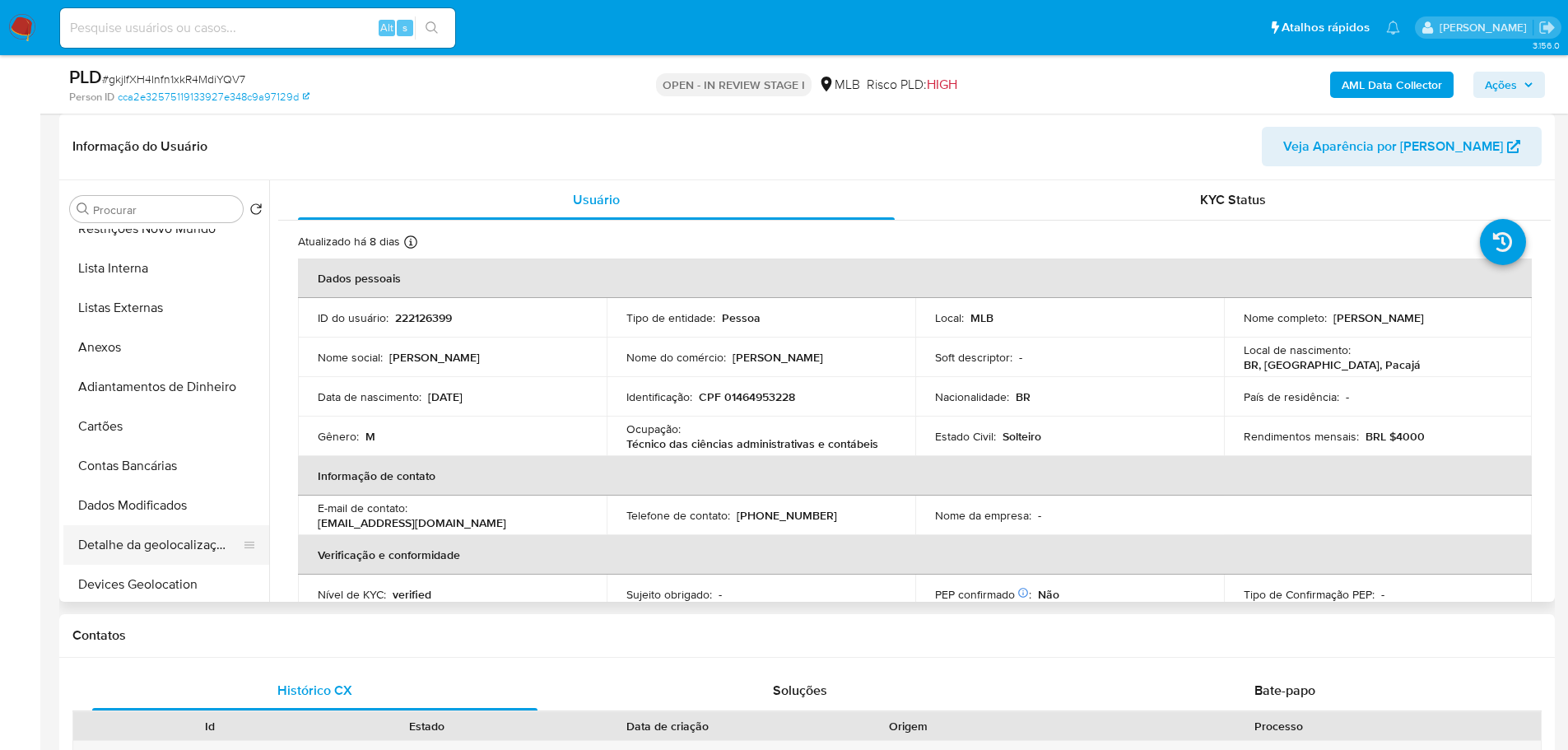
scroll to position [576, 0]
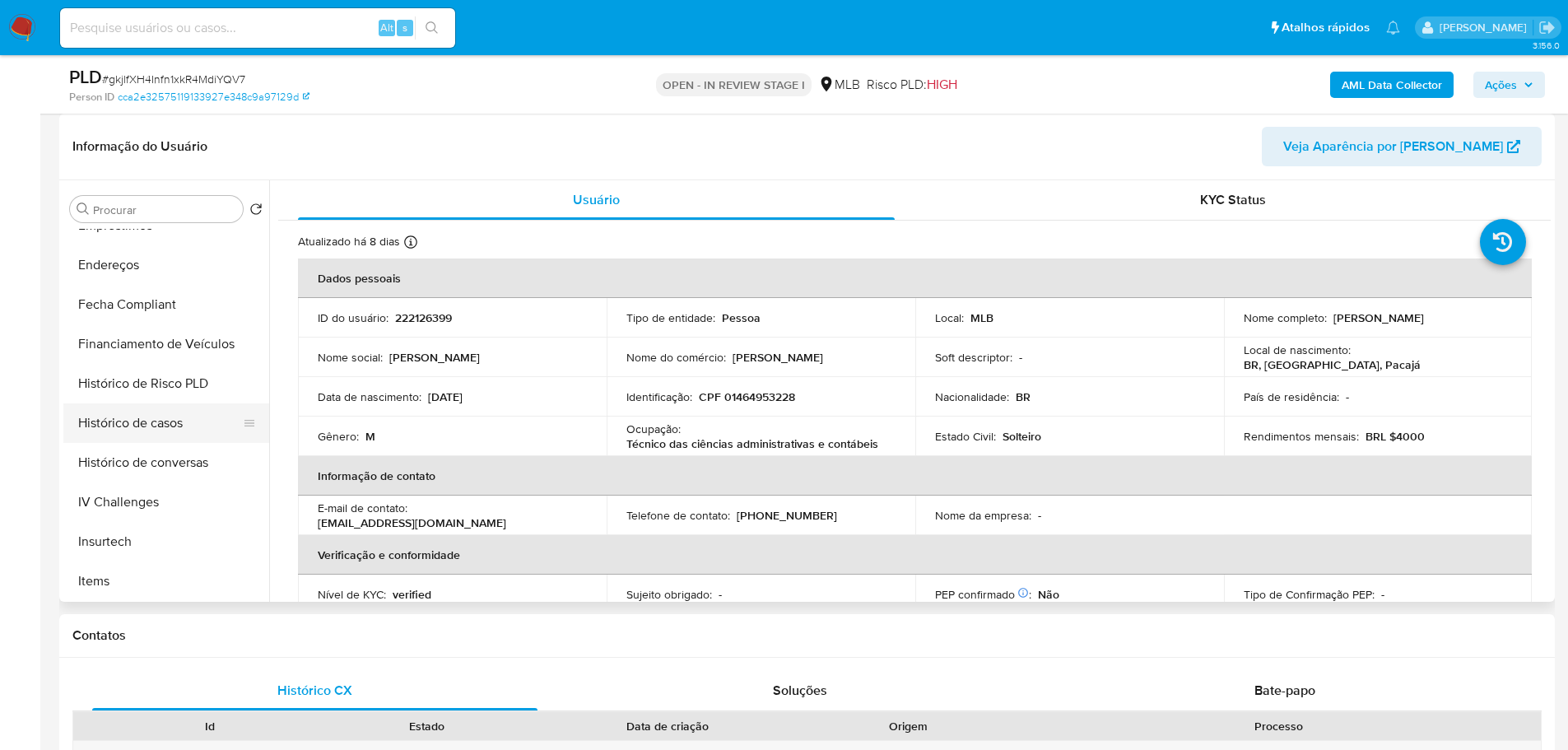
click at [167, 405] on button "Histórico de casos" at bounding box center [160, 423] width 193 height 39
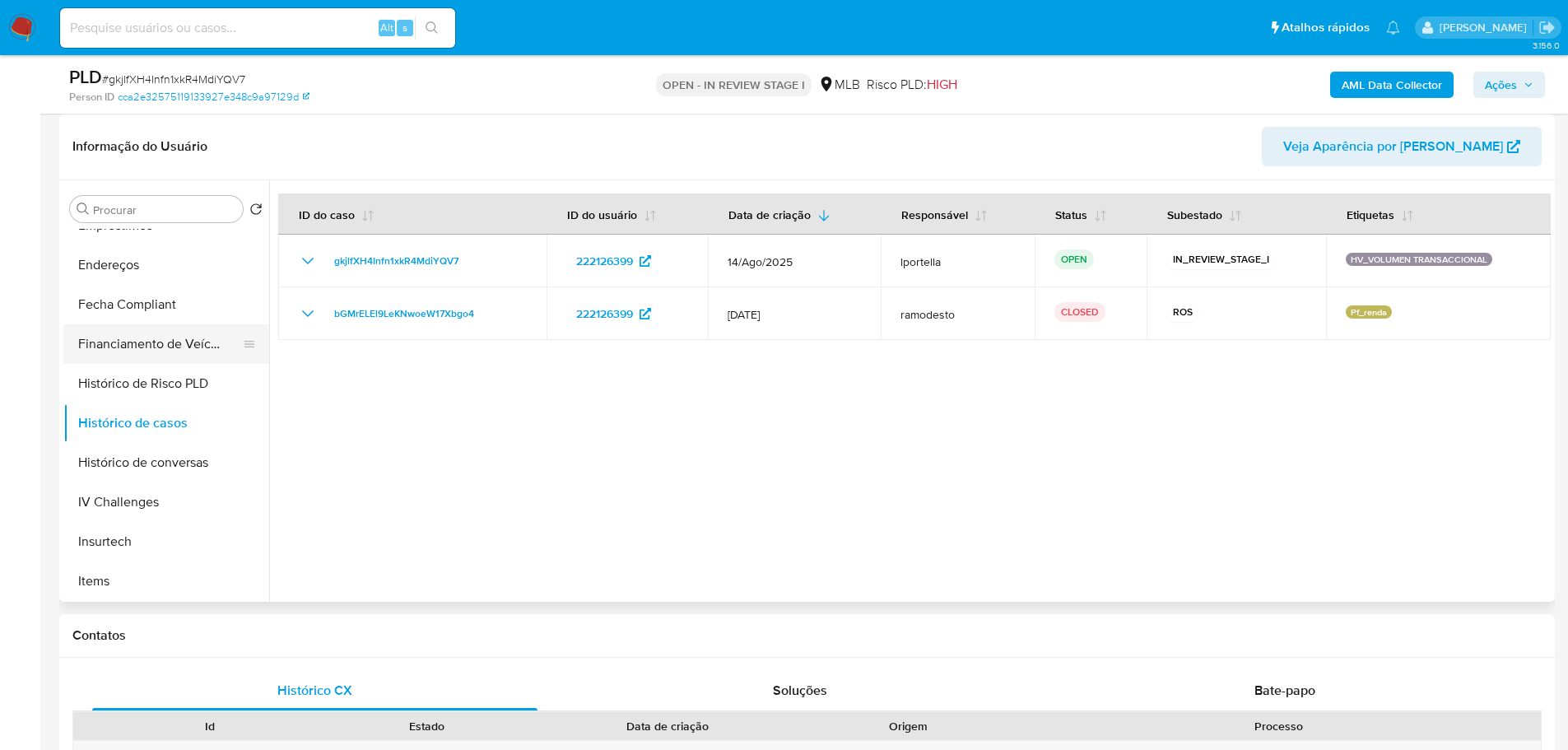
scroll to position [0, 0]
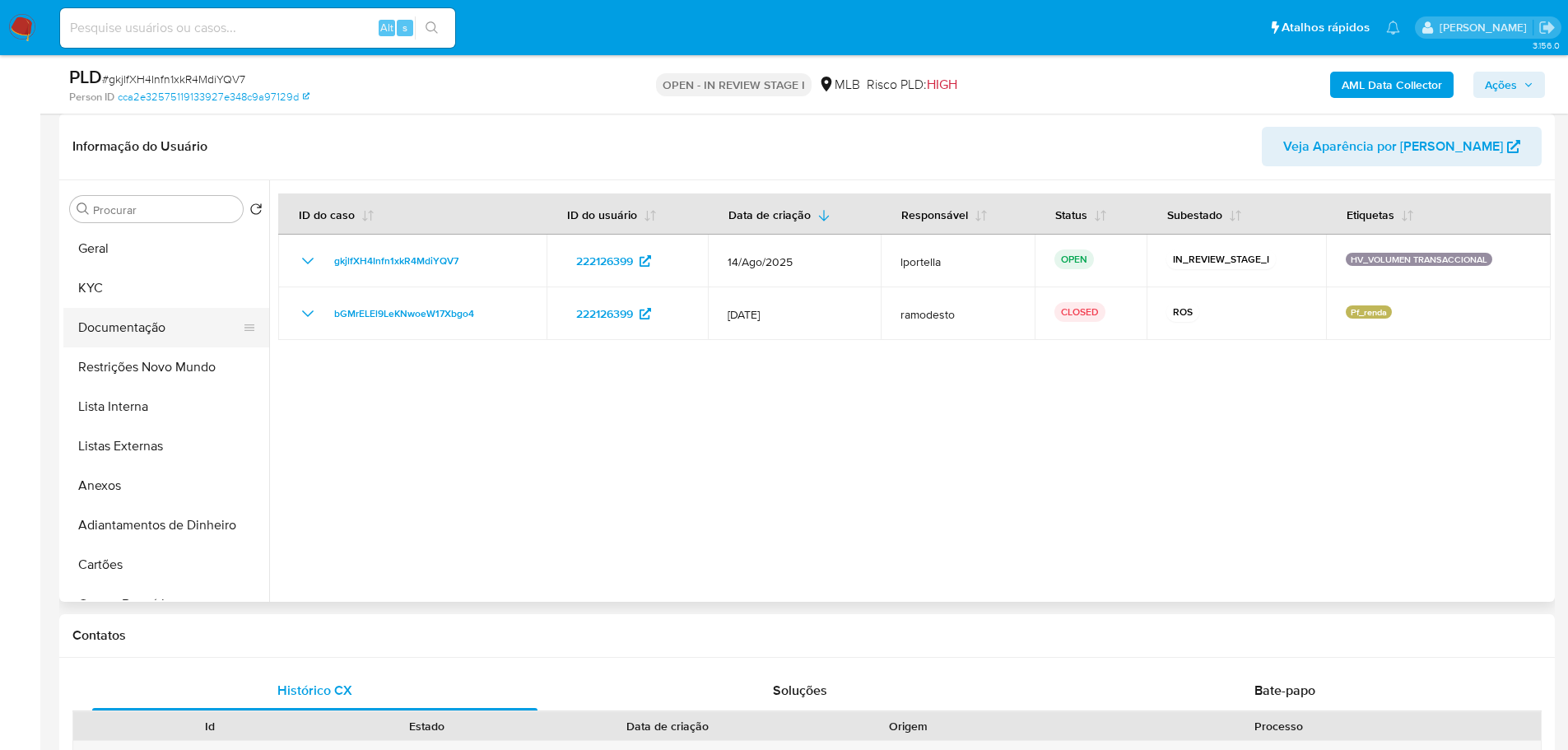
click at [139, 334] on button "Documentação" at bounding box center [160, 328] width 193 height 39
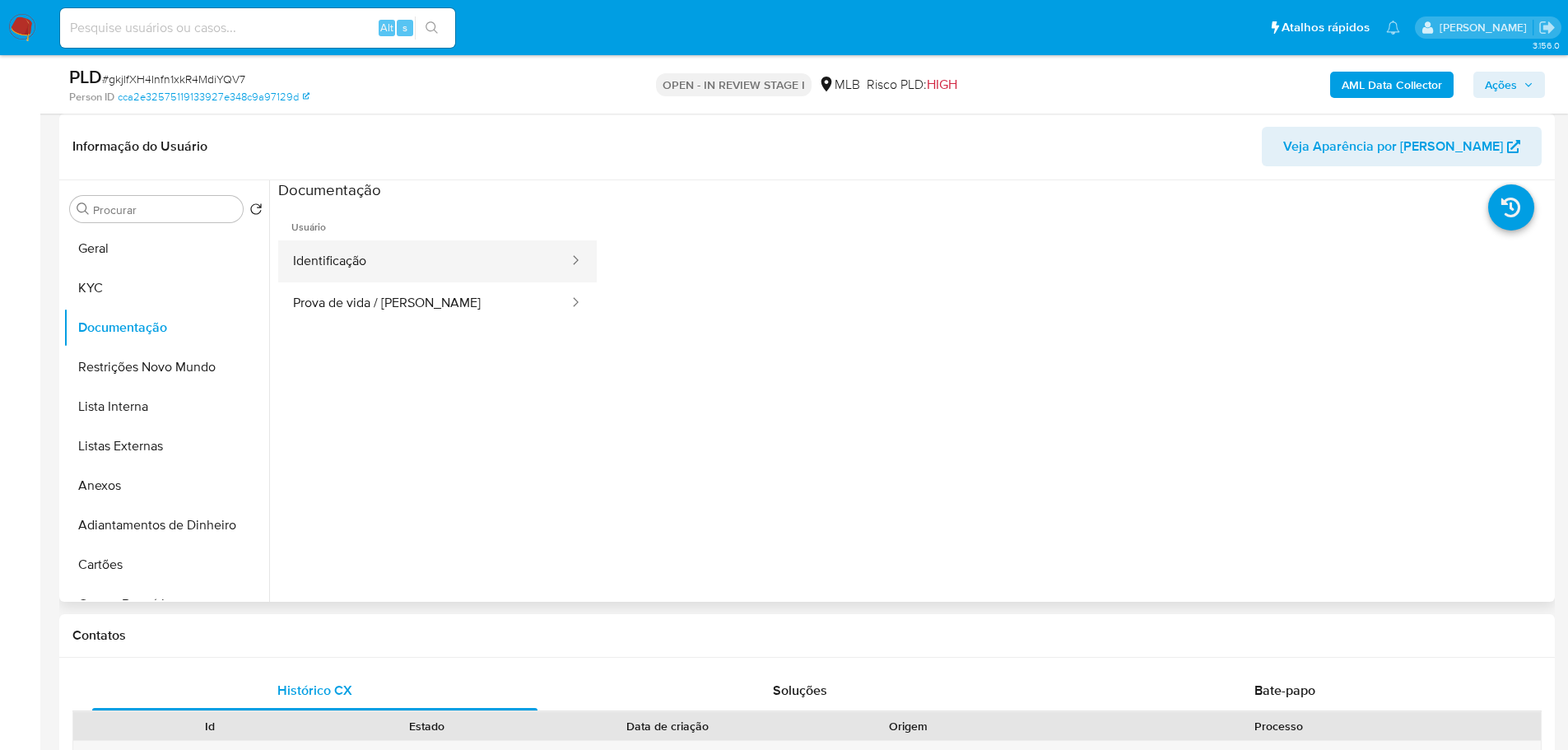
click at [354, 262] on button "Identificação" at bounding box center [424, 261] width 292 height 42
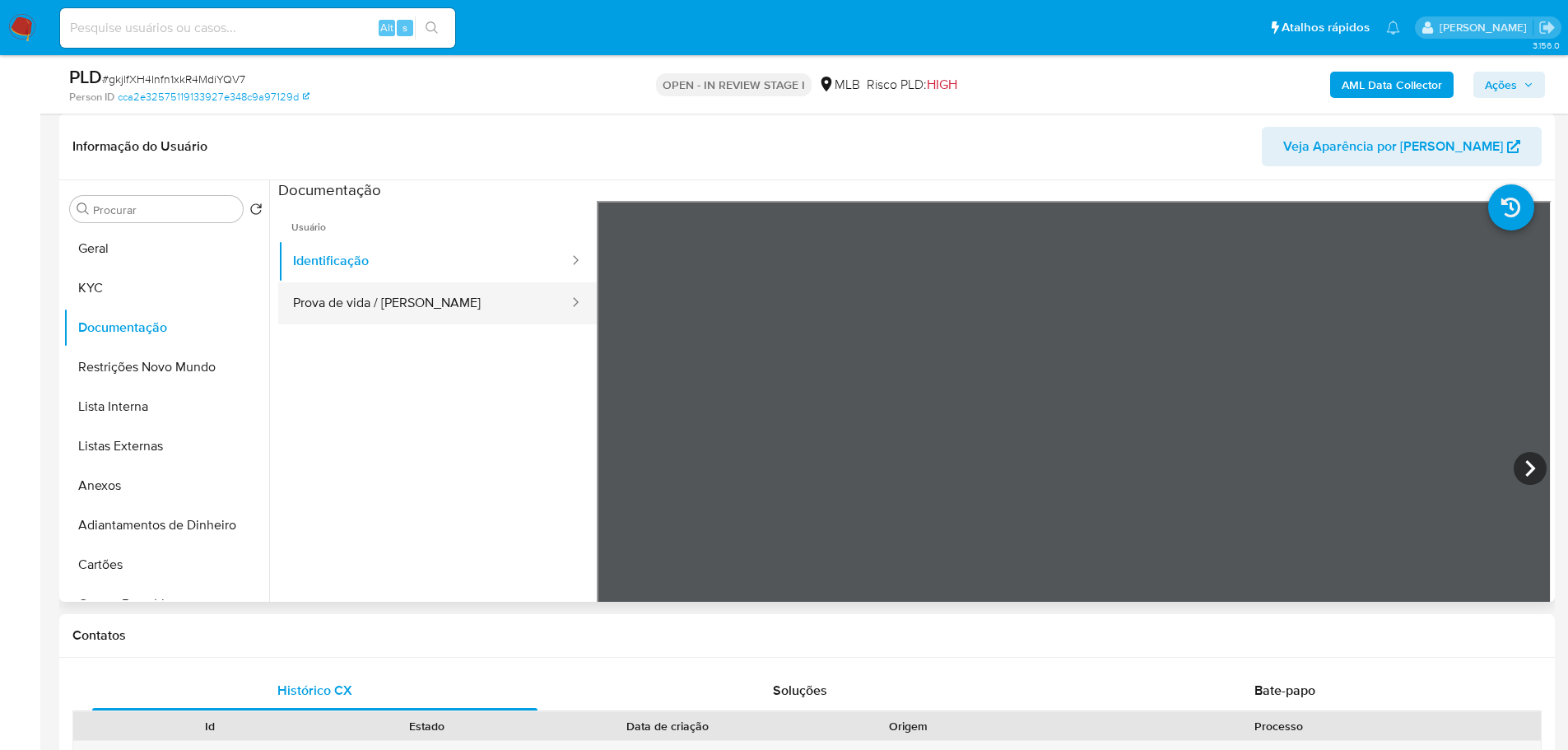
click at [405, 316] on button "Prova de vida / Selfie" at bounding box center [424, 303] width 292 height 42
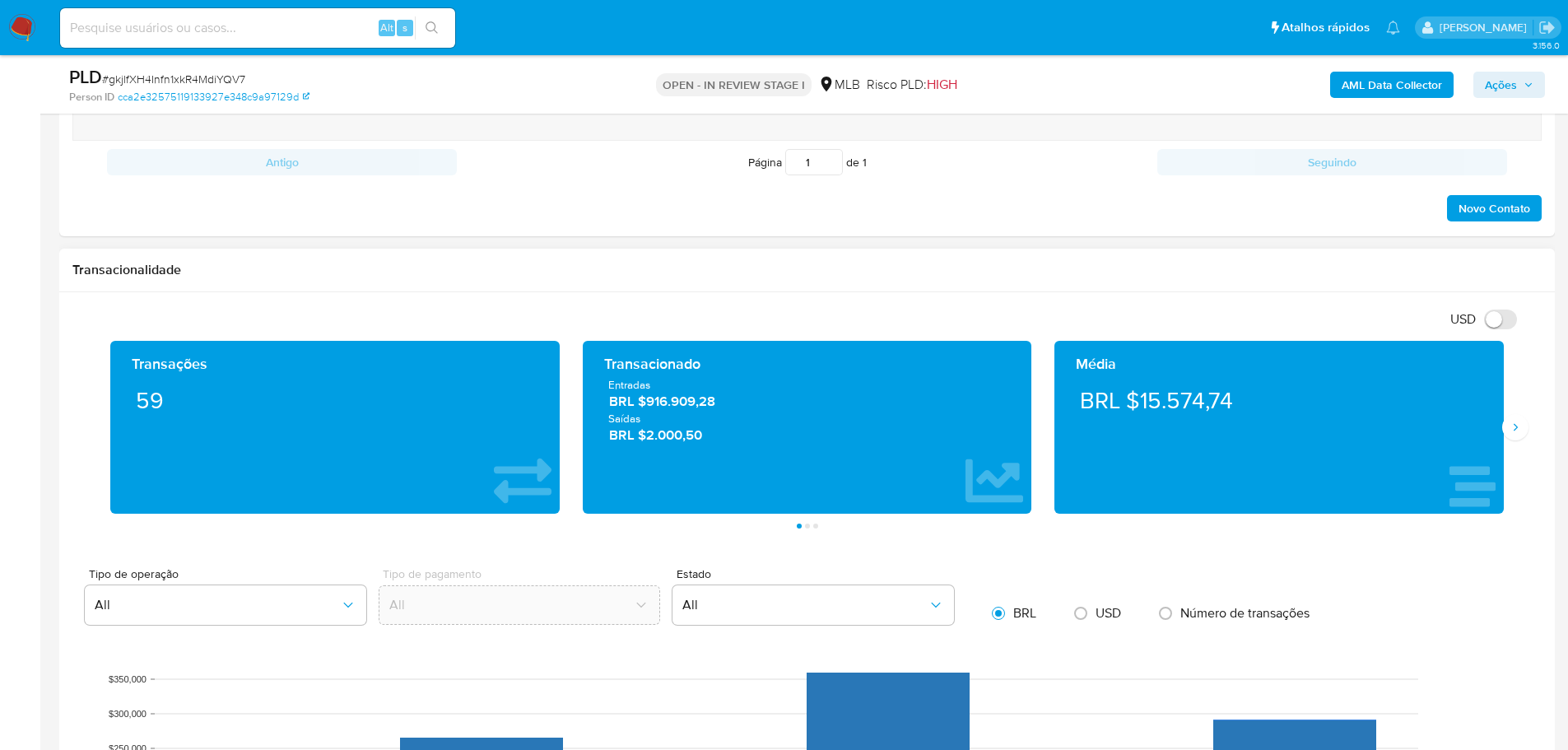
scroll to position [988, 0]
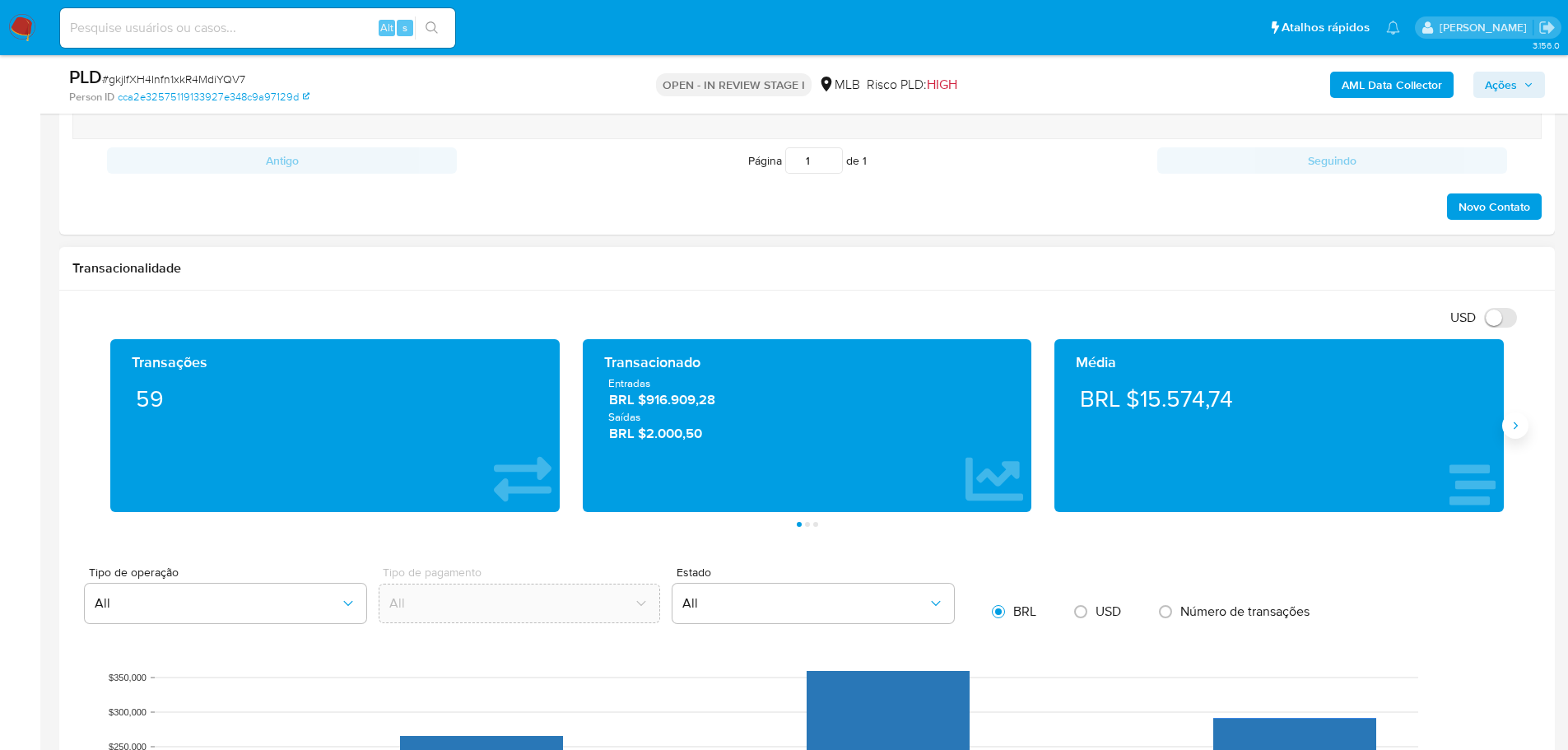
click at [1508, 421] on div "Transações 59 Transacionado Entradas BRL $916.909,28 Saídas BRL $2.000,50 Média…" at bounding box center [806, 425] width 1416 height 173
click at [1513, 429] on icon "Siguiente" at bounding box center [1516, 425] width 13 height 13
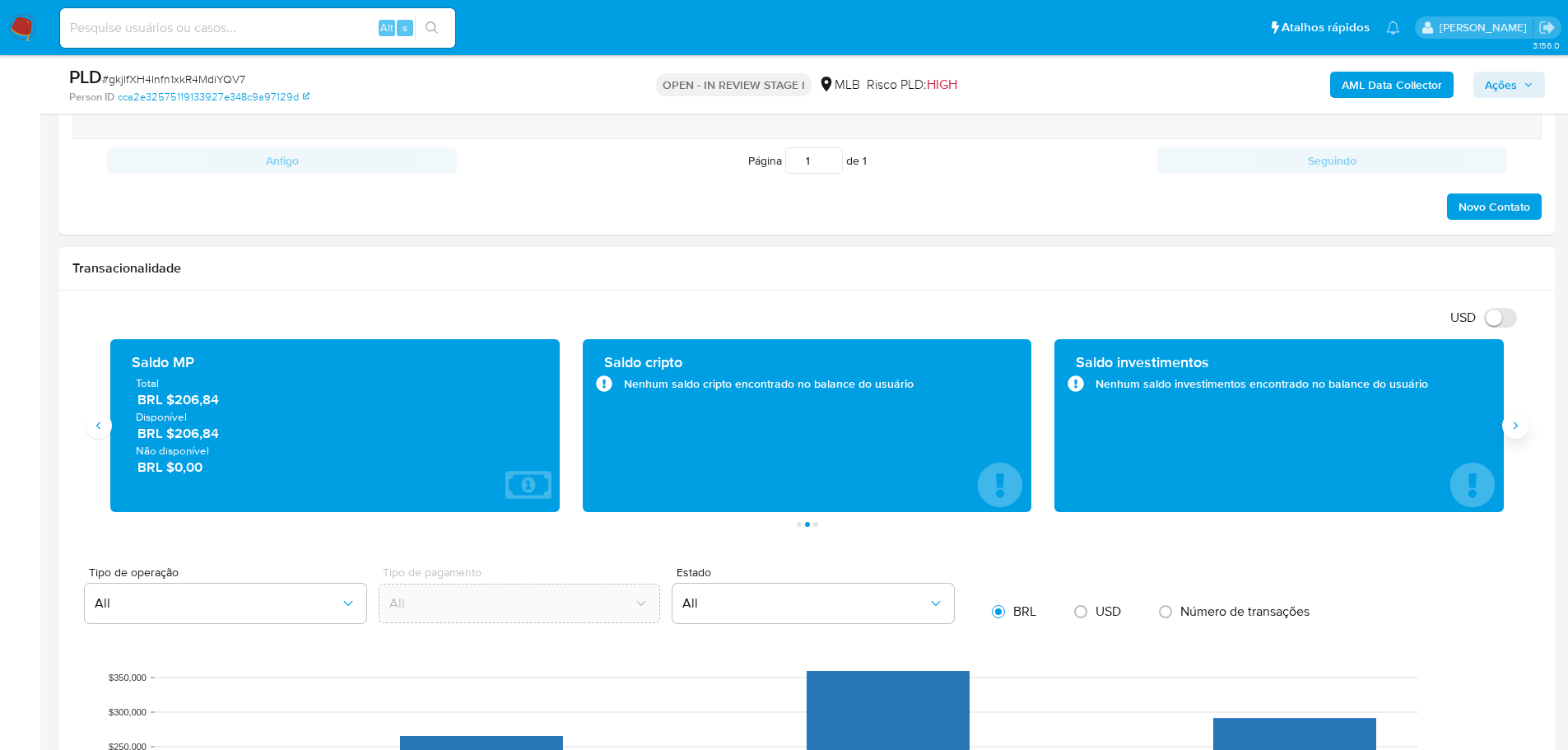
click at [1513, 429] on icon "Siguiente" at bounding box center [1516, 425] width 13 height 13
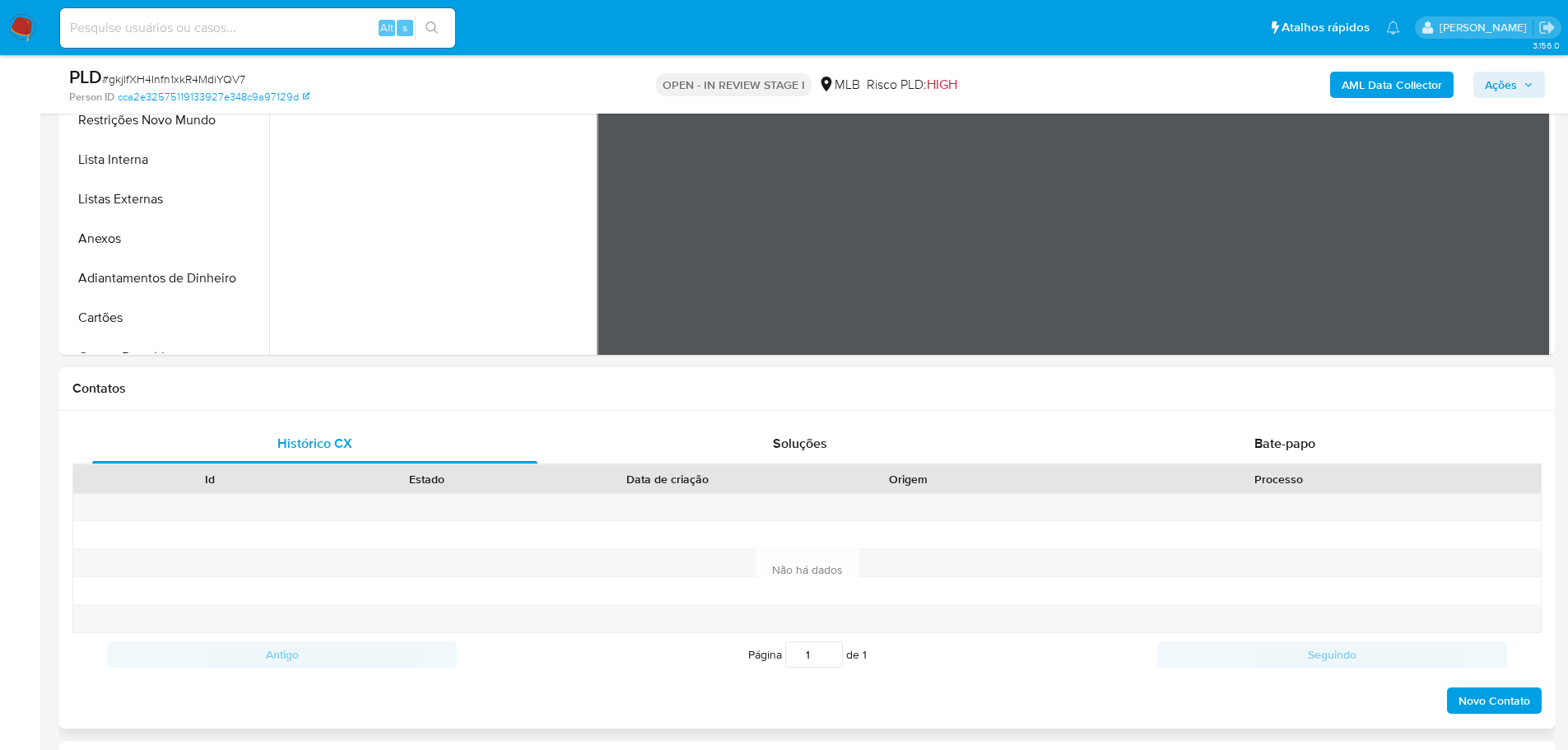
click at [1312, 394] on h1 "Contatos" at bounding box center [806, 389] width 1469 height 17
click at [1312, 439] on span "Bate-papo" at bounding box center [1284, 443] width 61 height 19
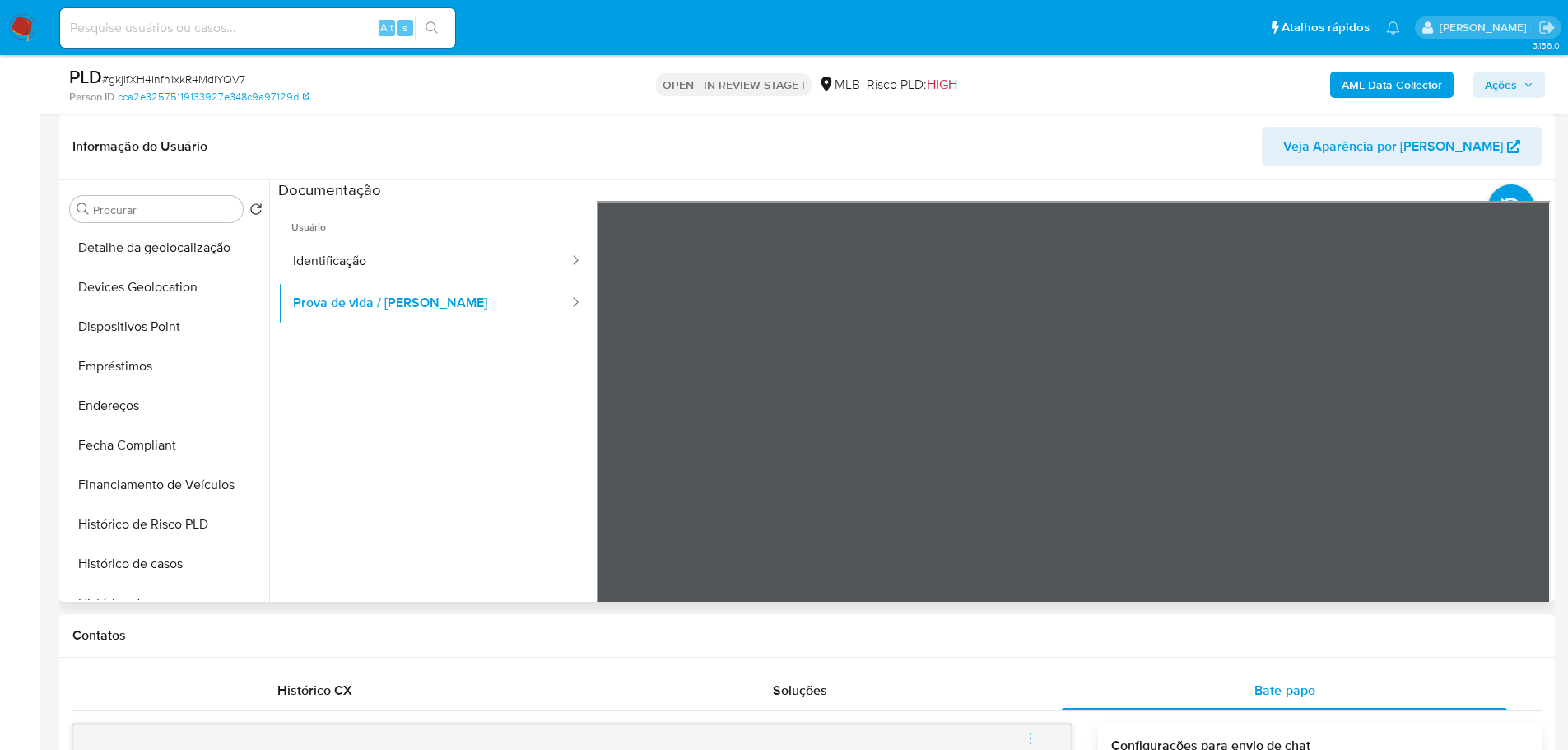
scroll to position [658, 0]
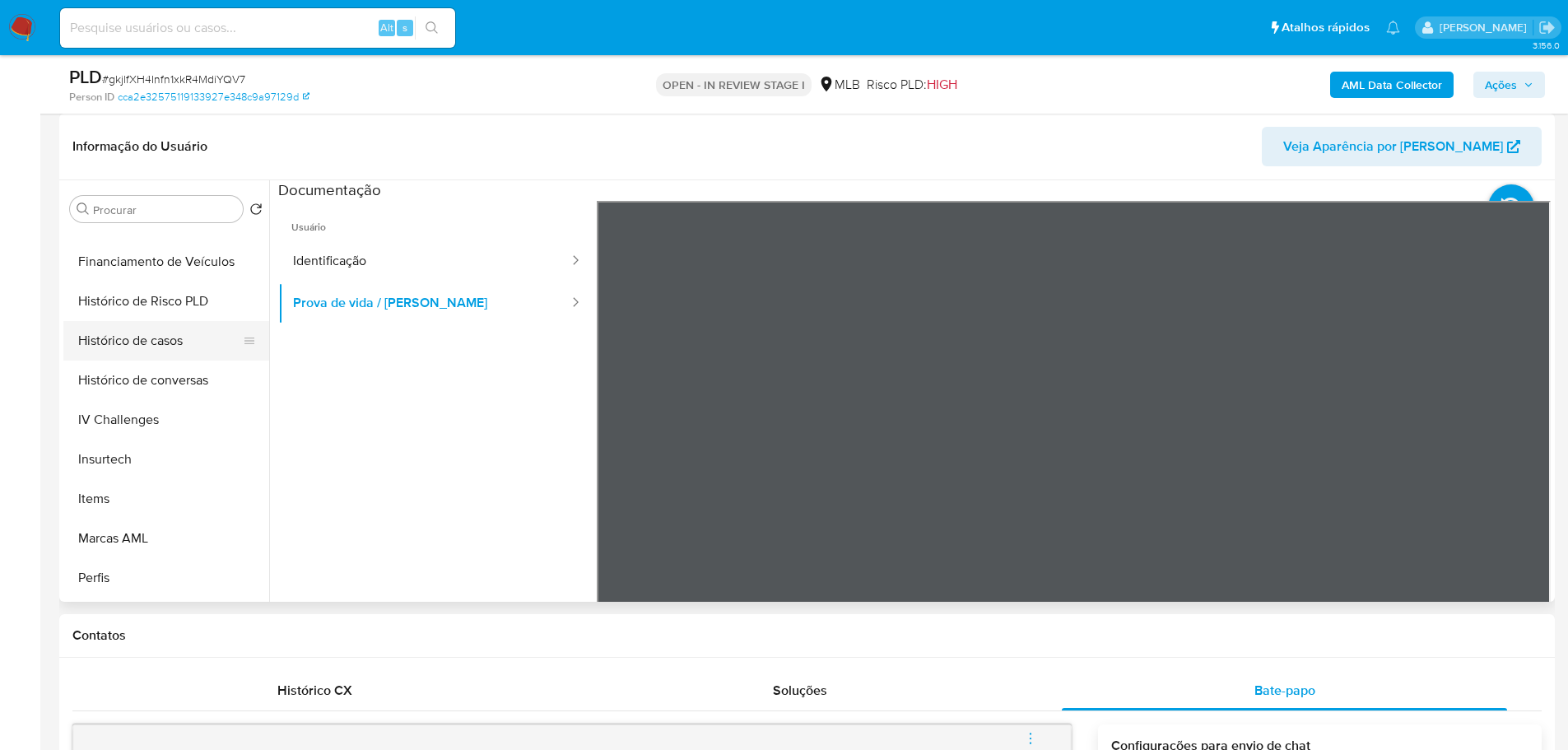
click at [176, 333] on button "Histórico de casos" at bounding box center [160, 341] width 193 height 39
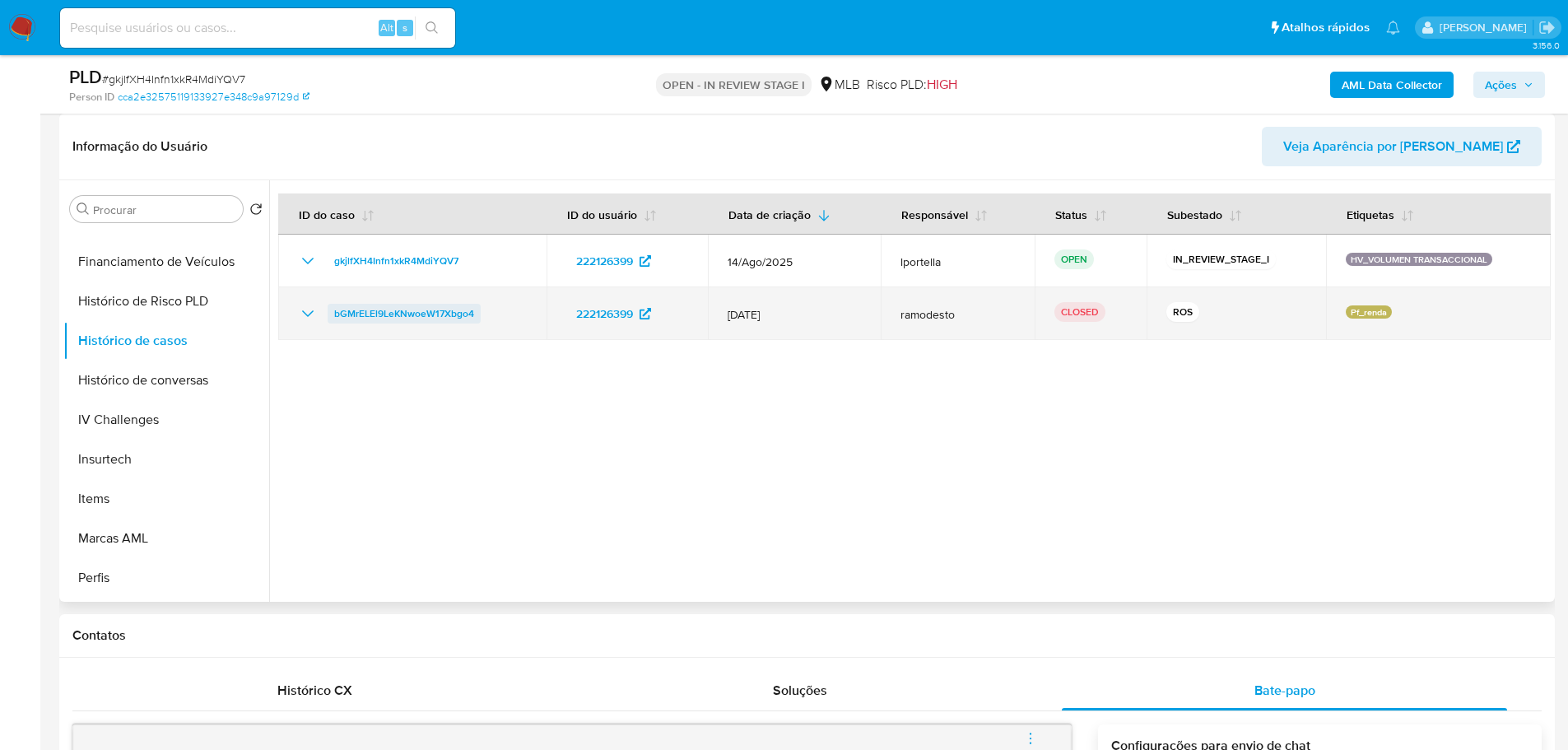
click at [411, 308] on span "bGMrELEl9LeKNwoeW17Xbgo4" at bounding box center [403, 313] width 139 height 20
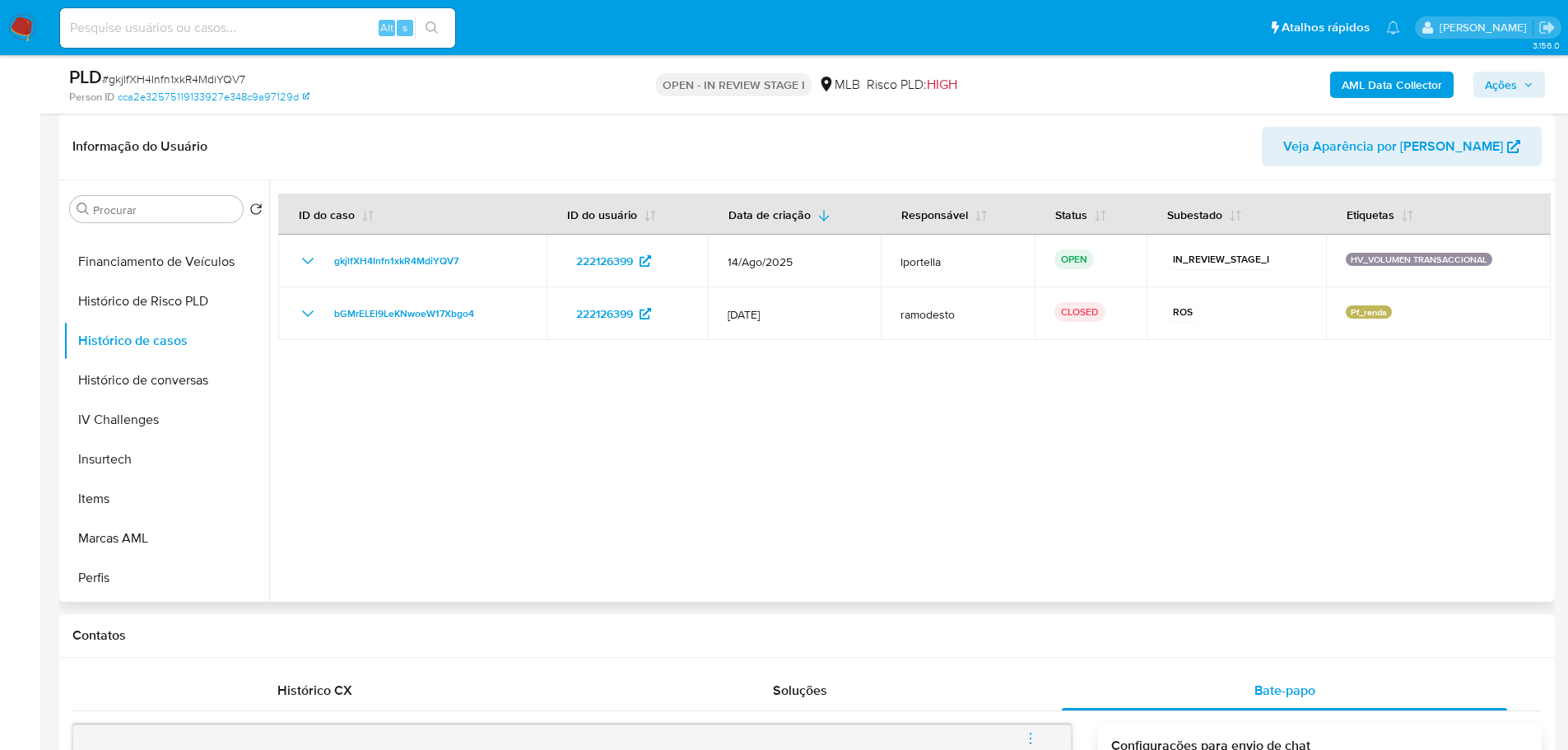
scroll to position [0, 0]
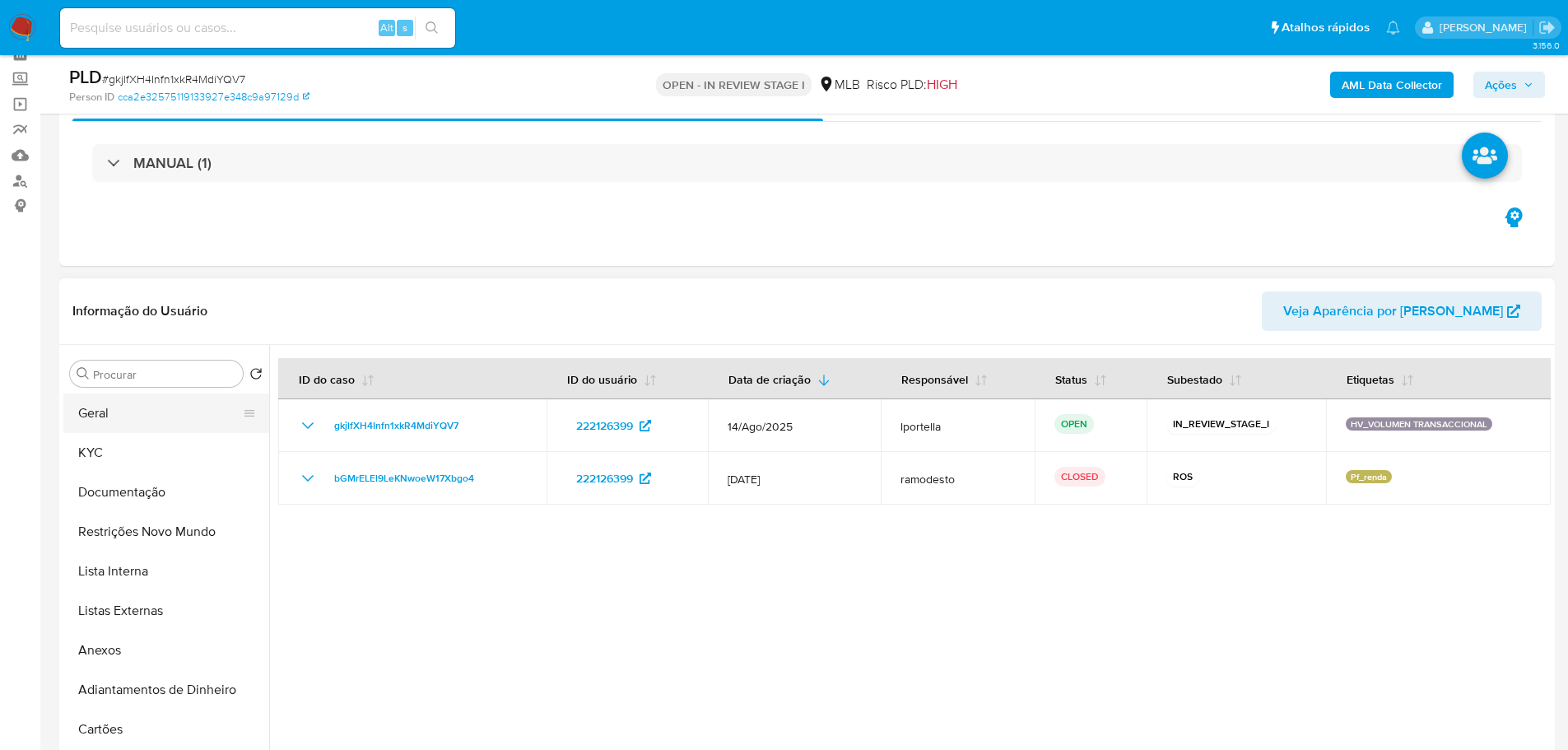
click at [128, 430] on button "Geral" at bounding box center [160, 413] width 193 height 39
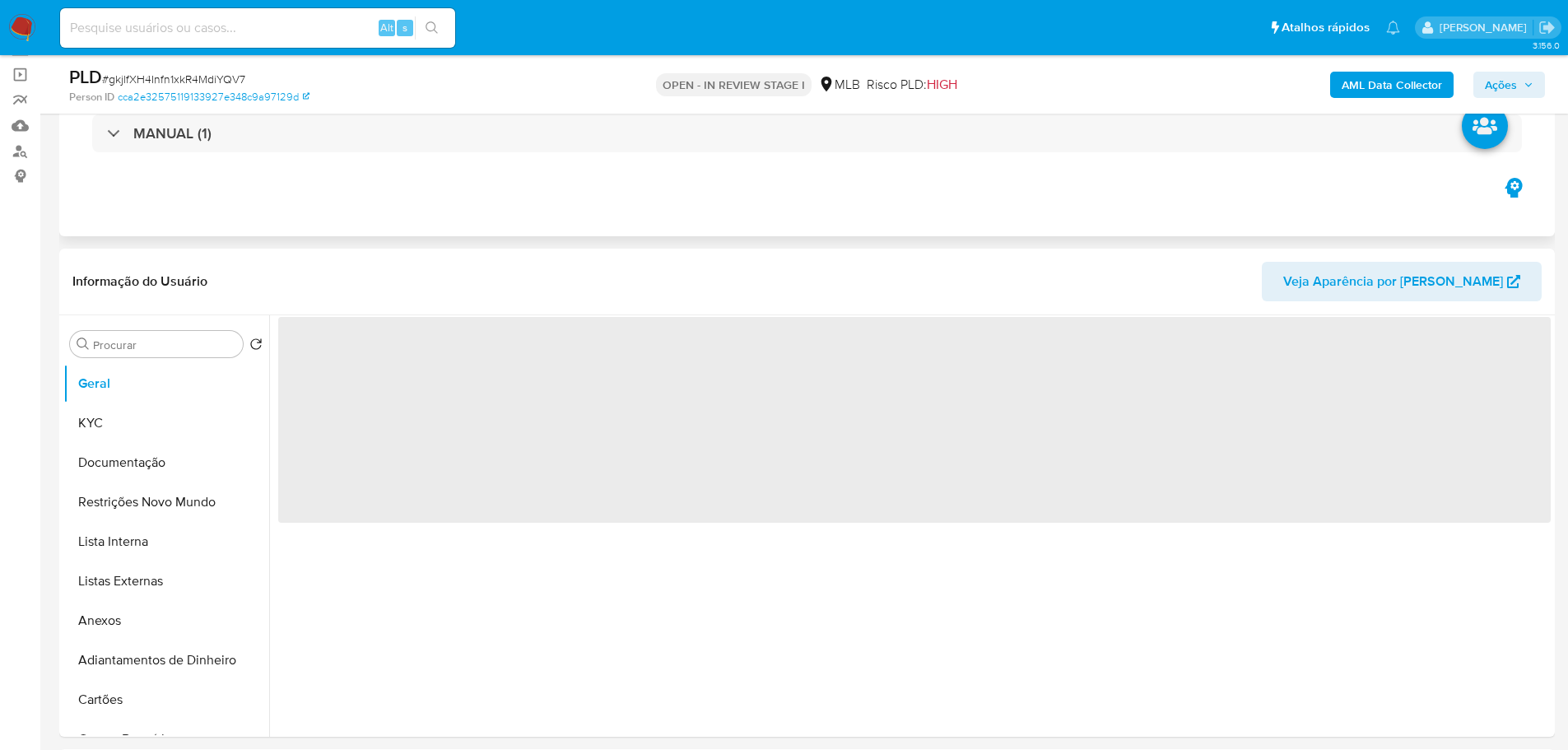
scroll to position [165, 0]
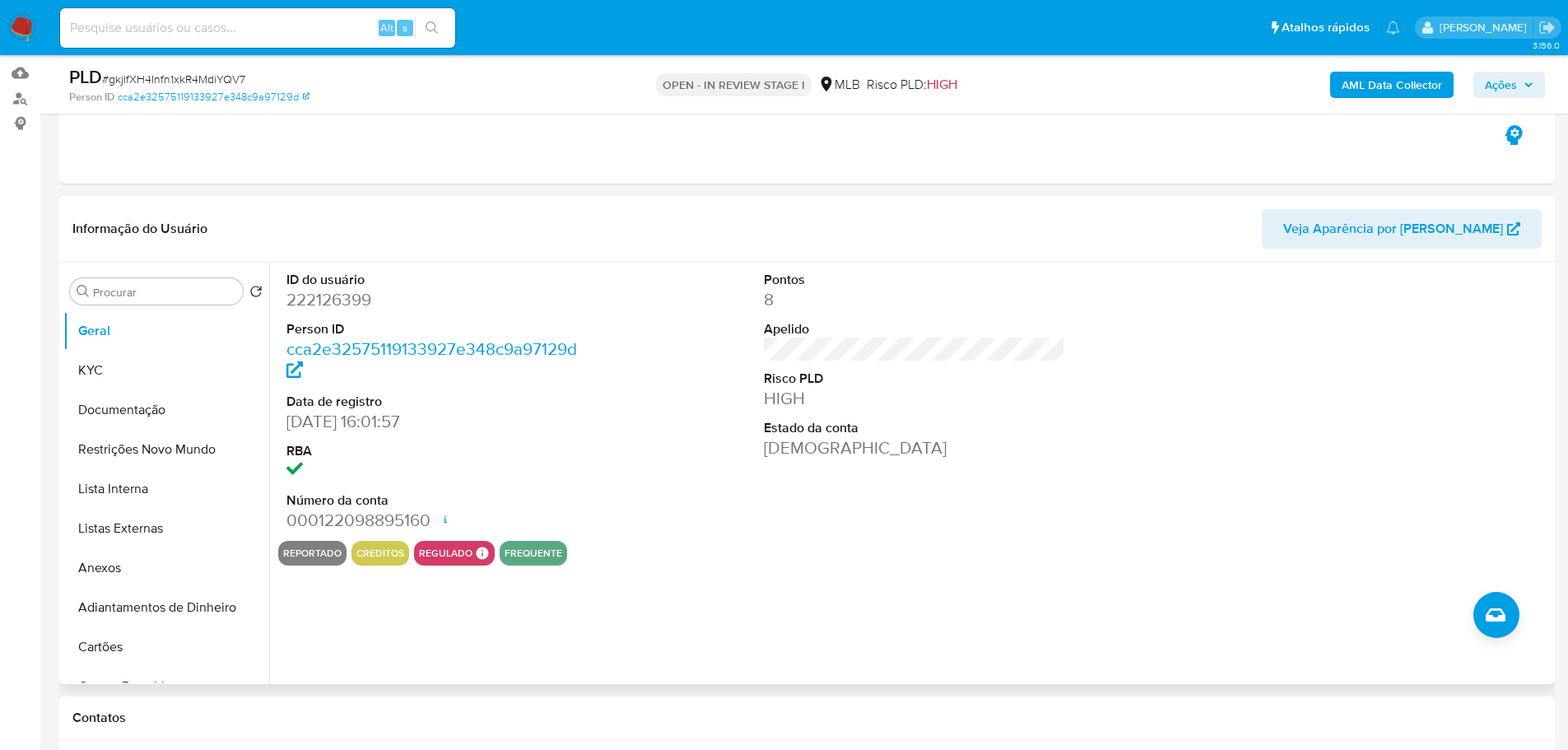
drag, startPoint x: 432, startPoint y: 715, endPoint x: 263, endPoint y: 551, distance: 235.5
click at [432, 715] on h1 "Contatos" at bounding box center [806, 718] width 1469 height 17
click at [108, 369] on button "KYC" at bounding box center [160, 371] width 193 height 39
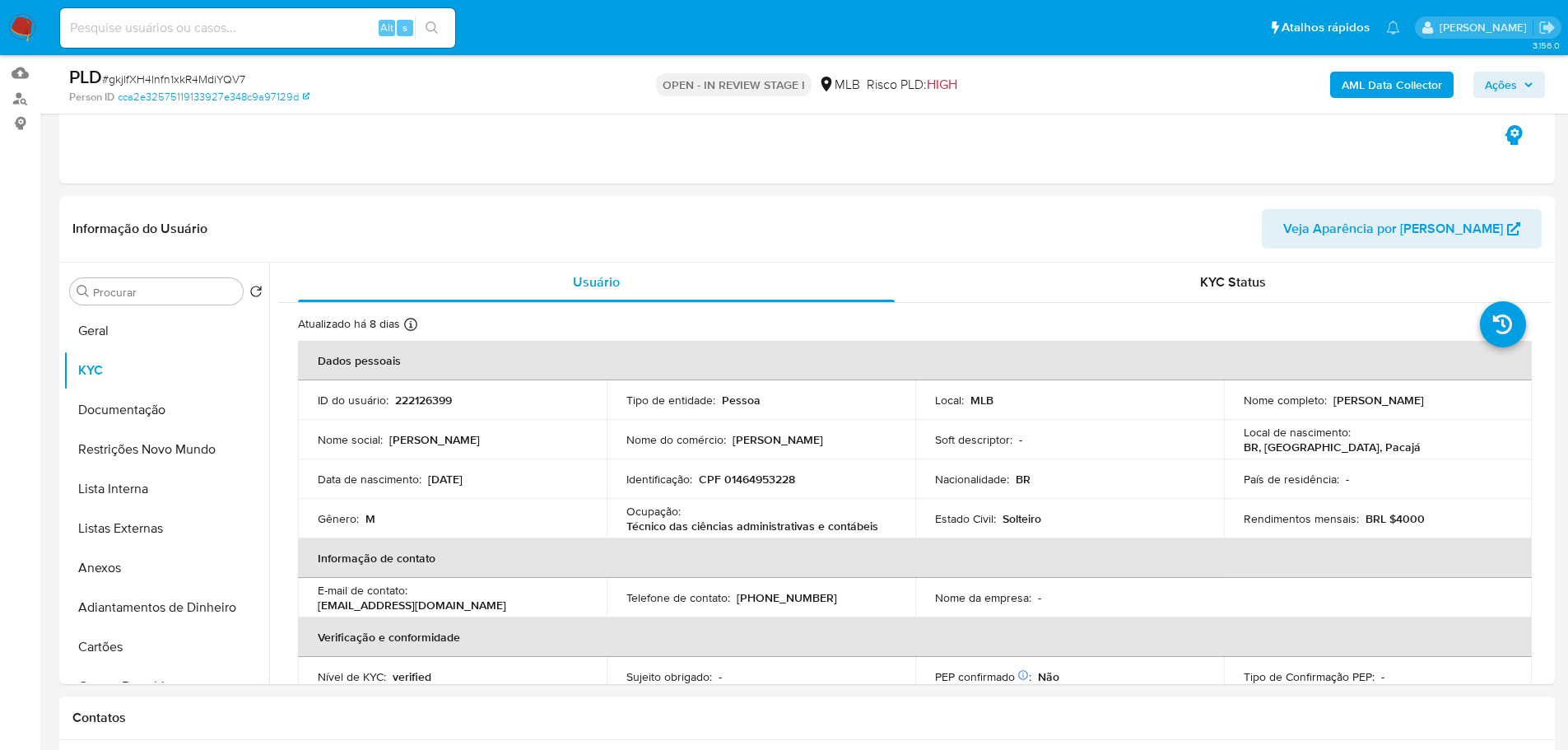
click at [378, 717] on h1 "Contatos" at bounding box center [806, 718] width 1469 height 17
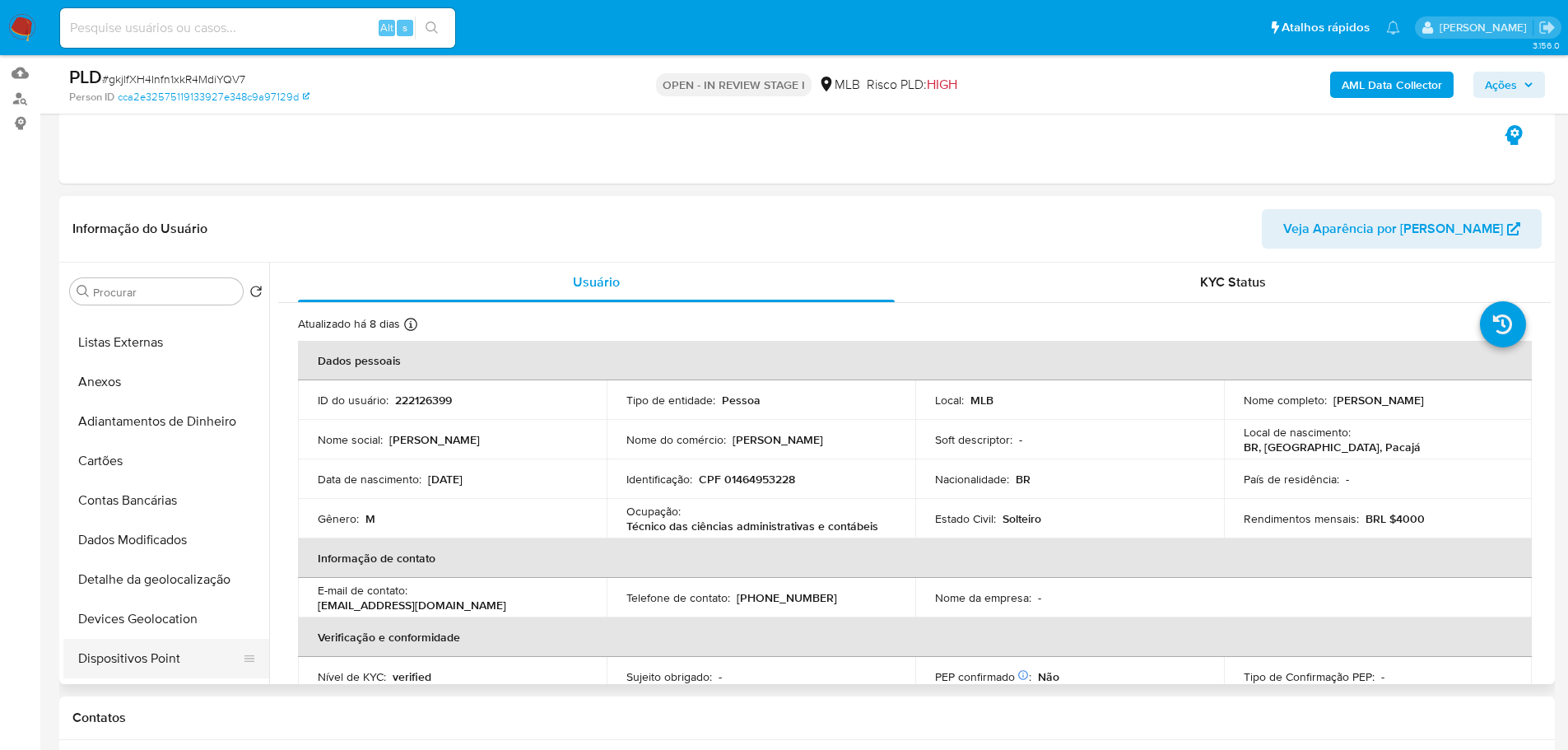
scroll to position [330, 0]
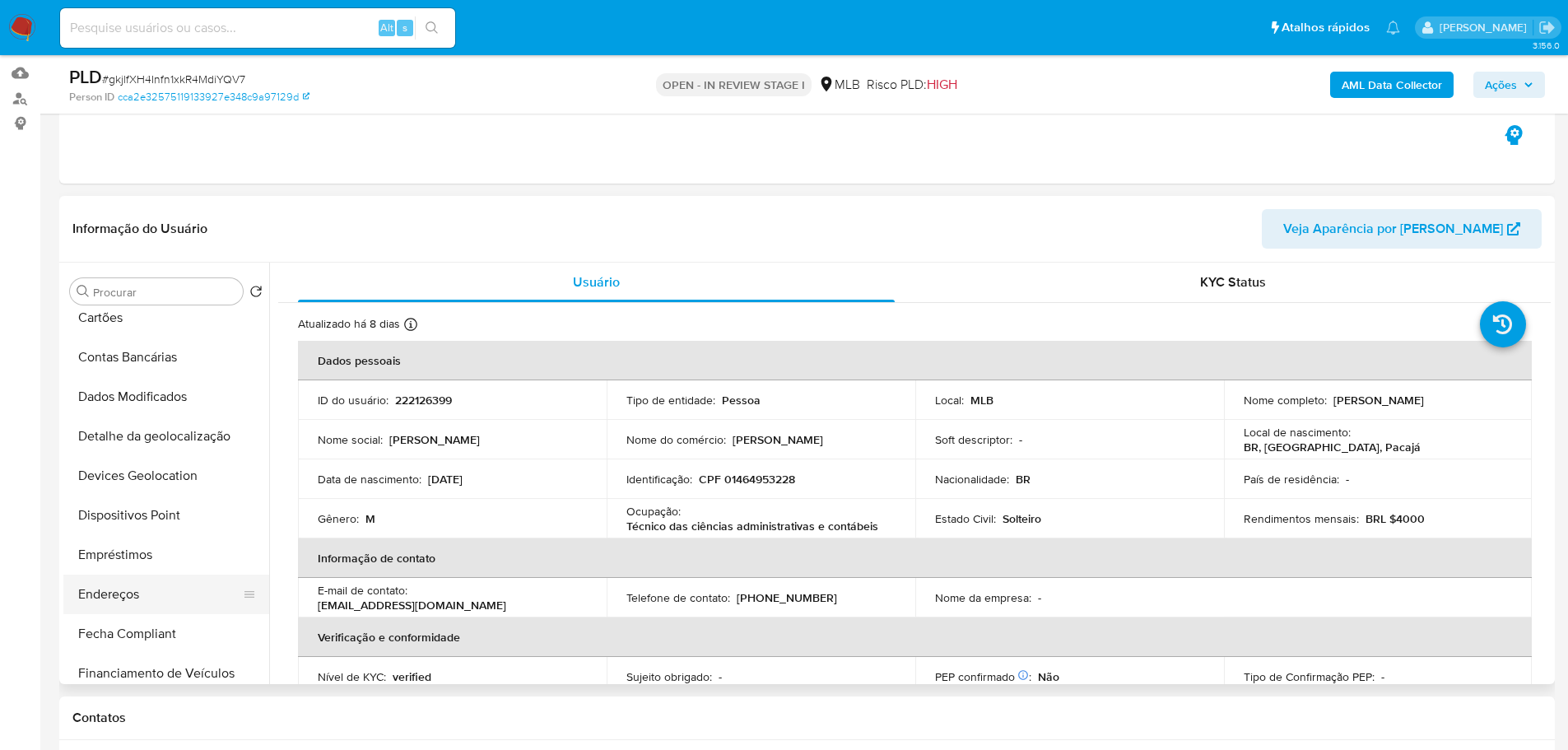
click at [146, 579] on button "Endereços" at bounding box center [160, 595] width 193 height 39
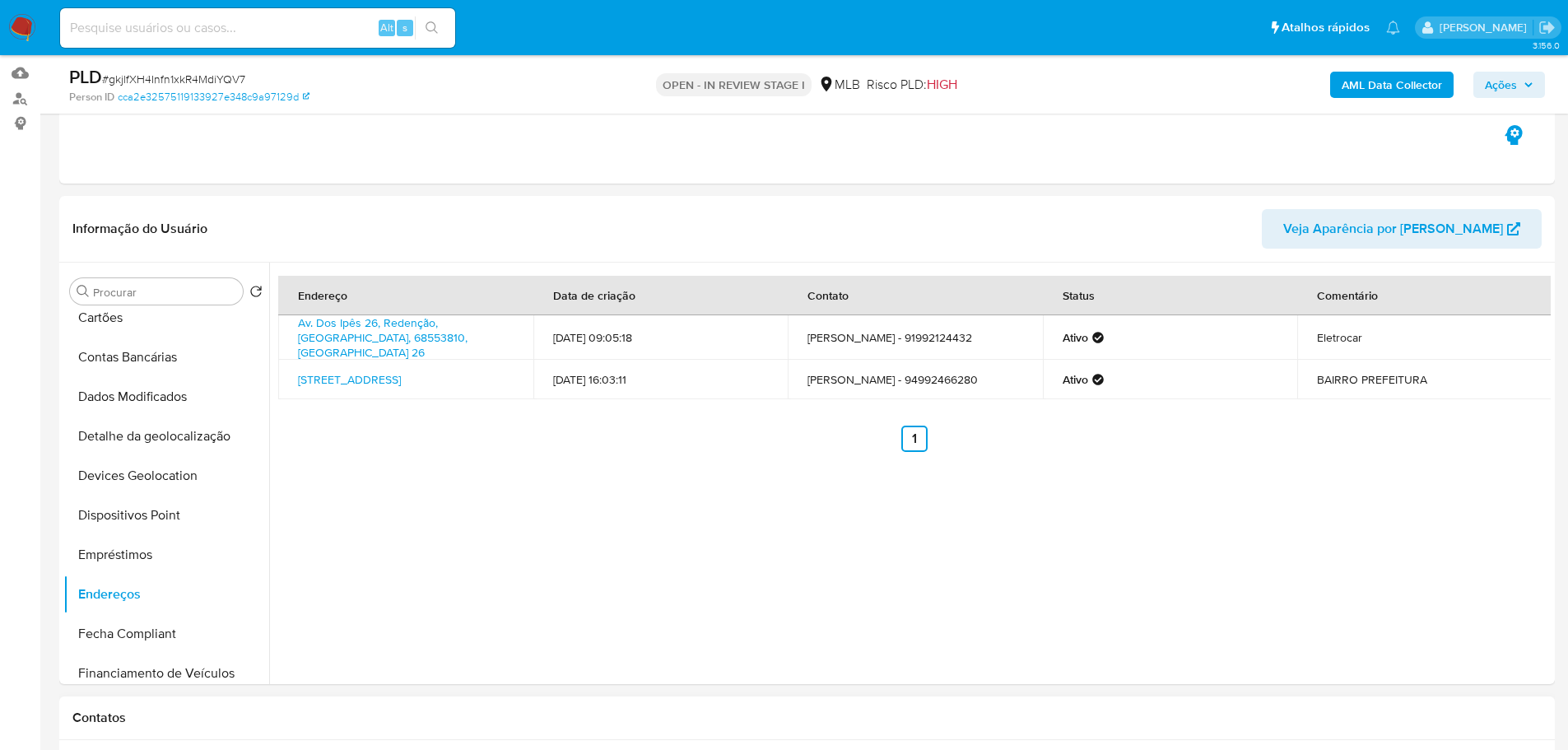
click at [702, 710] on h1 "Contatos" at bounding box center [806, 718] width 1469 height 17
click at [405, 729] on div "Contatos" at bounding box center [806, 718] width 1495 height 44
click at [147, 422] on button "Detalhe da geolocalização" at bounding box center [160, 436] width 193 height 39
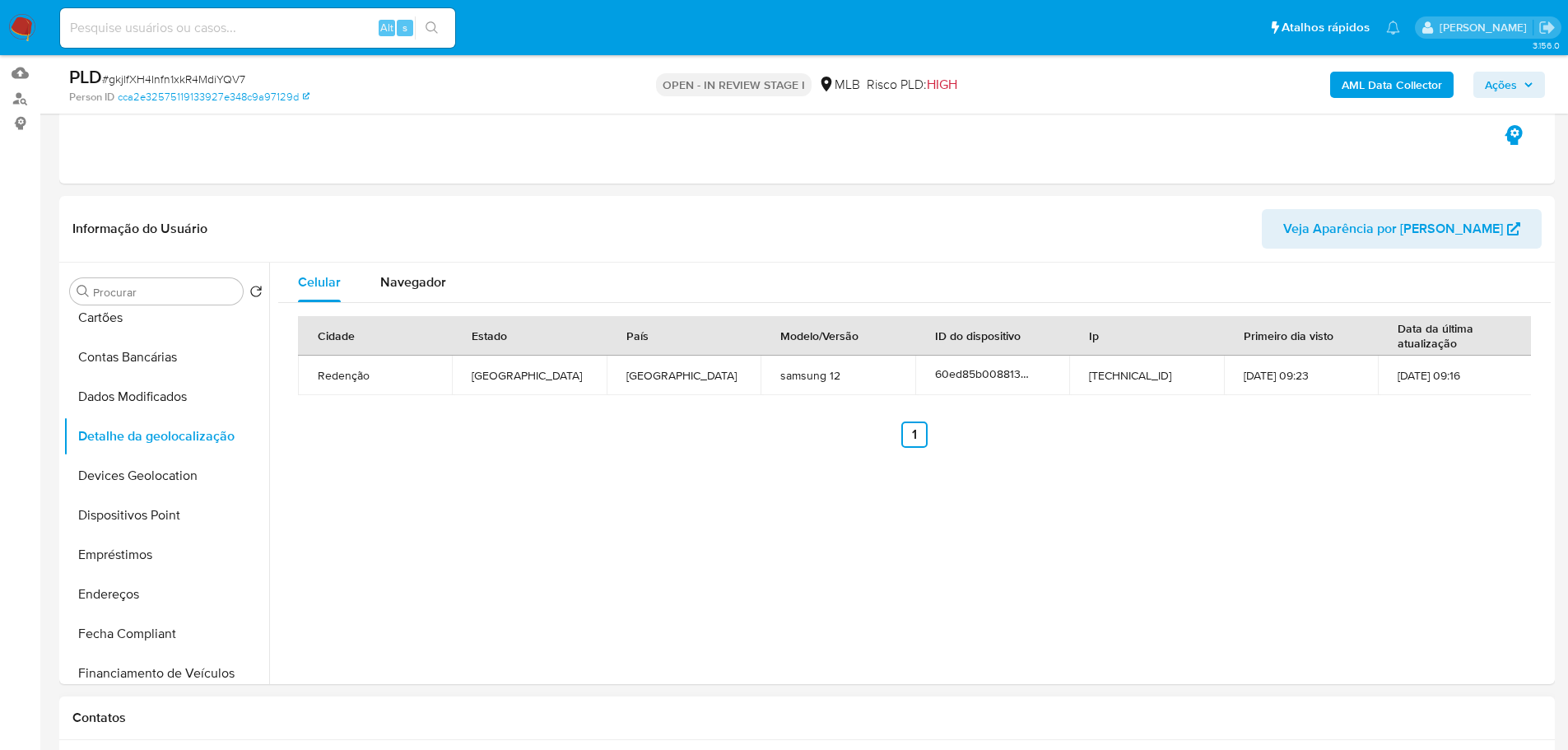
click at [318, 707] on div "Contatos" at bounding box center [806, 718] width 1495 height 44
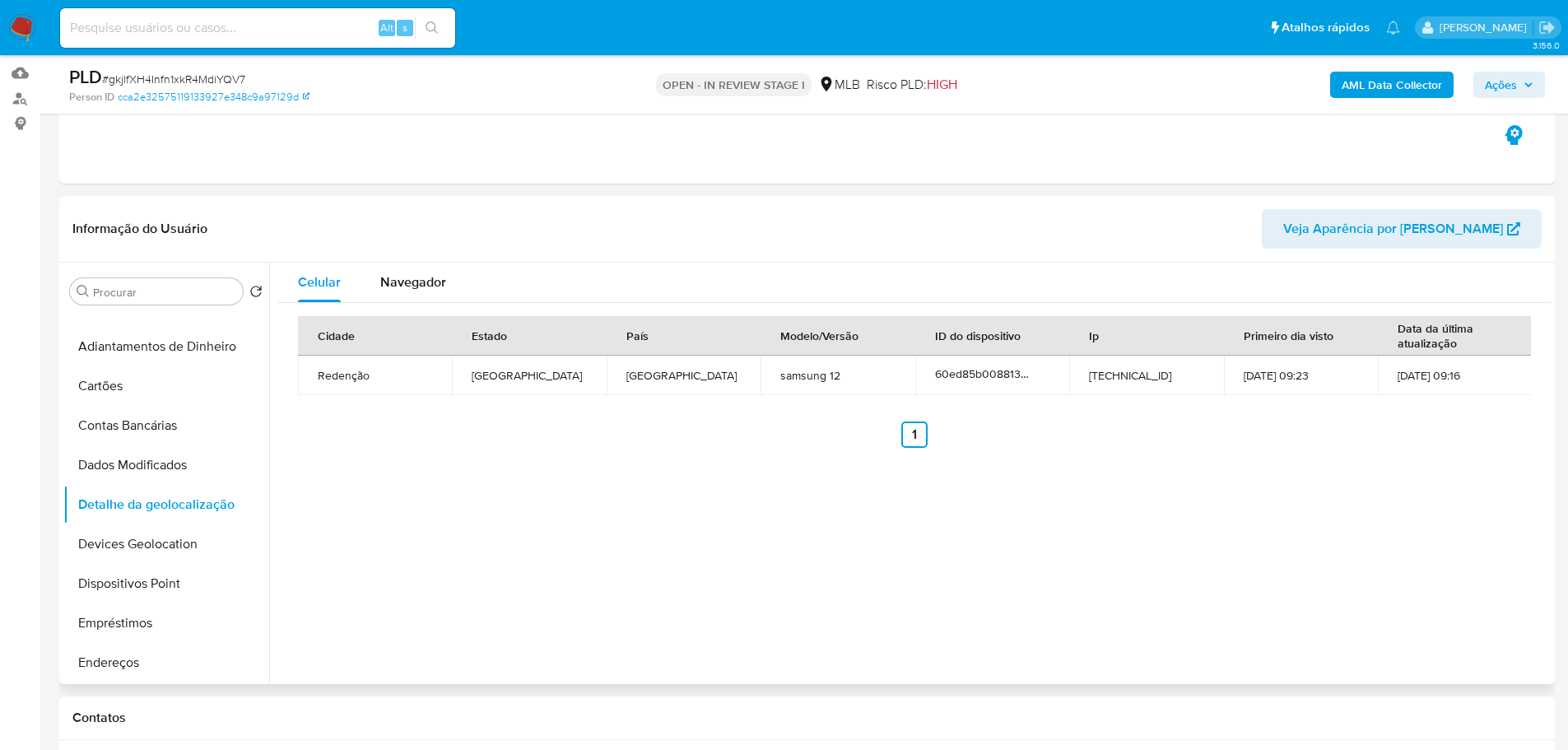
scroll to position [0, 0]
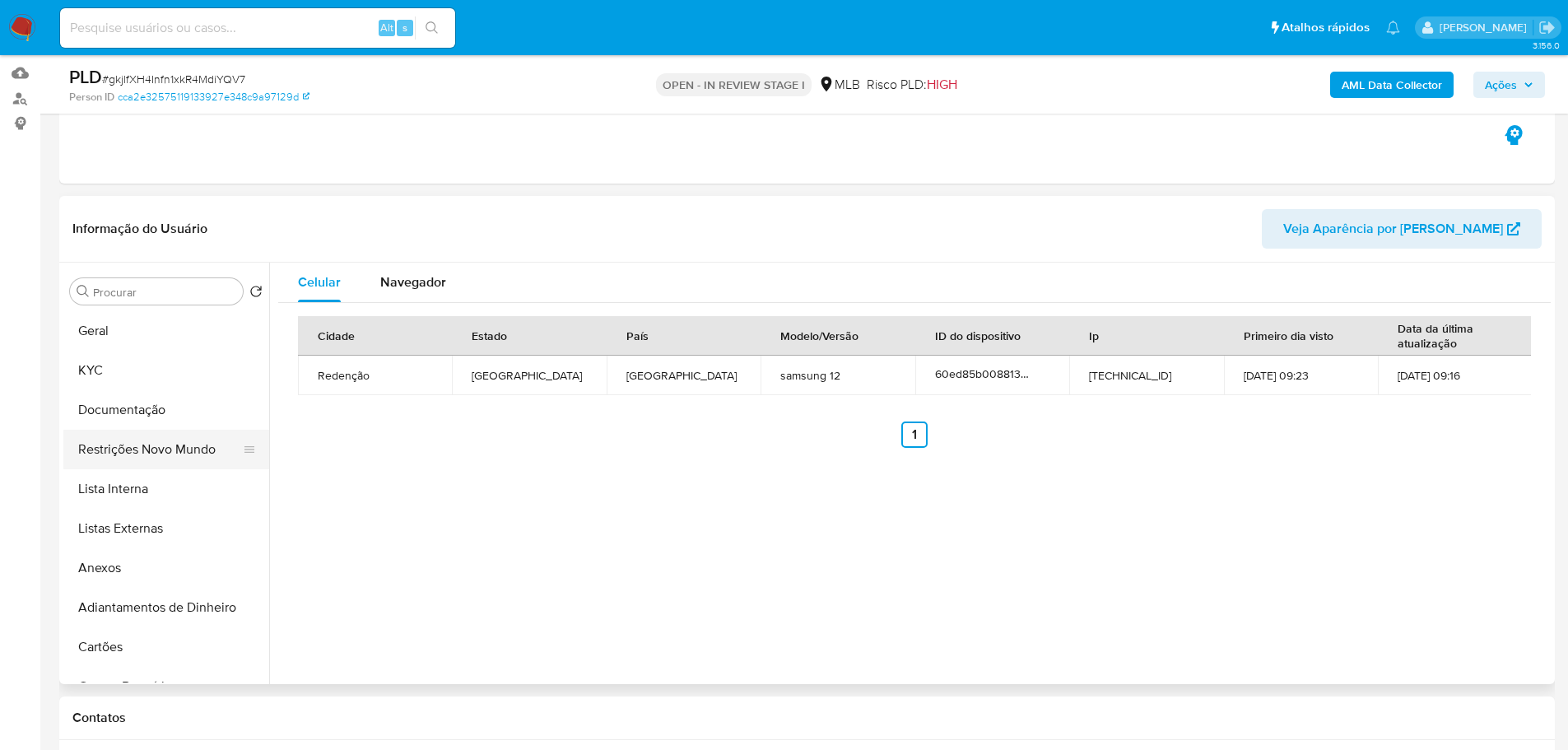
click at [150, 453] on button "Restrições Novo Mundo" at bounding box center [160, 449] width 193 height 39
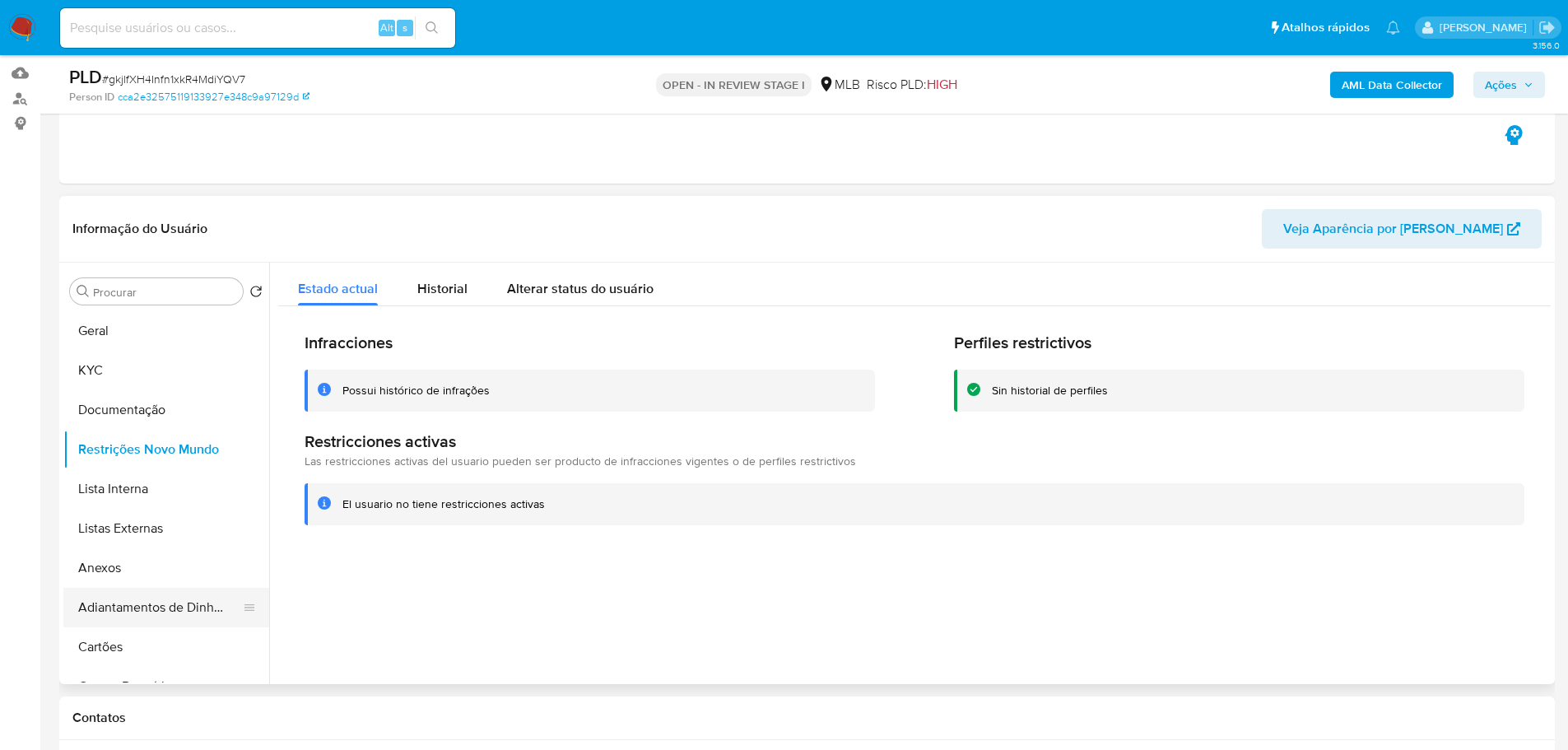
drag, startPoint x: 418, startPoint y: 730, endPoint x: 252, endPoint y: 607, distance: 206.6
click at [418, 730] on div "Contatos" at bounding box center [806, 718] width 1495 height 44
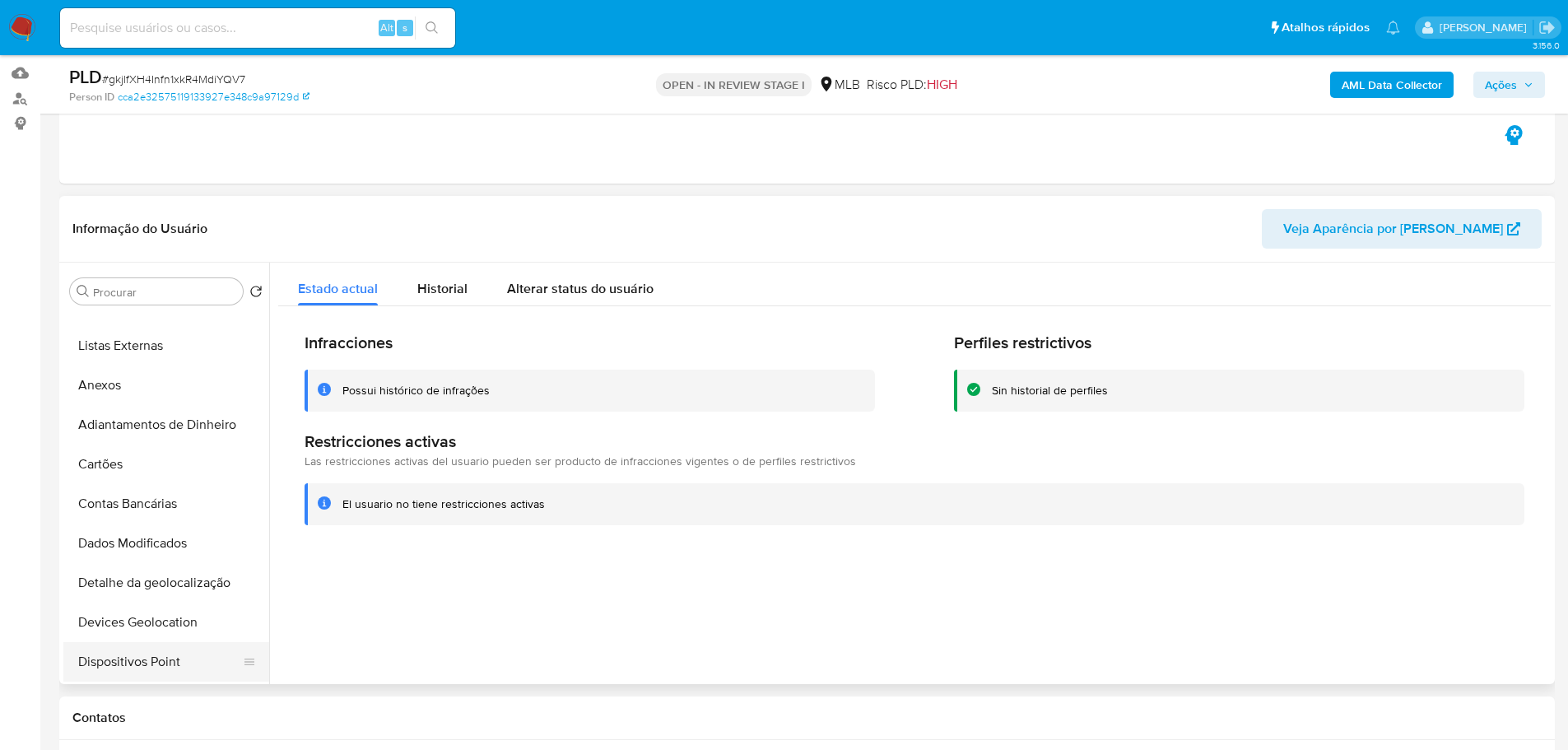
scroll to position [330, 0]
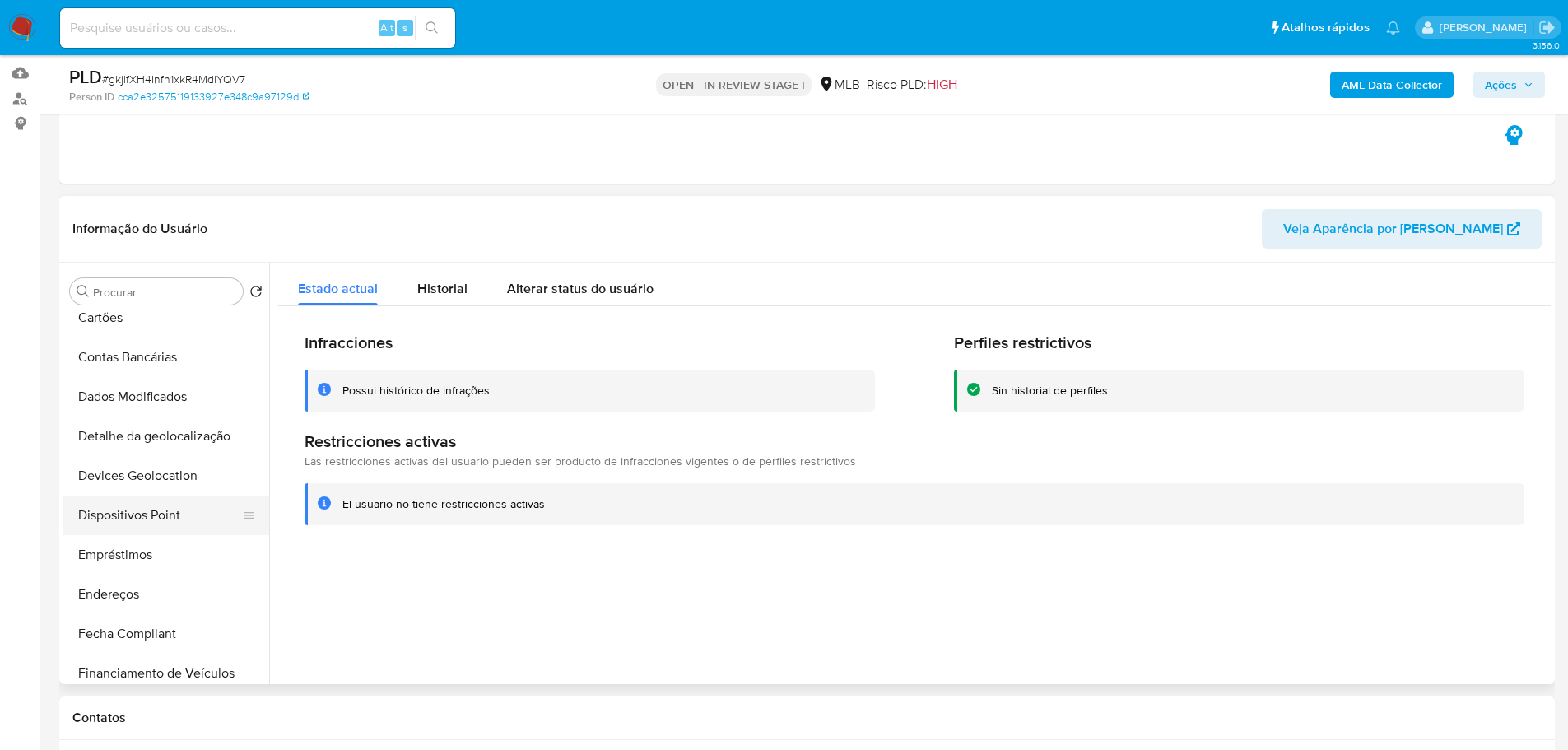
click at [181, 507] on button "Dispositivos Point" at bounding box center [160, 515] width 193 height 39
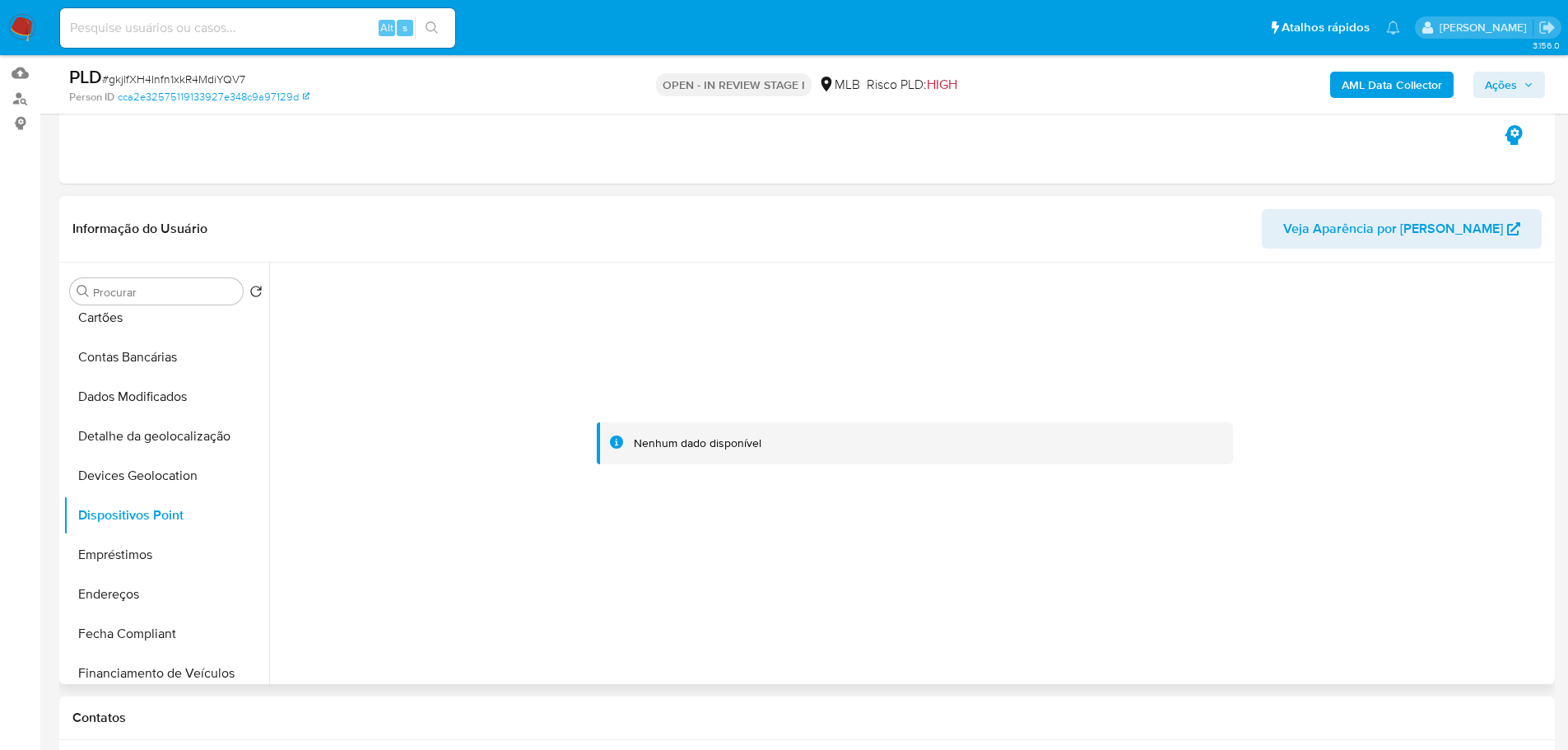
click at [1157, 515] on div at bounding box center [914, 443] width 1272 height 362
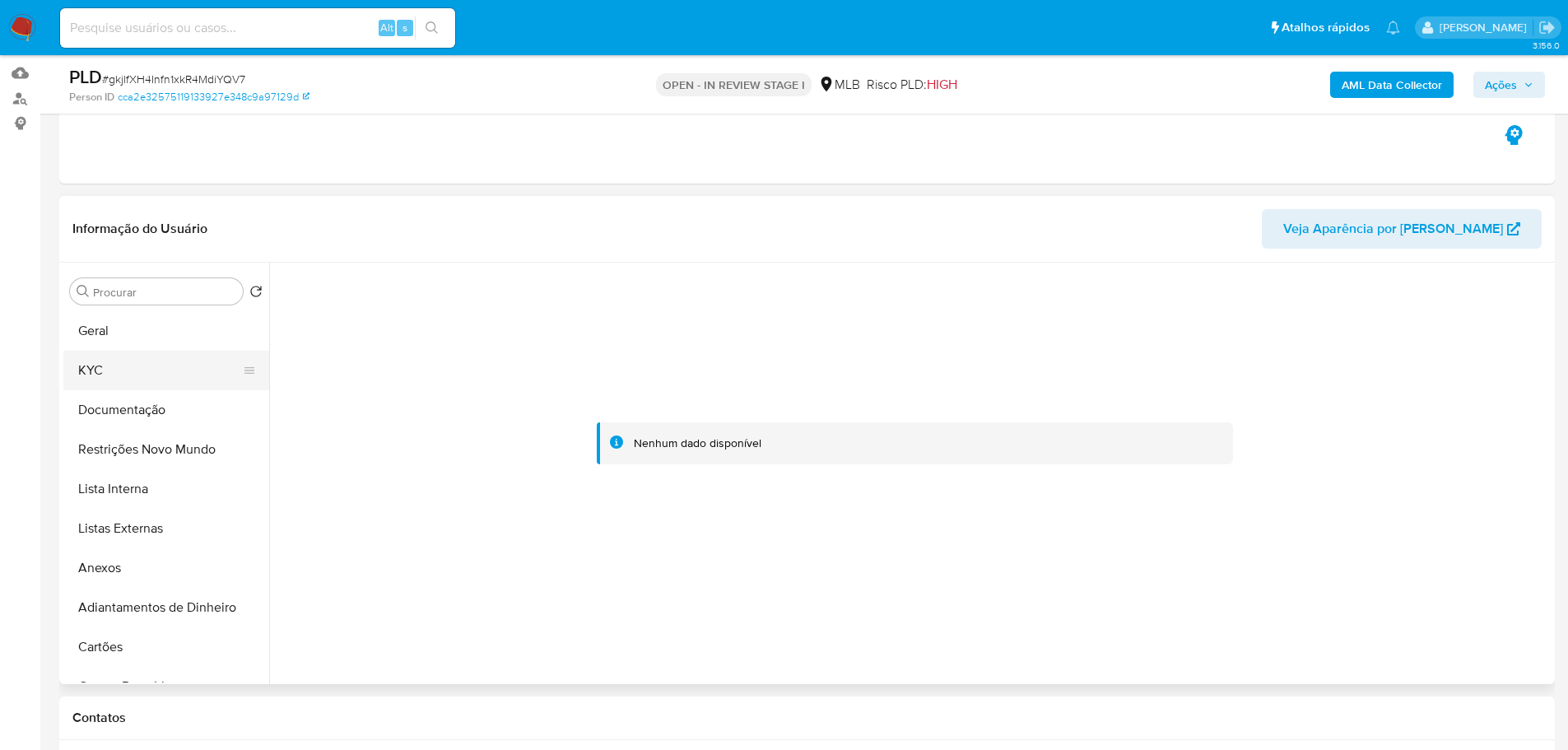
click at [113, 360] on button "KYC" at bounding box center [160, 371] width 193 height 39
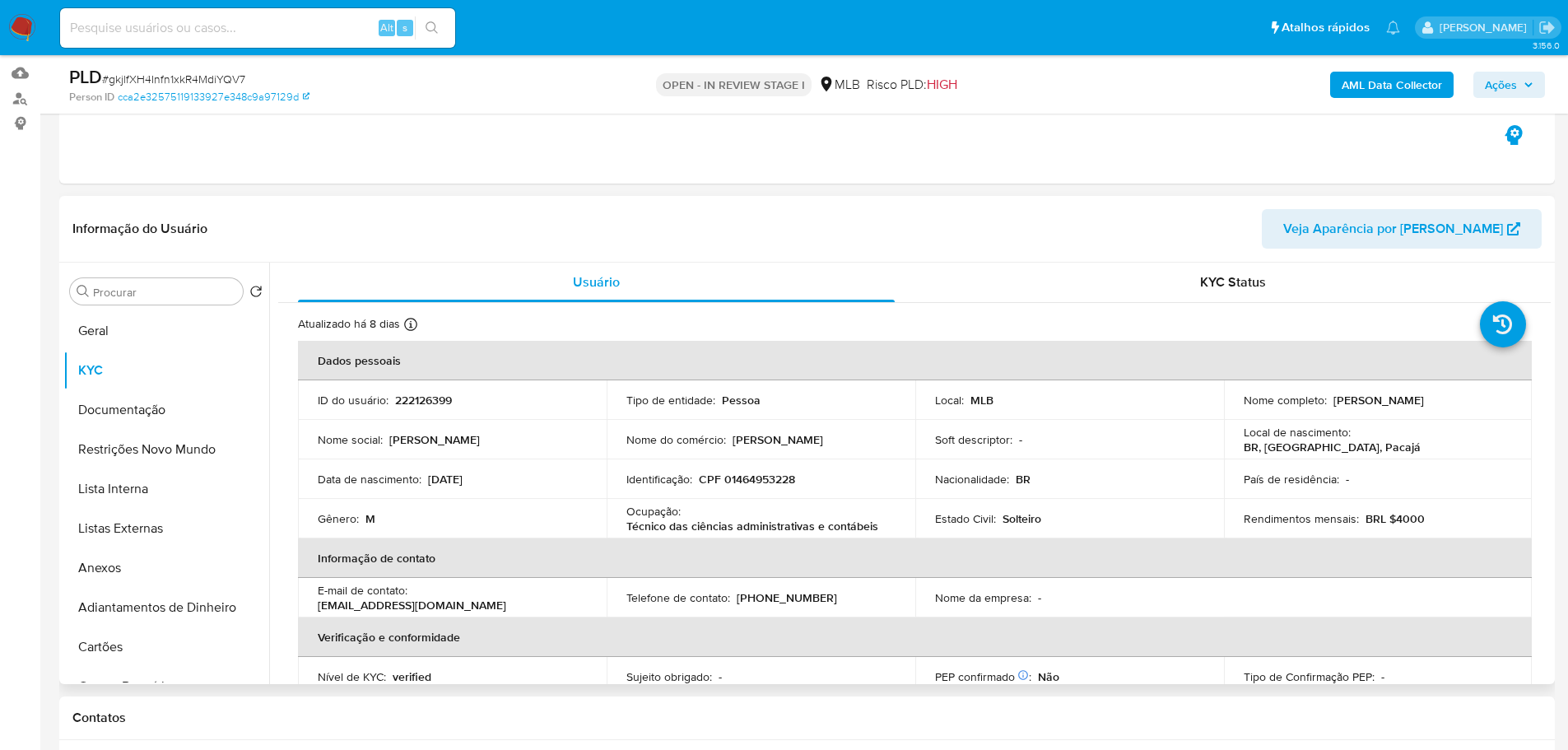
click at [776, 480] on p "CPF 01464953228" at bounding box center [746, 479] width 96 height 15
copy p "01464953228"
drag, startPoint x: 1465, startPoint y: 405, endPoint x: 1330, endPoint y: 404, distance: 135.0
click at [1330, 404] on div "Nome completo : Odenilson Pereira de Almeida" at bounding box center [1377, 400] width 269 height 15
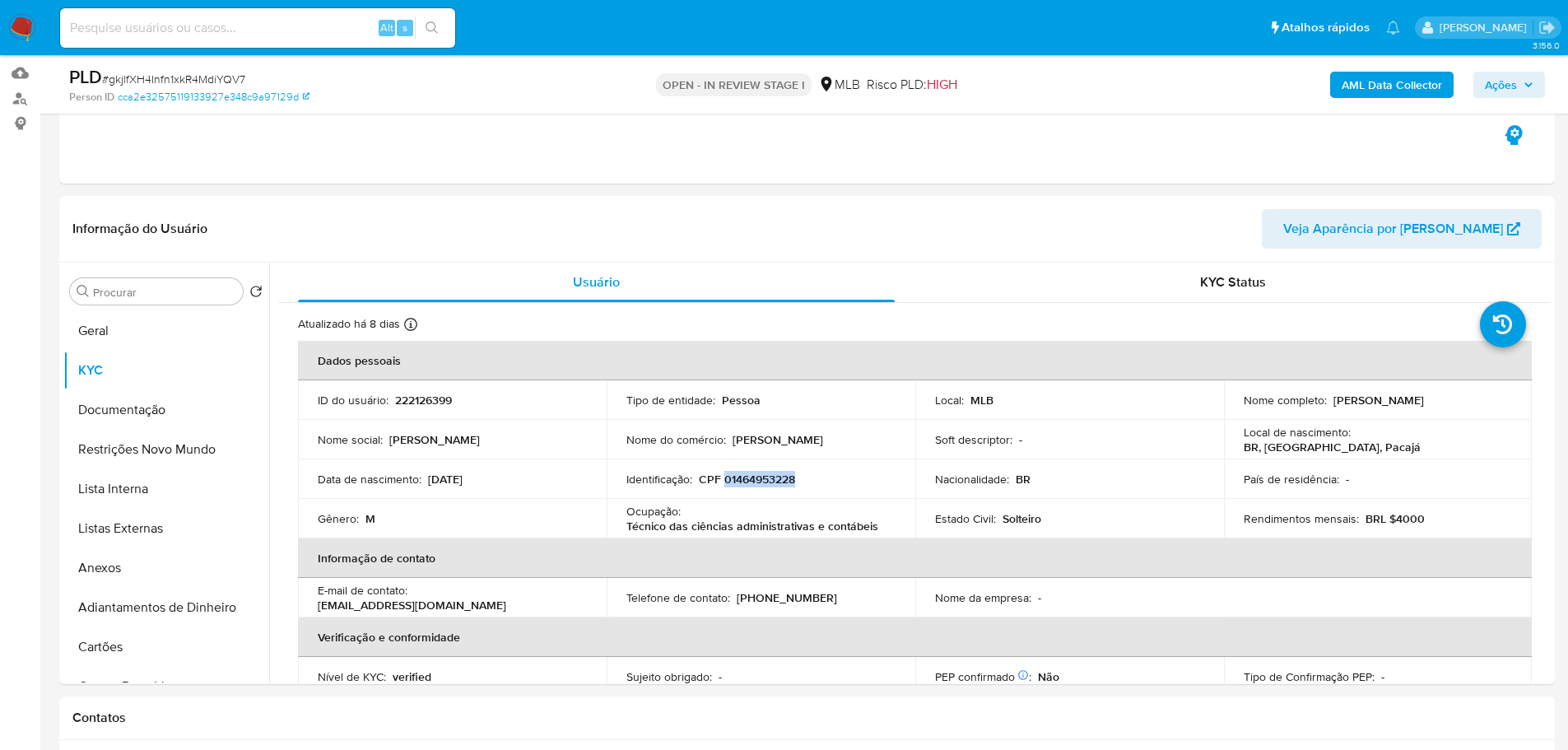
copy p "Odenilson Pereira de Almeida"
click at [1379, 78] on b "AML Data Collector" at bounding box center [1391, 84] width 100 height 26
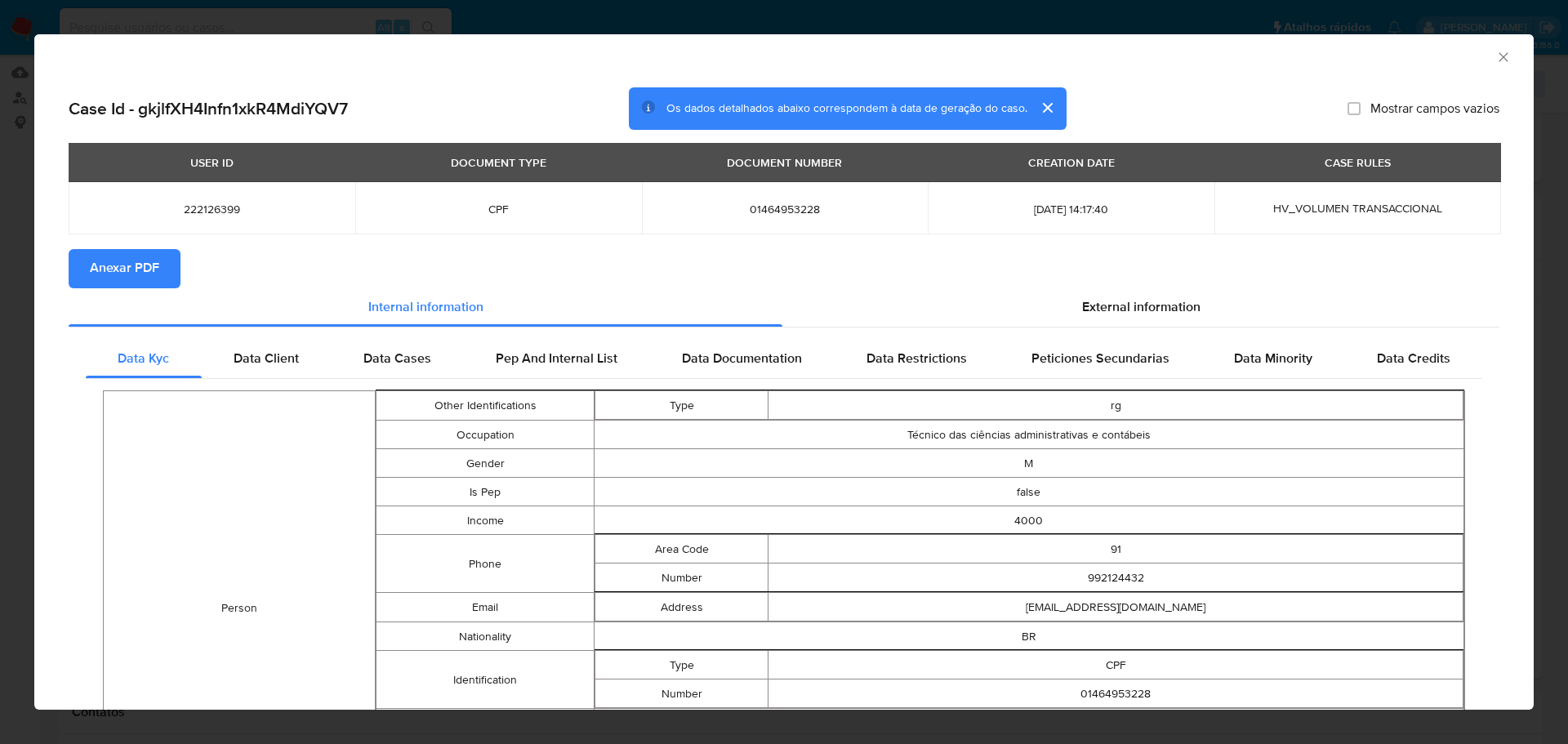
click at [170, 273] on button "Anexar PDF" at bounding box center [124, 268] width 111 height 39
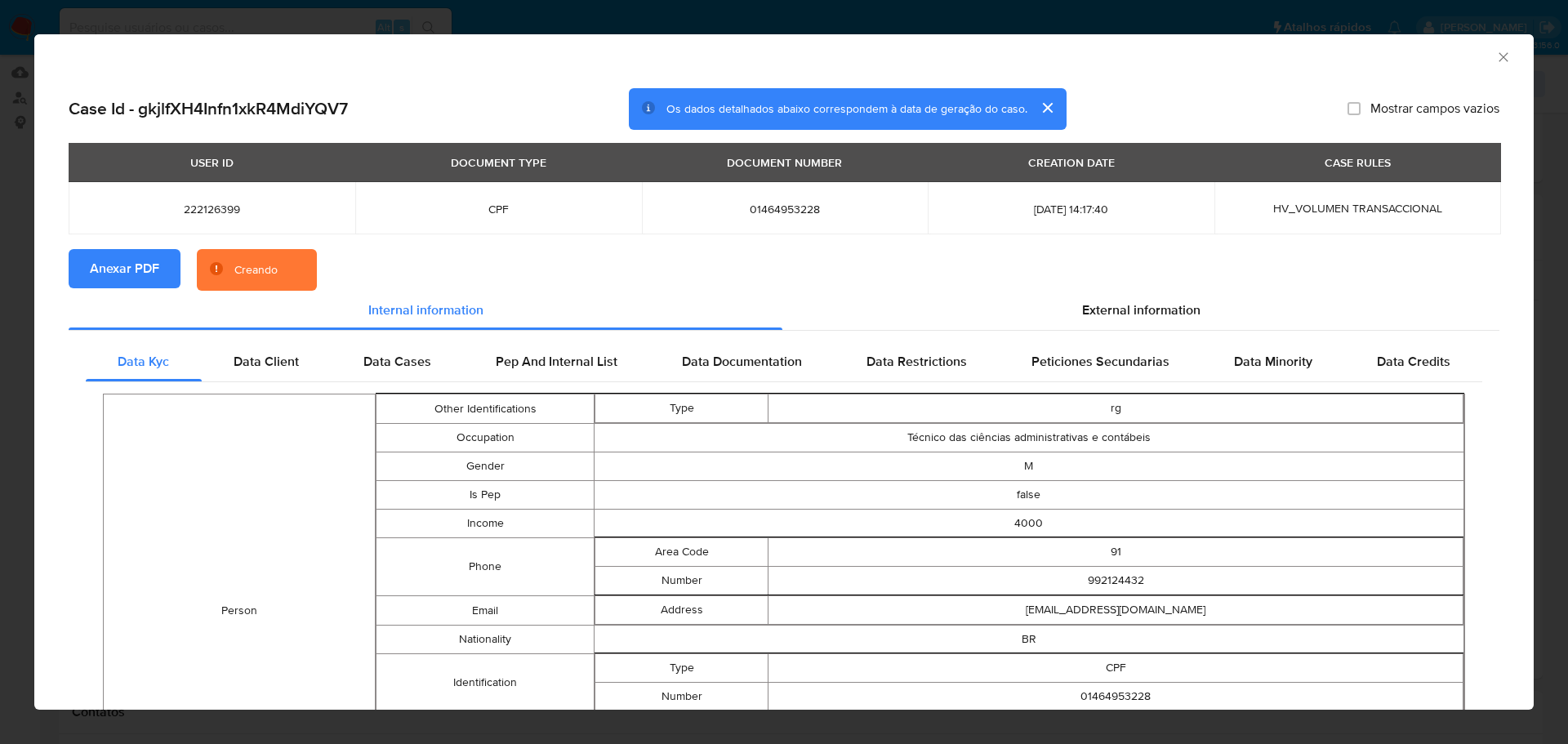
click at [1500, 57] on div "AML Data Collector" at bounding box center [784, 55] width 1499 height 41
click at [1496, 58] on icon "Fechar a janela" at bounding box center [1504, 58] width 17 height 17
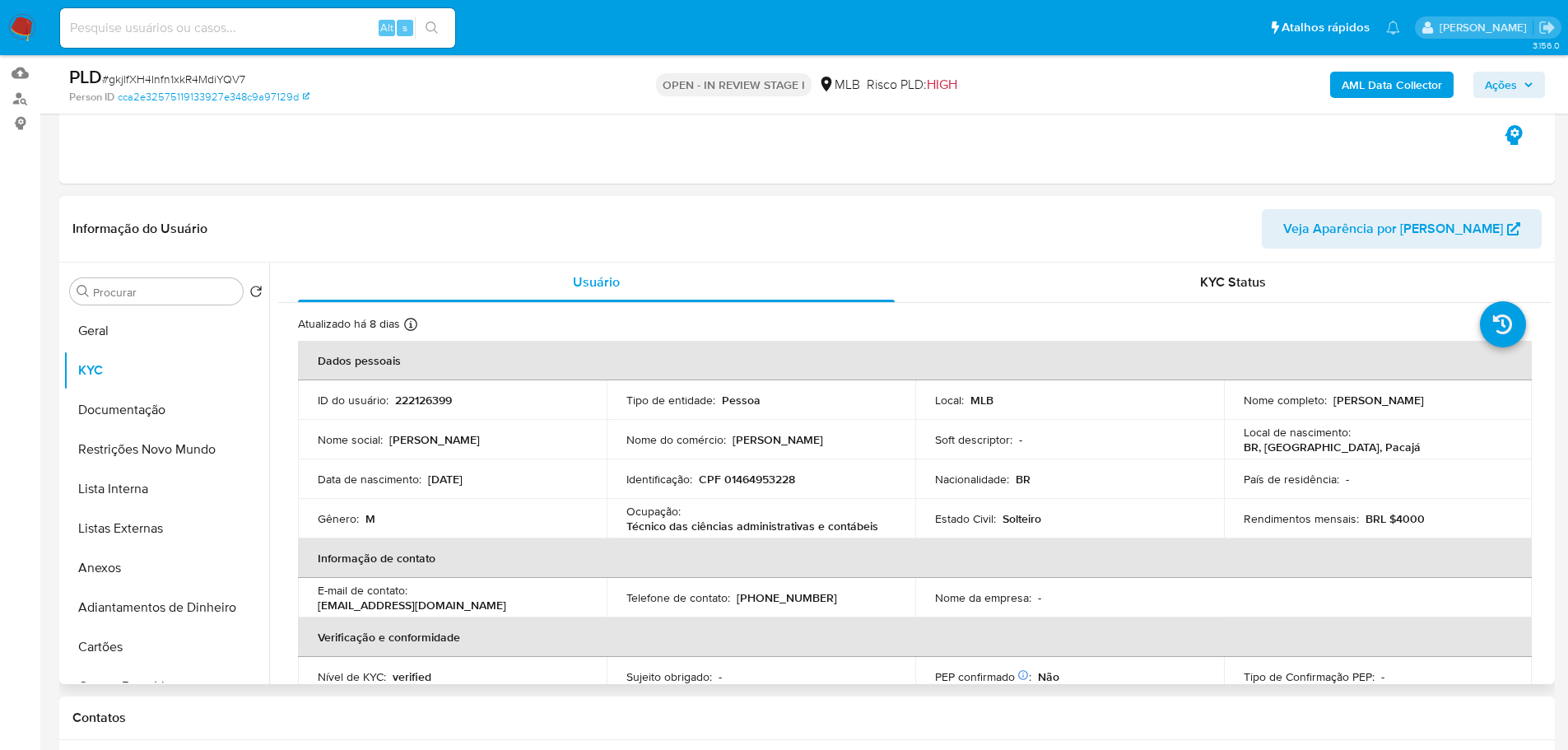
drag, startPoint x: 1481, startPoint y: 402, endPoint x: 1331, endPoint y: 403, distance: 150.0
click at [1331, 403] on div "Nome completo : Odenilson Pereira de Almeida" at bounding box center [1377, 400] width 269 height 15
copy p "Odenilson Pereira de Almeida"
click at [1492, 84] on span "Ações" at bounding box center [1501, 84] width 32 height 26
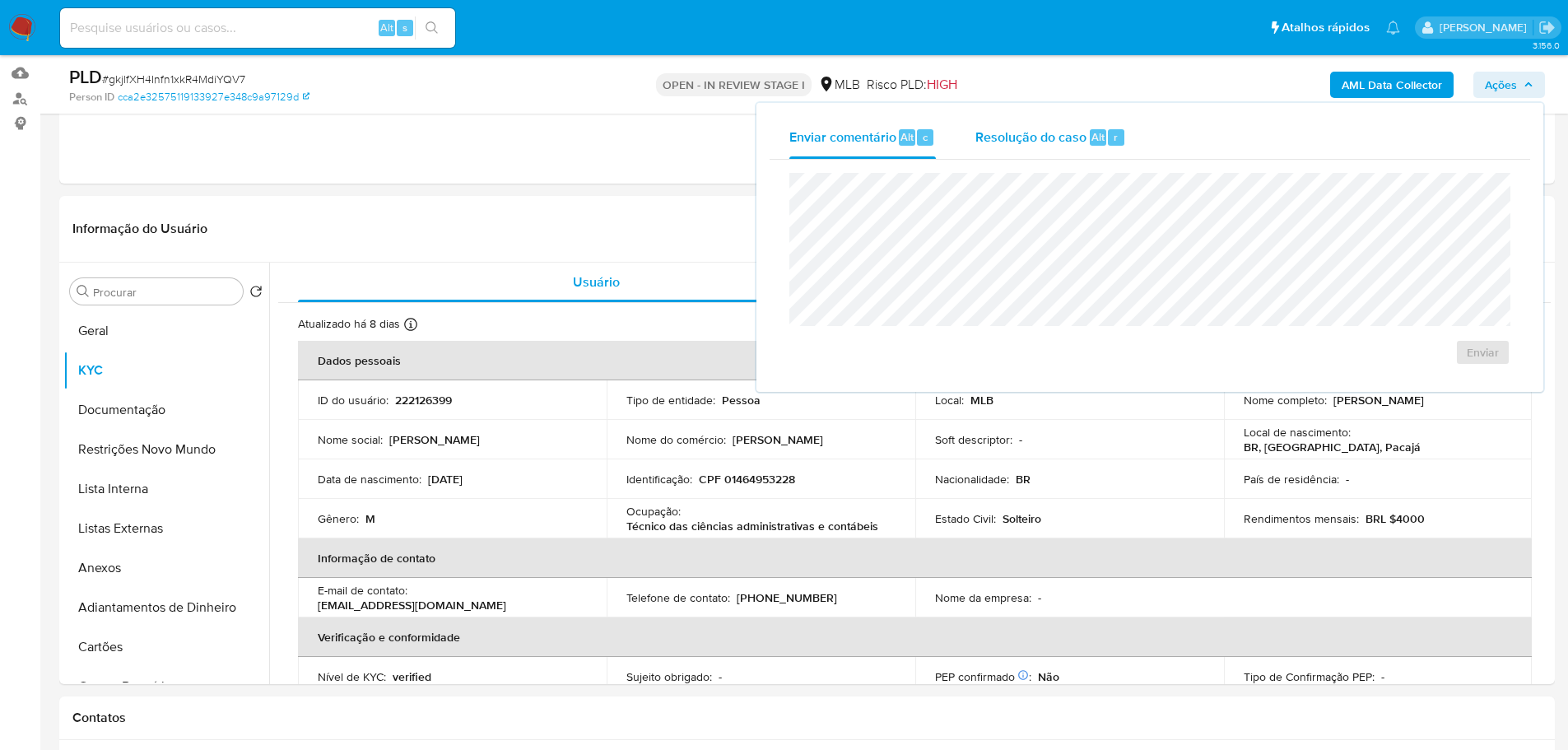
drag, startPoint x: 1059, startPoint y: 143, endPoint x: 1053, endPoint y: 161, distance: 19.0
click at [1059, 143] on span "Resolução do caso" at bounding box center [1031, 136] width 111 height 19
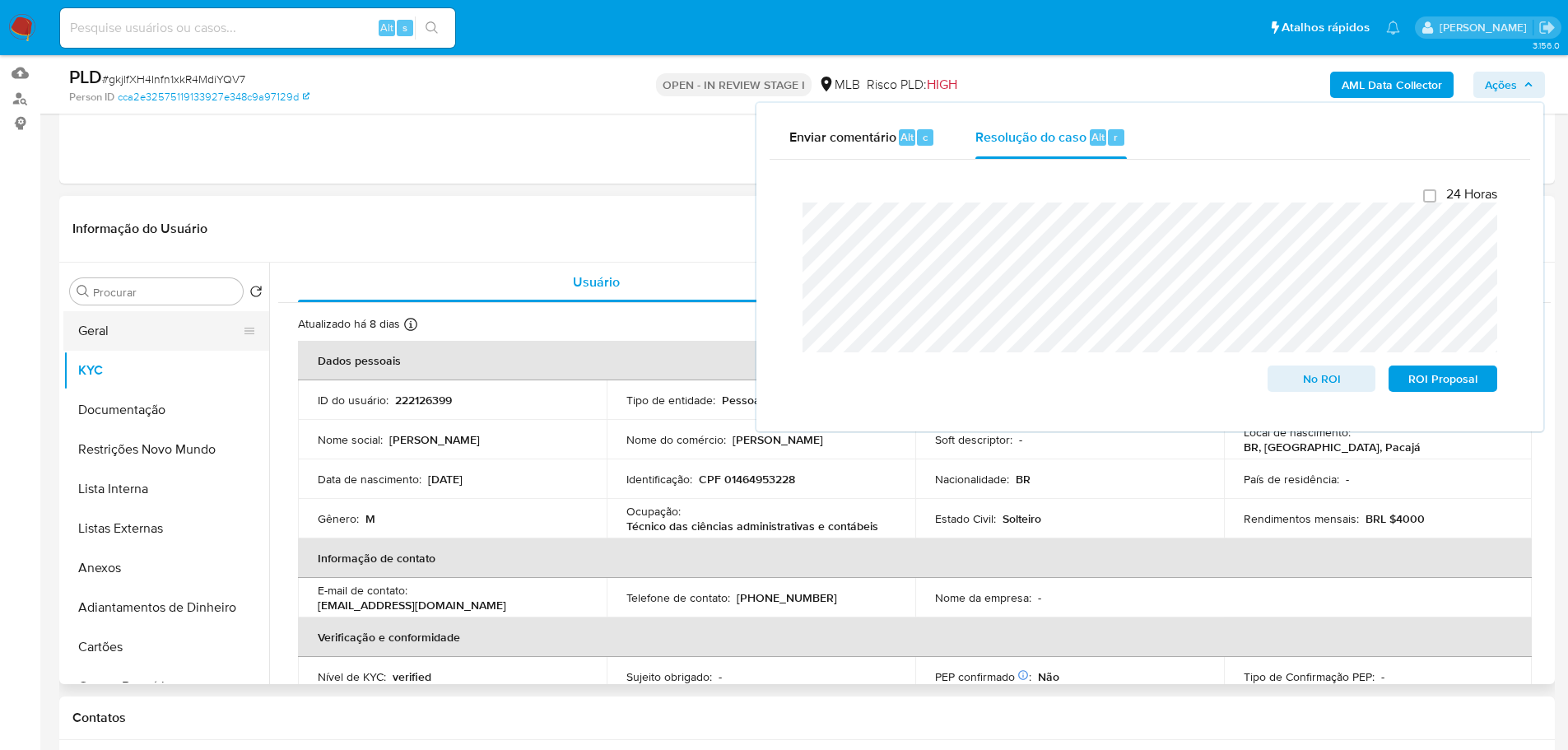
click at [107, 337] on button "Geral" at bounding box center [160, 331] width 193 height 39
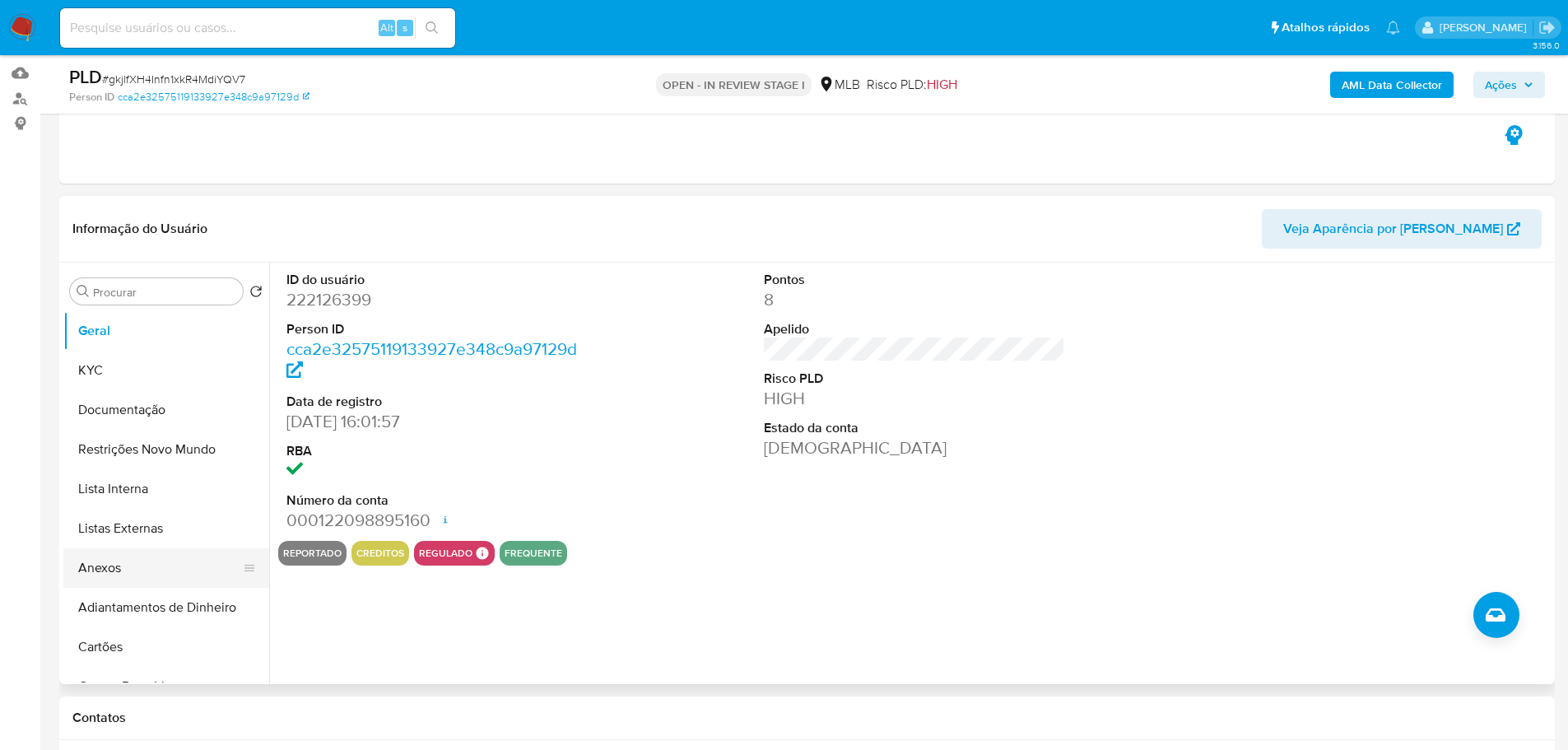
drag, startPoint x: 132, startPoint y: 576, endPoint x: 126, endPoint y: 566, distance: 11.7
click at [132, 576] on button "Anexos" at bounding box center [160, 568] width 193 height 39
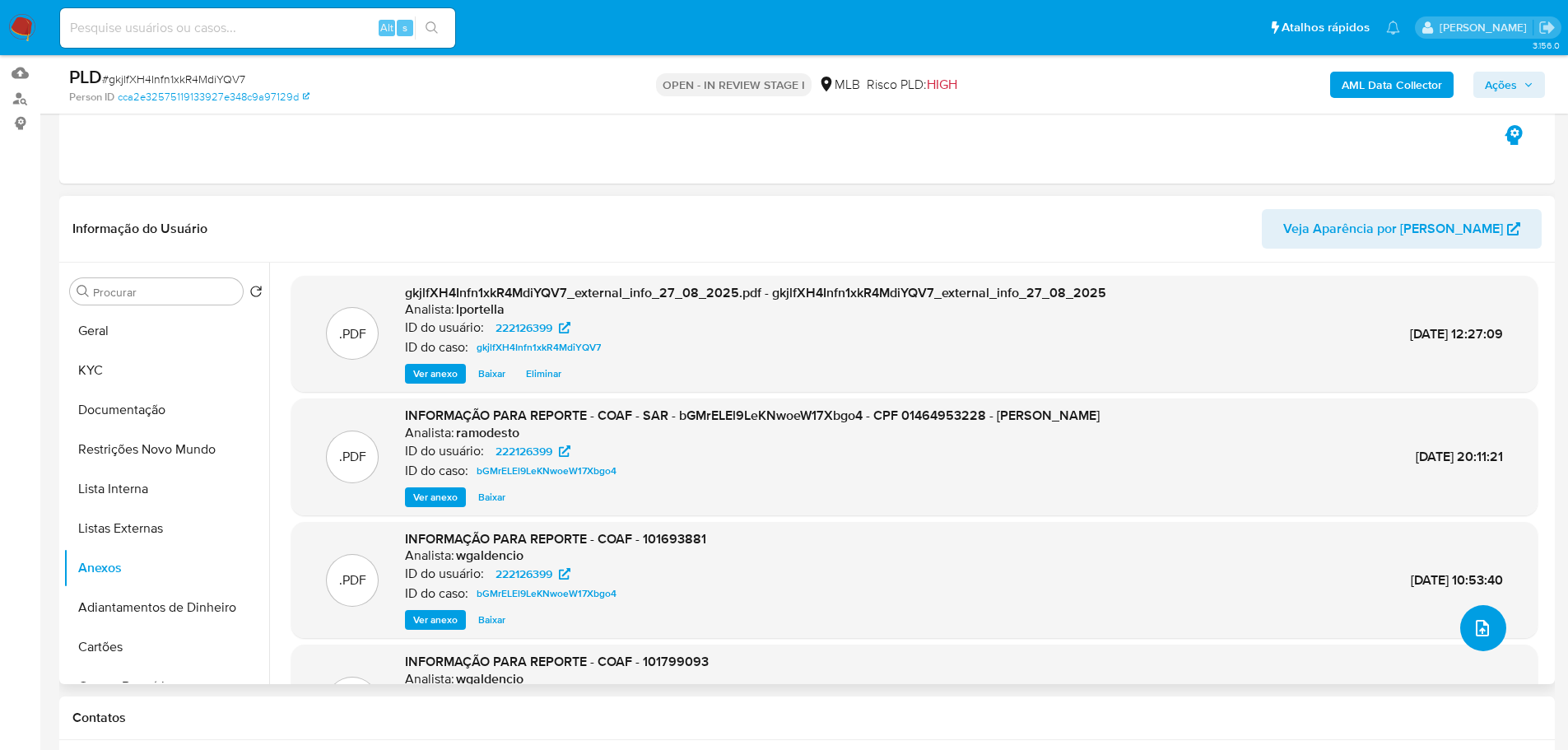
click at [1473, 630] on icon "upload-file" at bounding box center [1482, 627] width 20 height 20
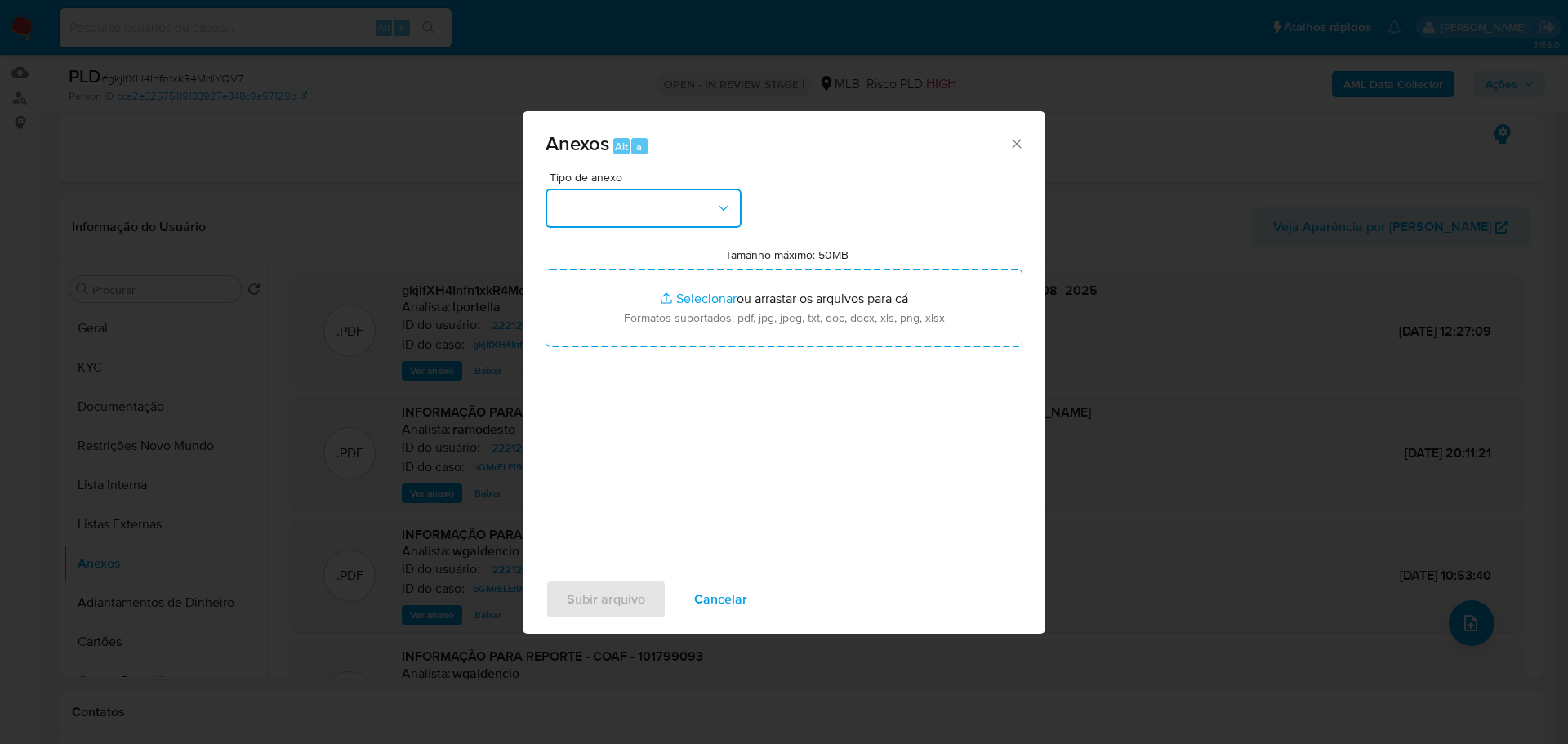
click at [706, 212] on button "button" at bounding box center [643, 208] width 196 height 39
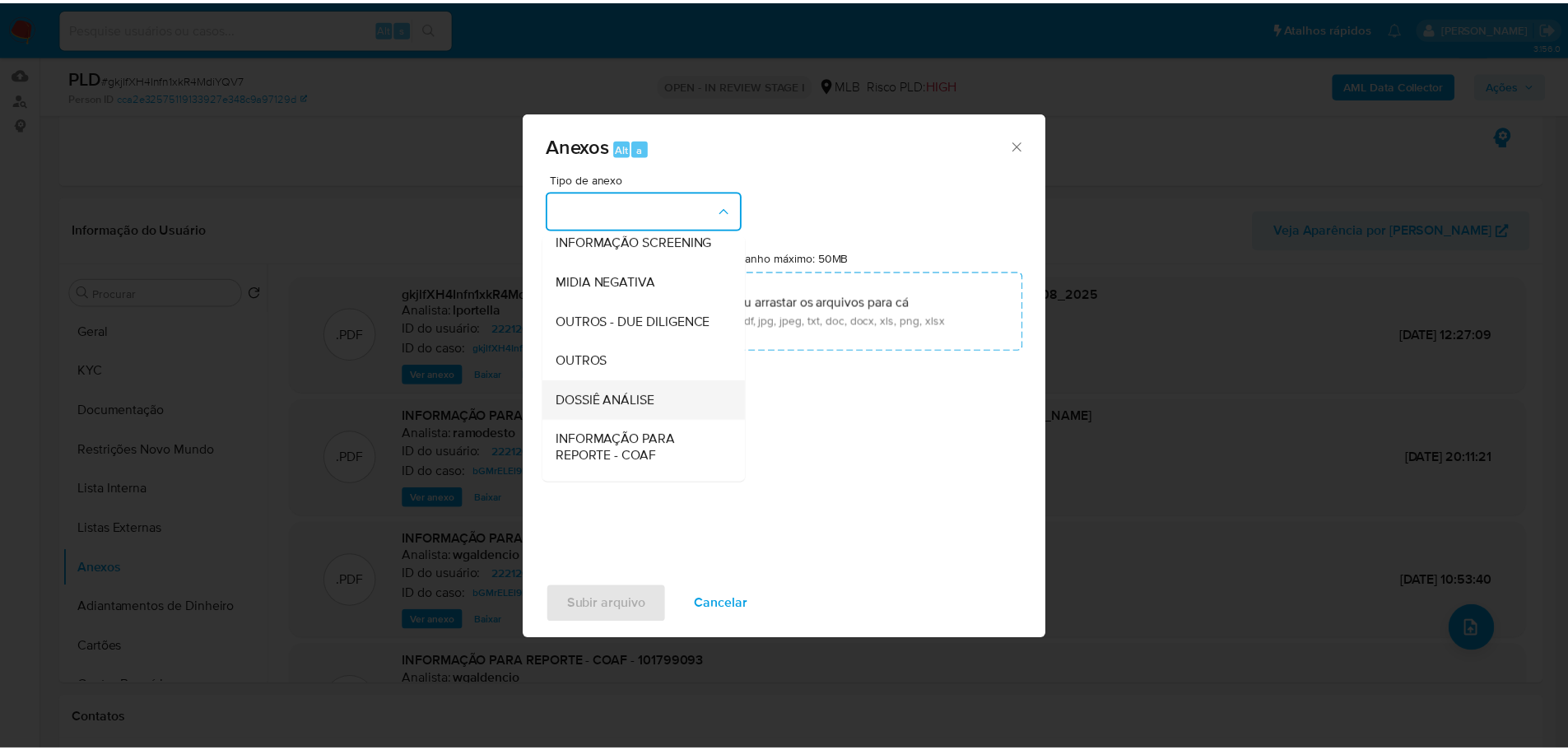
scroll to position [254, 0]
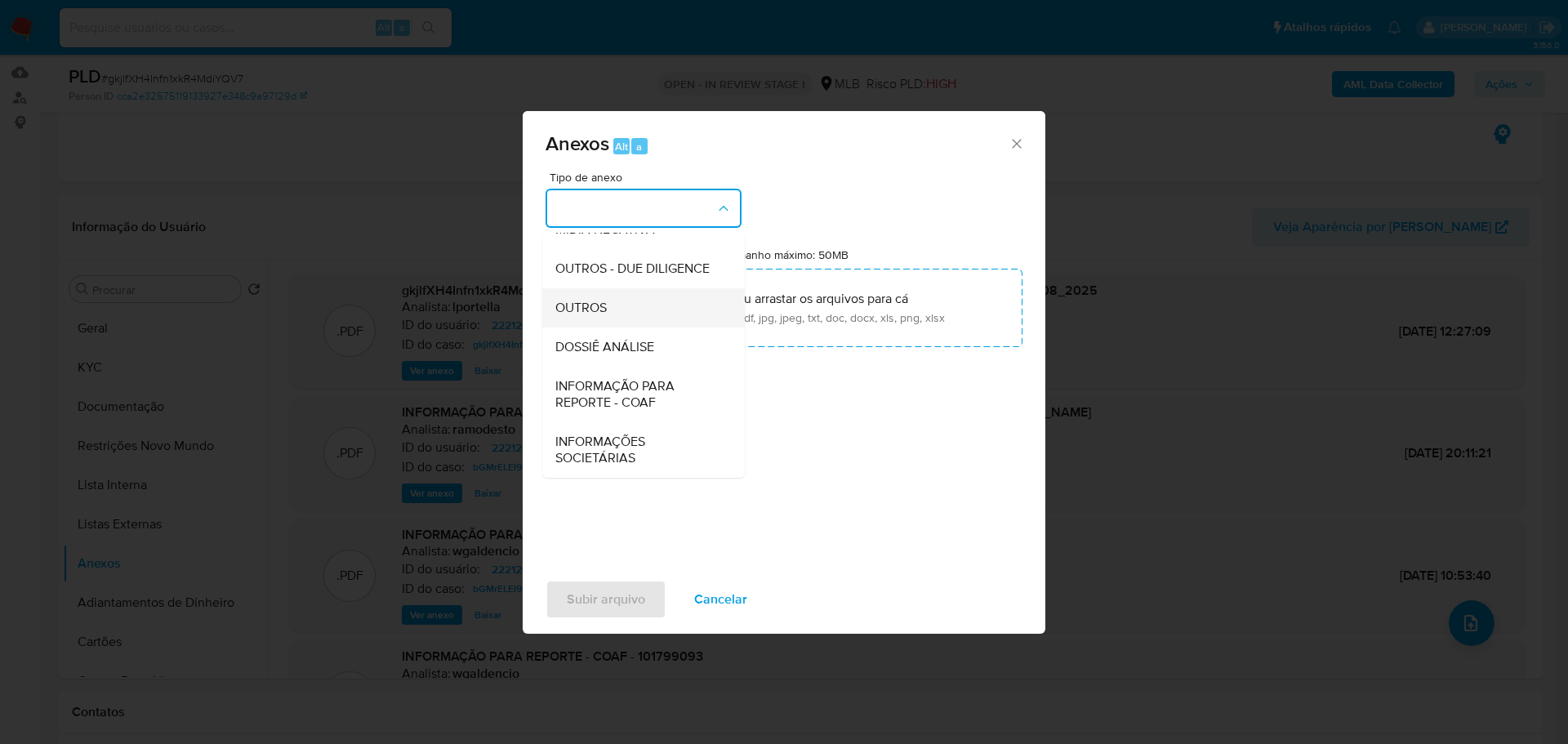
click at [581, 303] on span "OUTROS" at bounding box center [581, 308] width 51 height 17
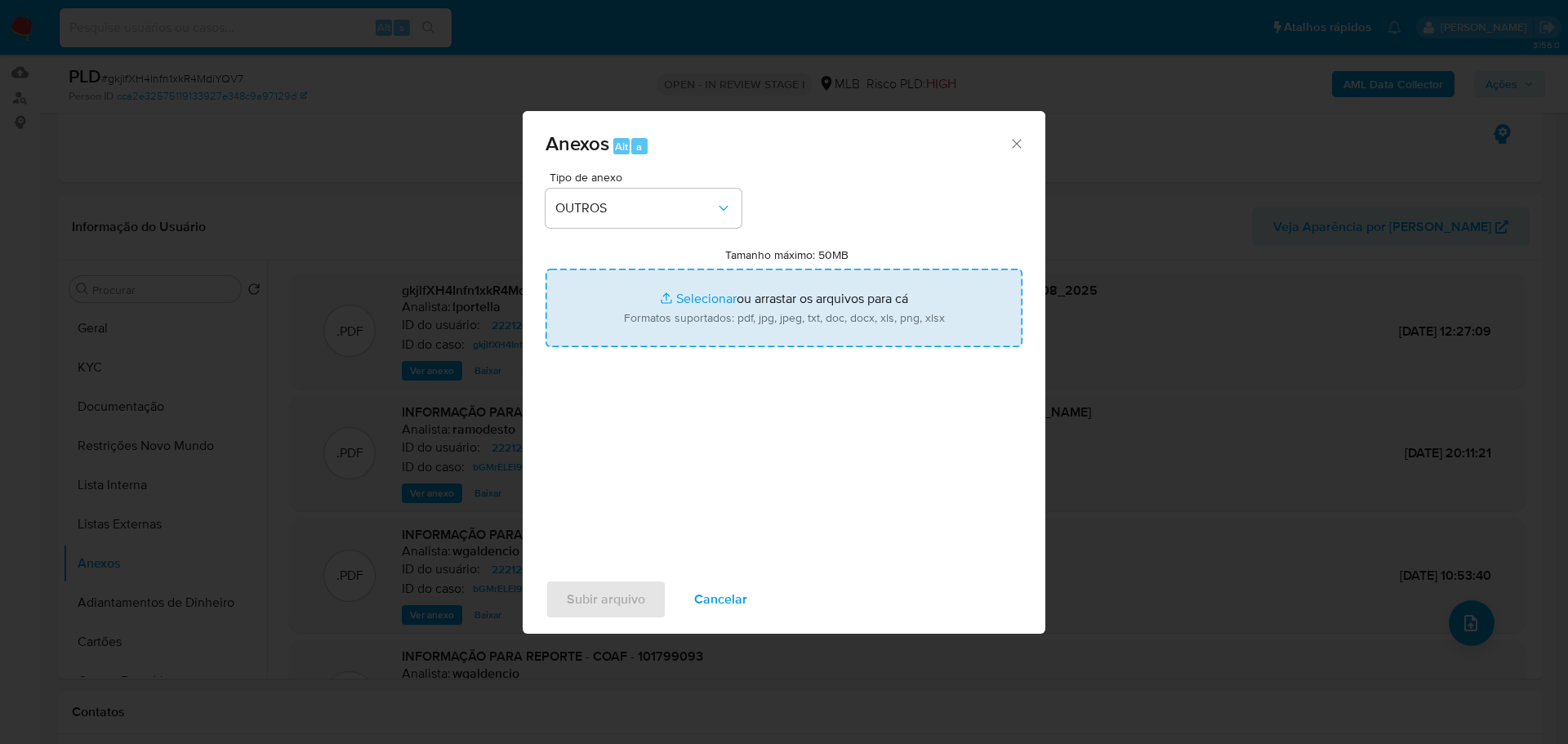
type input "C:\fakepath\2º SAR - XXX - CPF 01464953228 - ODENILSON PEREIRA DE ALMEIDA.pdf"
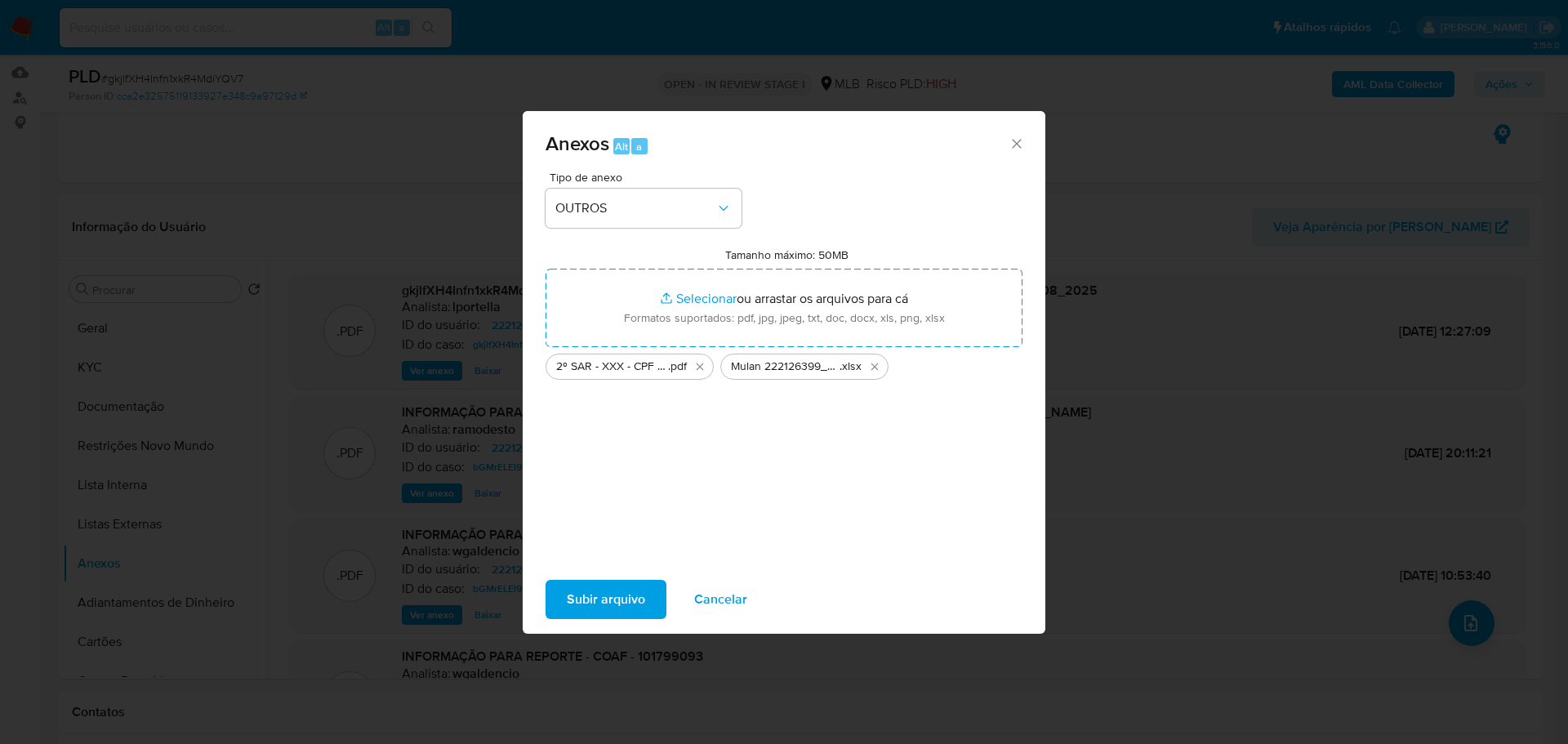
click at [617, 605] on span "Subir arquivo" at bounding box center [606, 599] width 78 height 36
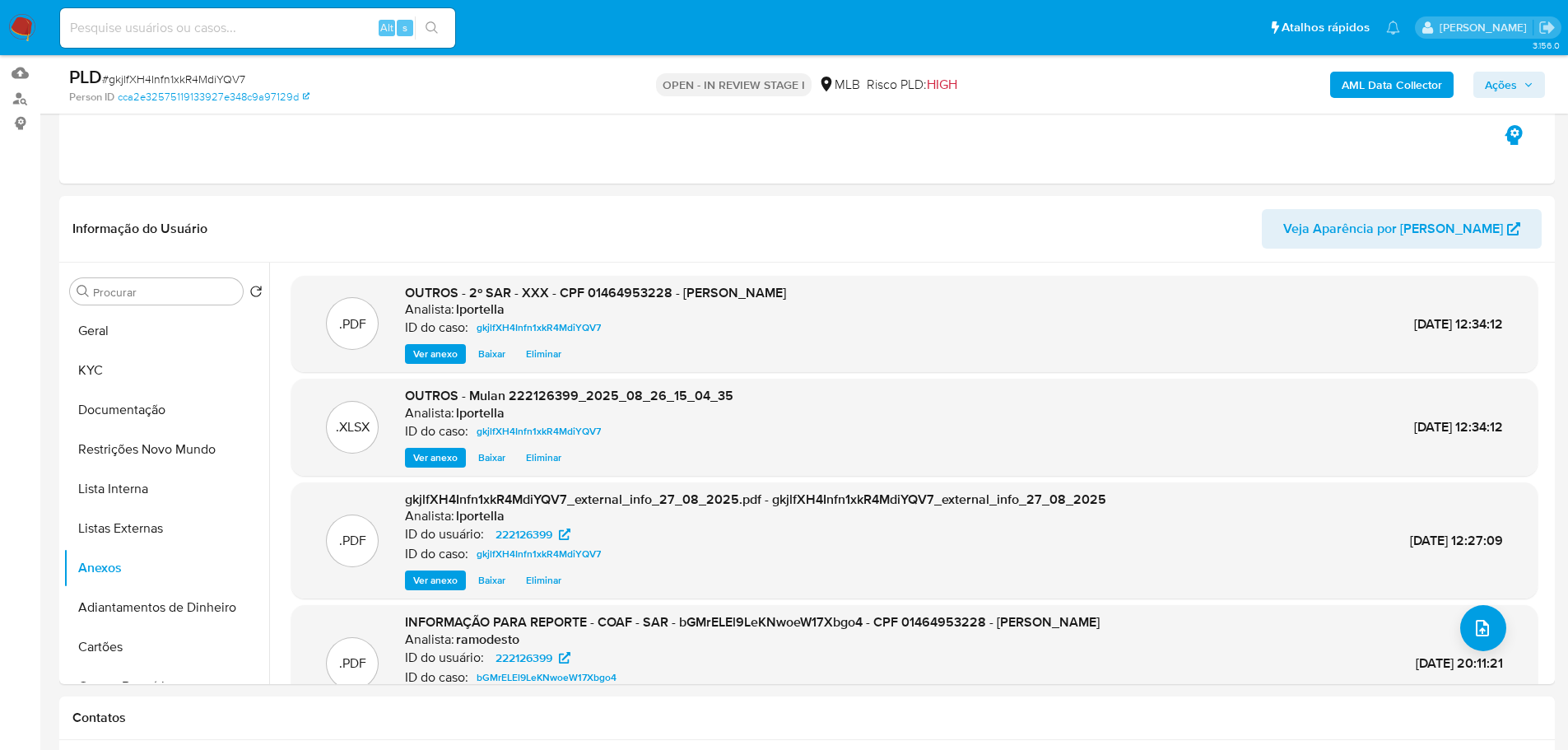
click at [1527, 83] on icon "button" at bounding box center [1528, 84] width 10 height 10
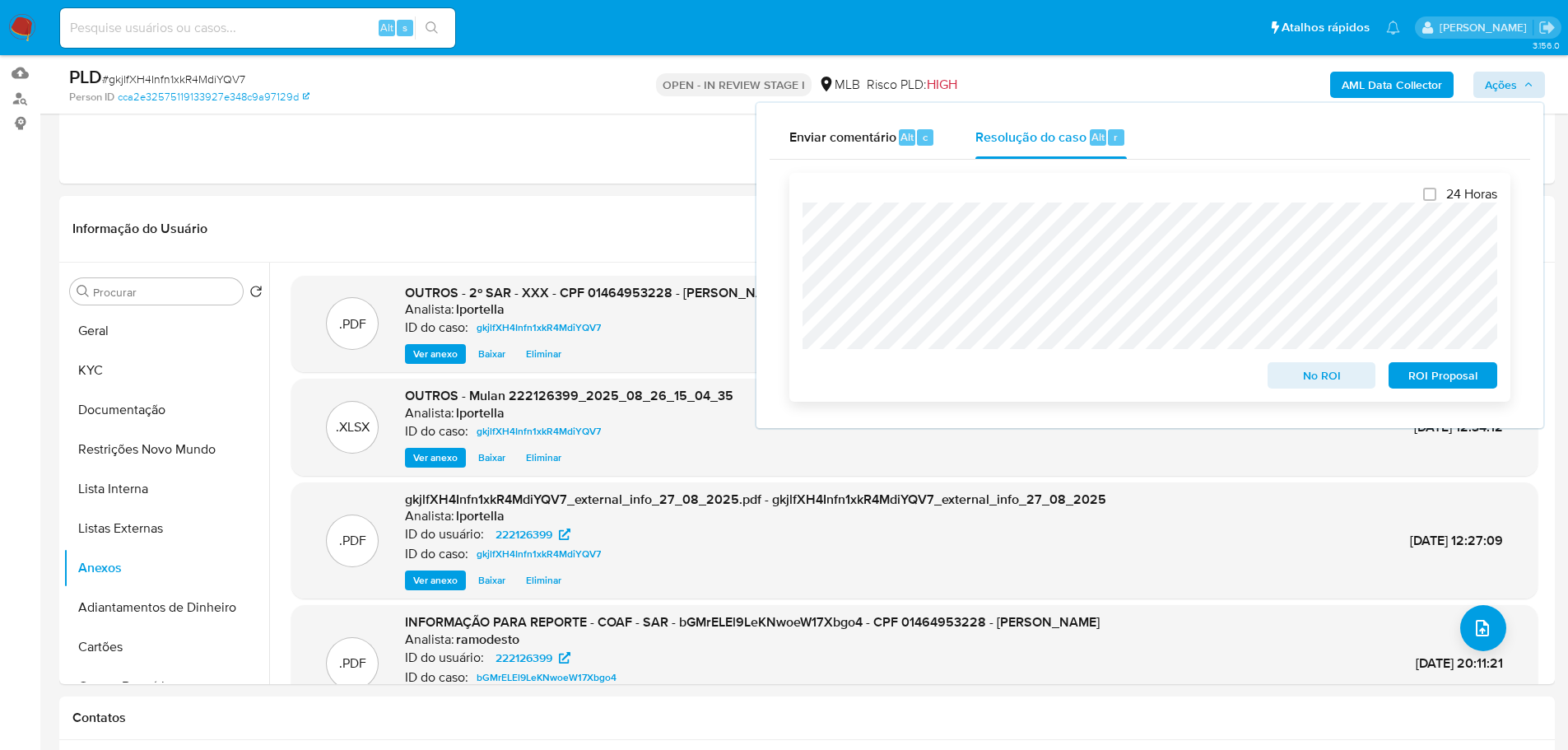
click at [1449, 384] on span "ROI Proposal" at bounding box center [1442, 375] width 85 height 23
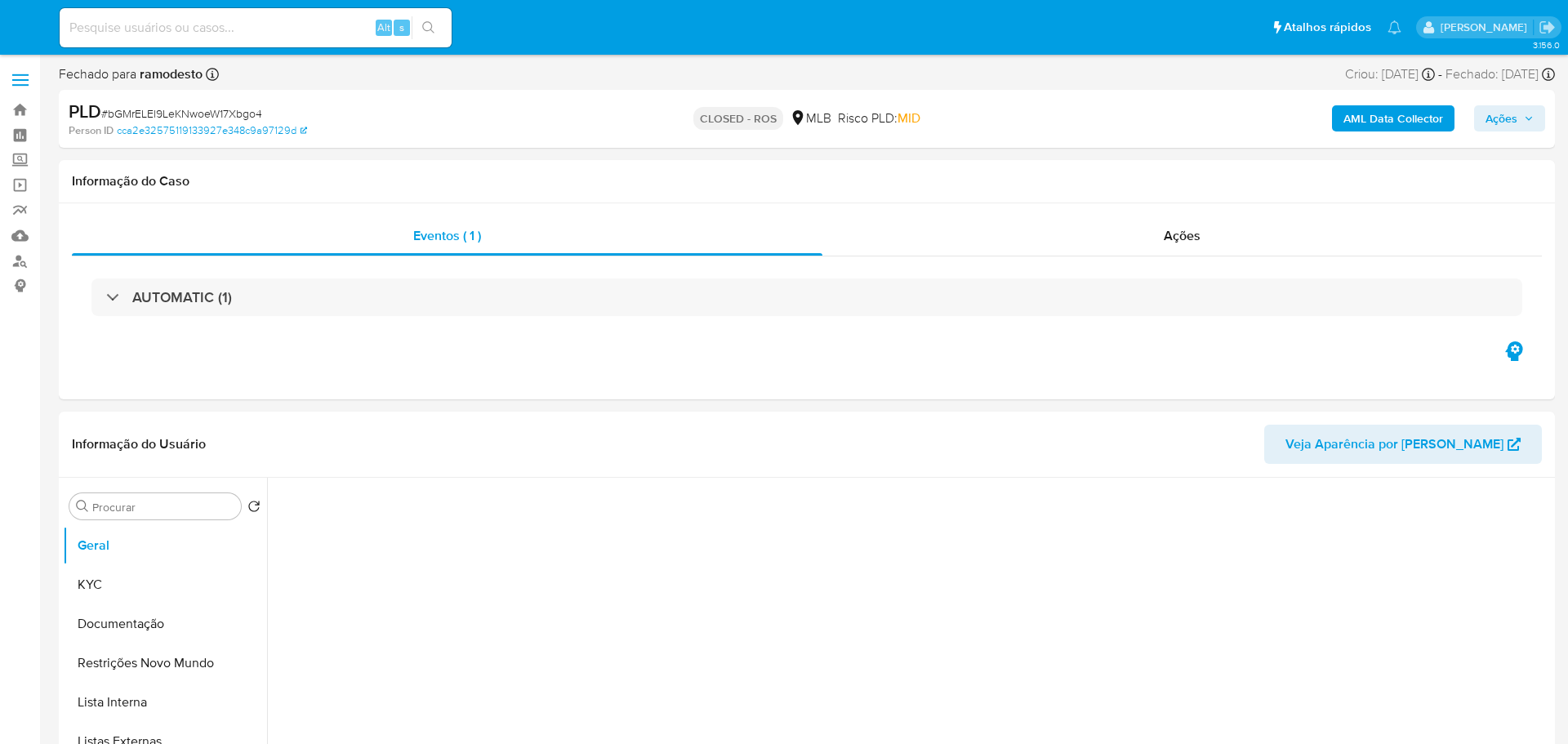
select select "10"
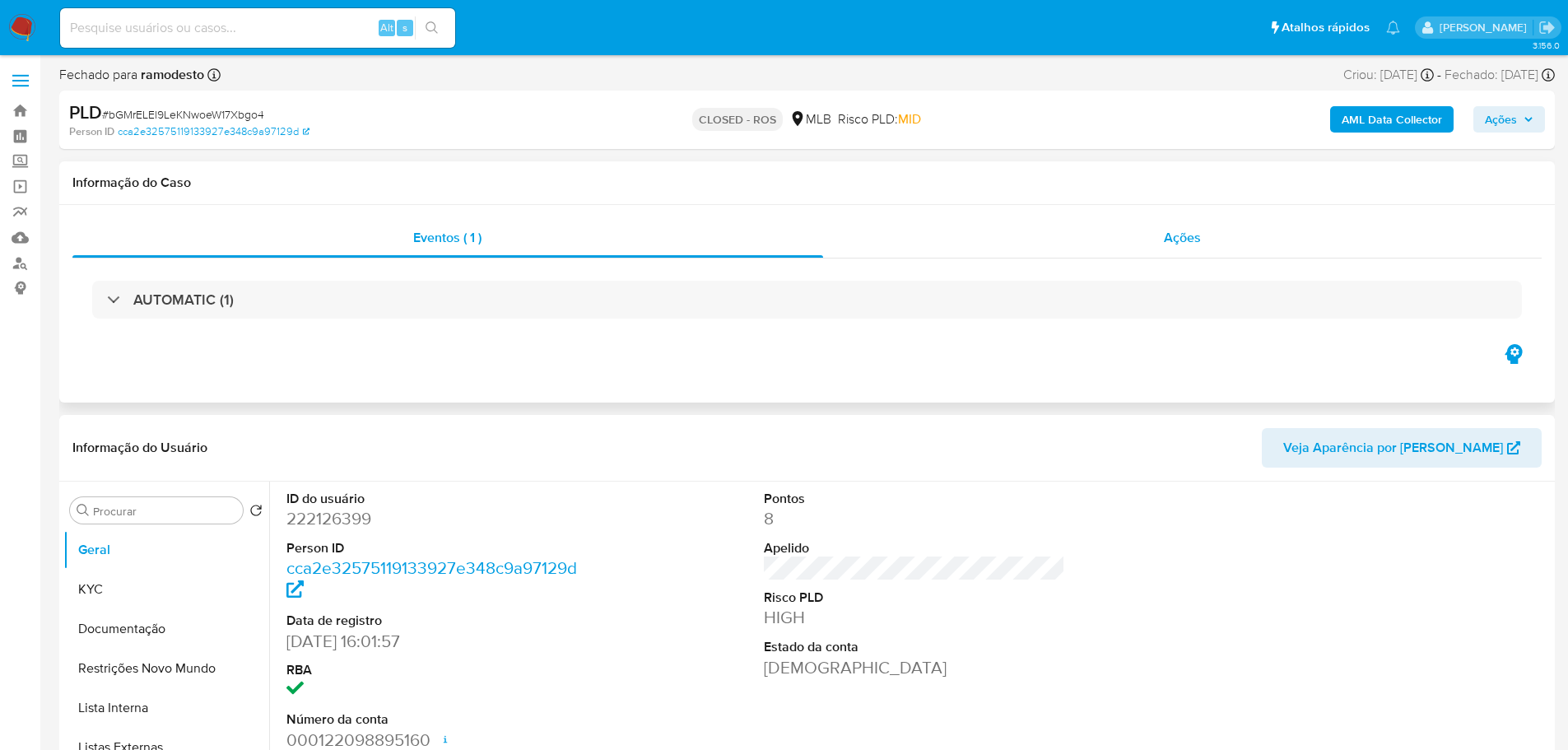
click at [1179, 237] on span "Ações" at bounding box center [1182, 238] width 37 height 19
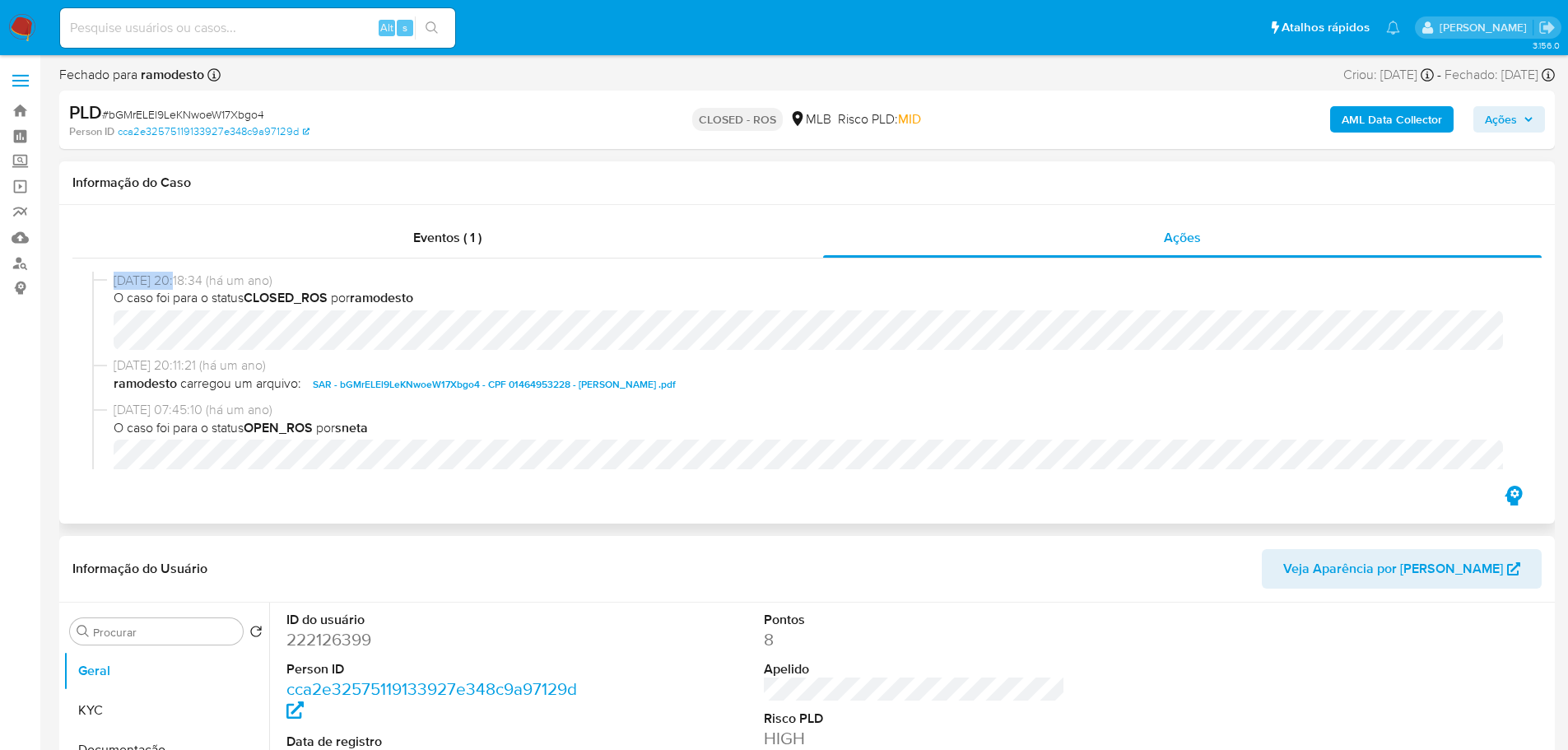
drag, startPoint x: 182, startPoint y: 283, endPoint x: 112, endPoint y: 277, distance: 70.3
click at [112, 277] on div "[DATE] 20:18:34 (há um ano) O caso foi para o status CLOSED_ROS por ramodesto" at bounding box center [806, 314] width 1429 height 85
copy span "[DATE]"
click at [424, 235] on span "Eventos ( 1 )" at bounding box center [447, 238] width 68 height 19
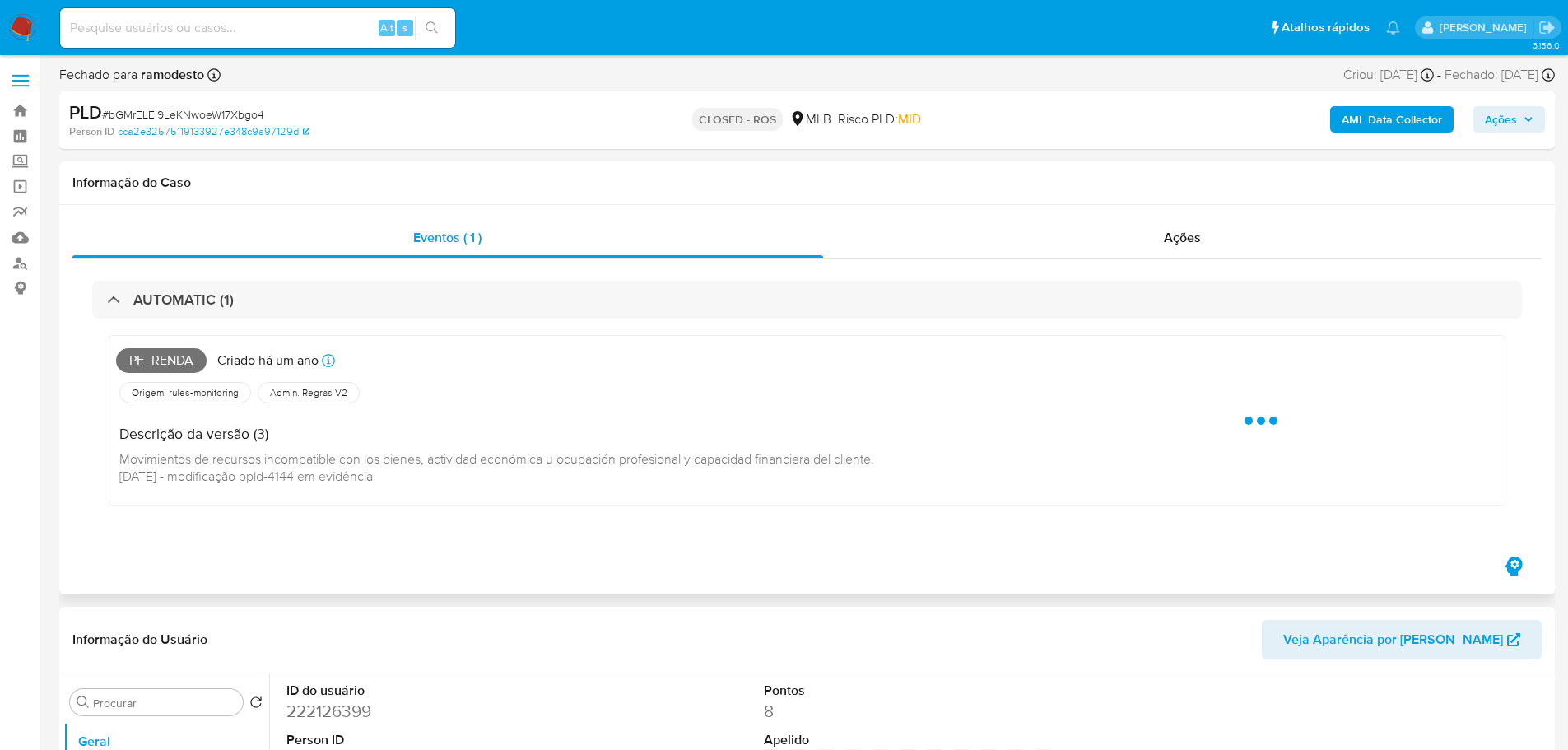
click at [154, 358] on span "Pf_renda" at bounding box center [161, 360] width 91 height 24
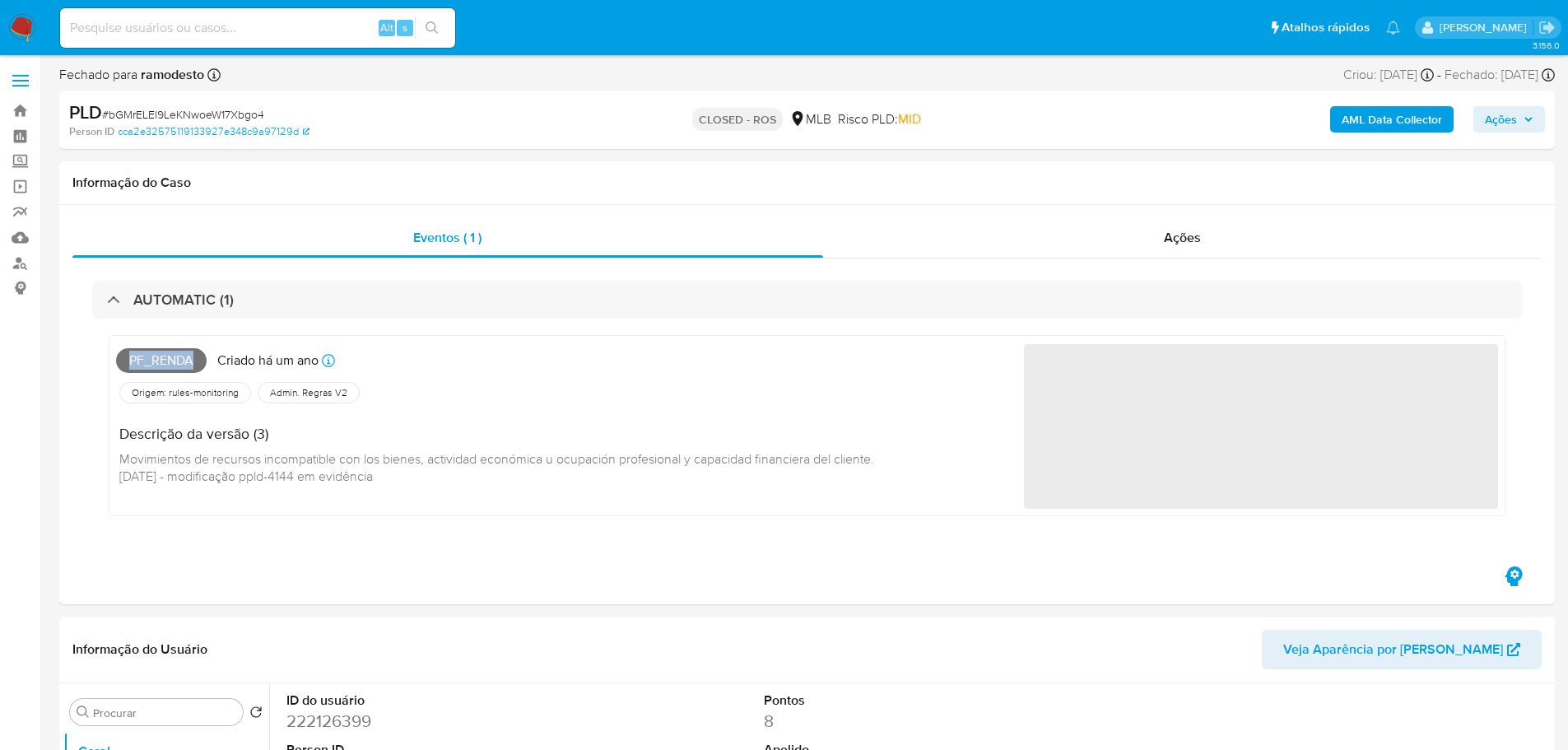
copy span "Pf_renda"
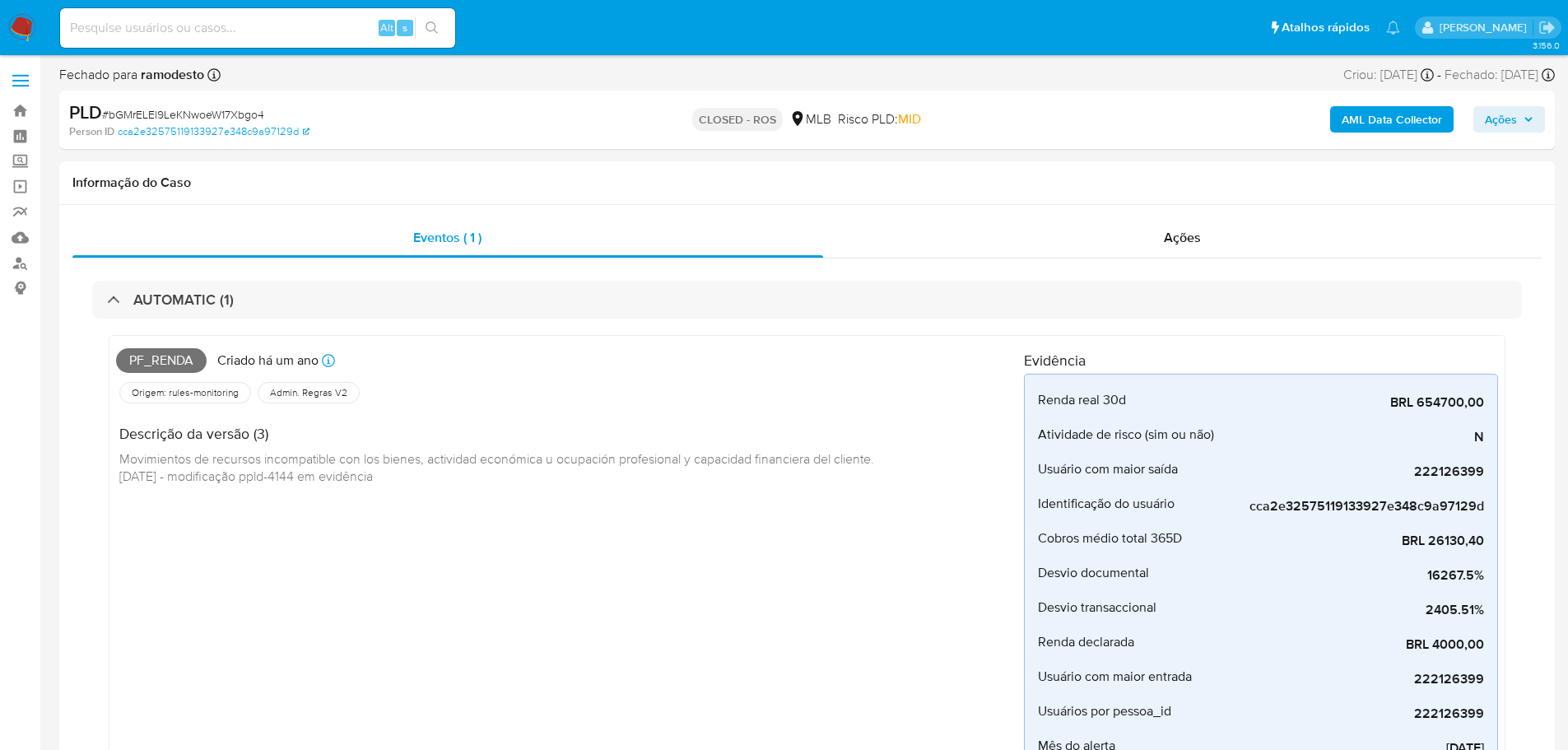
click at [246, 111] on span "# bGMrELEl9LeKNwoeW17Xbgo4" at bounding box center [183, 114] width 162 height 17
copy span "bGMrELEl9LeKNwoeW17Xbgo4"
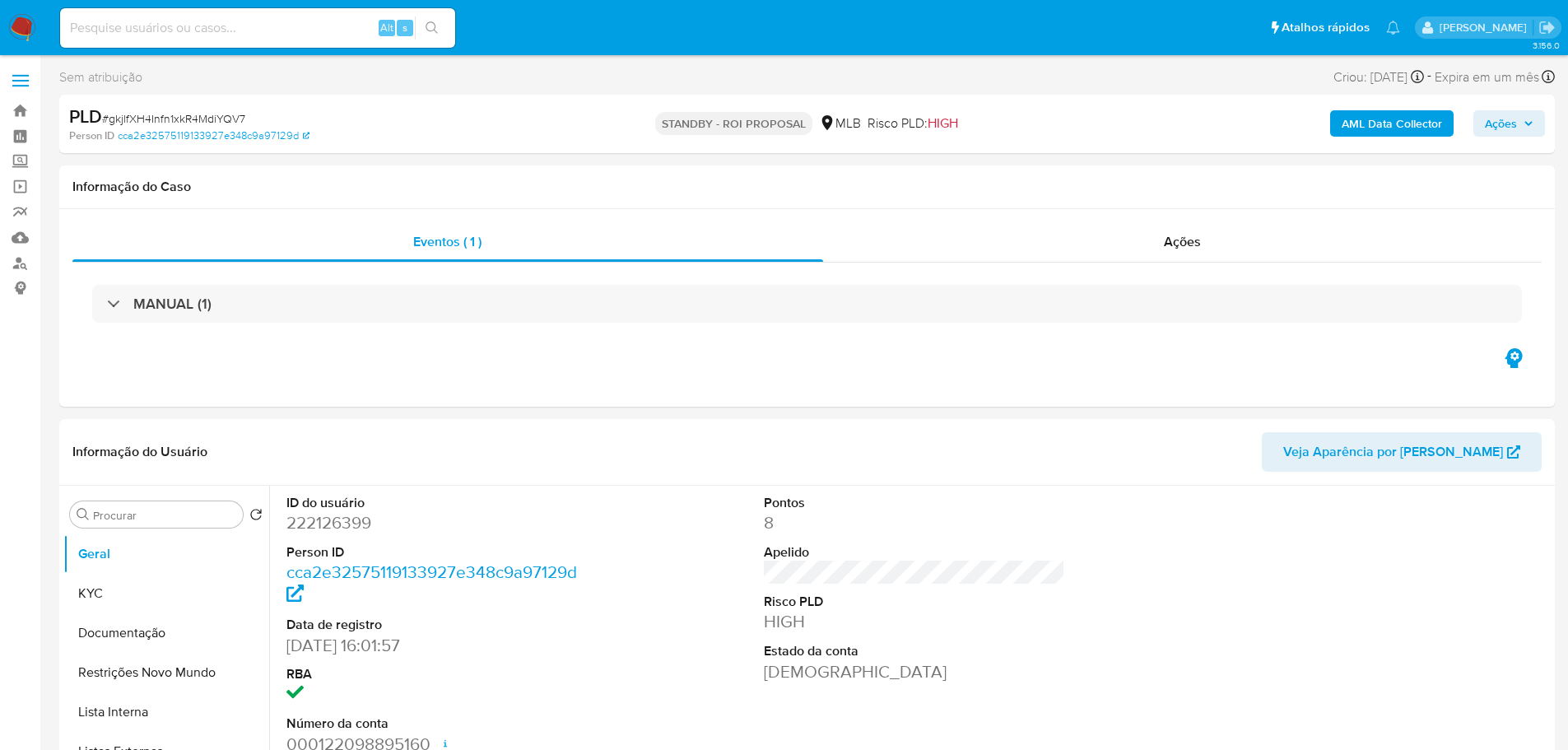
select select "10"
click at [194, 122] on span "# gkjlfXH4Infn1xkR4MdiYQV7" at bounding box center [173, 119] width 143 height 17
copy span "gkjlfXH4Infn1xkR4MdiYQV7"
click at [42, 37] on nav "Pausado Ver notificaciones Alt s Atalhos rápidos Presiona las siguientes teclas…" at bounding box center [784, 27] width 1568 height 55
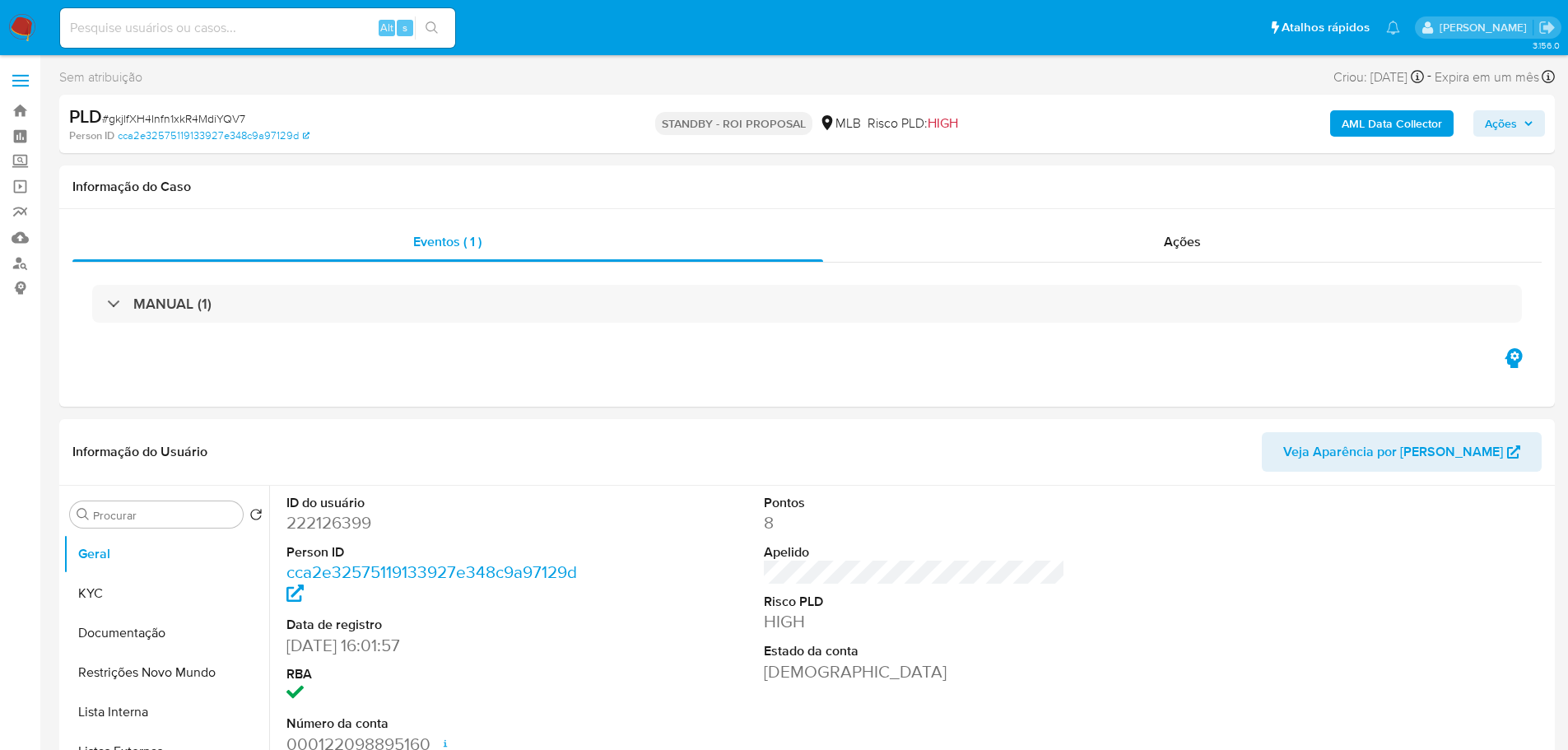
click at [29, 27] on img at bounding box center [22, 28] width 28 height 28
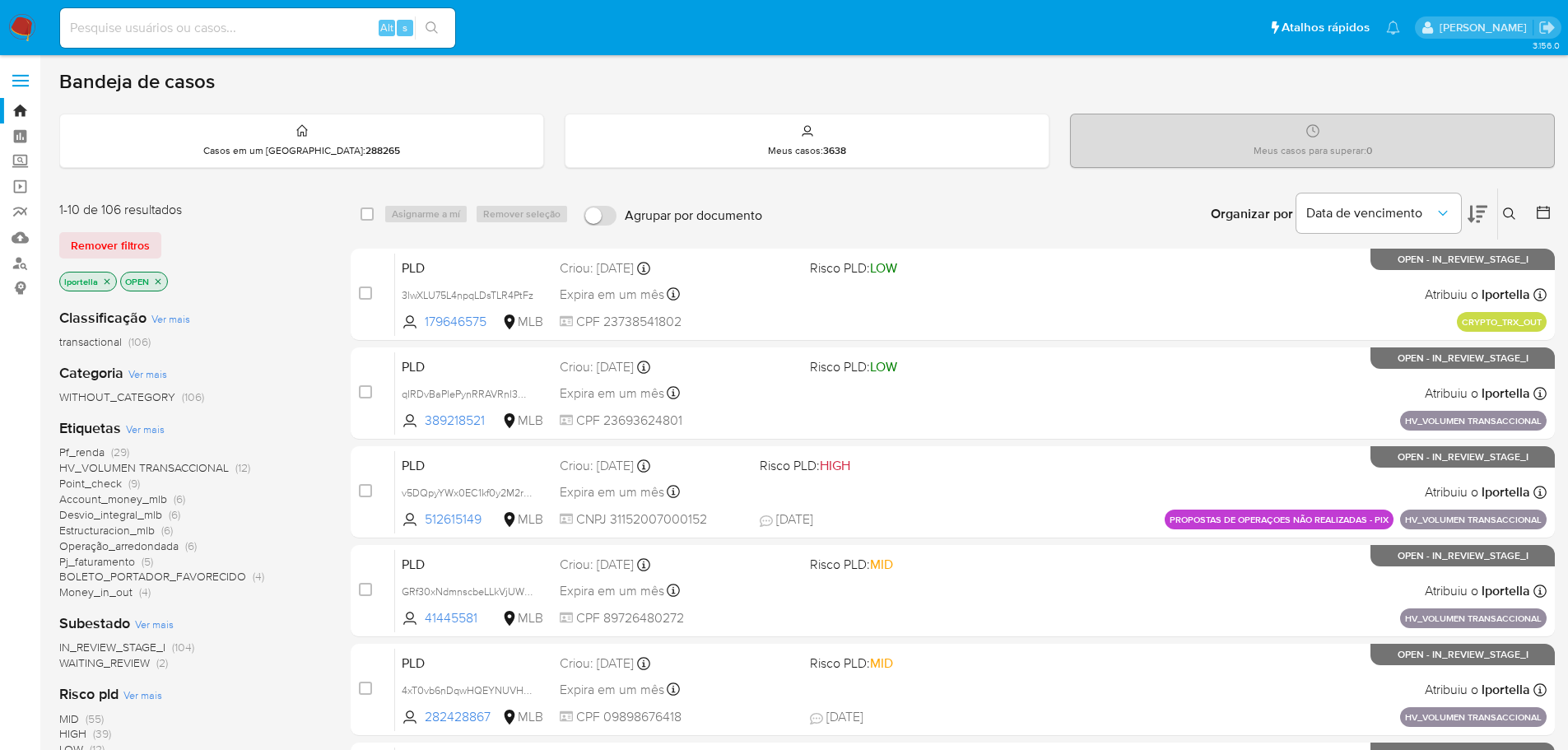
drag, startPoint x: 0, startPoint y: 0, endPoint x: 758, endPoint y: 199, distance: 783.7
click at [831, 199] on div "Organizar por Data de vencimento Os resultados não podem ser classificados enqu…" at bounding box center [1163, 213] width 784 height 51
click at [279, 37] on input at bounding box center [257, 27] width 395 height 22
paste input "qIRDvBaPlePynRRAVRnl3N5d"
type input "qIRDvBaPlePynRRAVRnl3N5d"
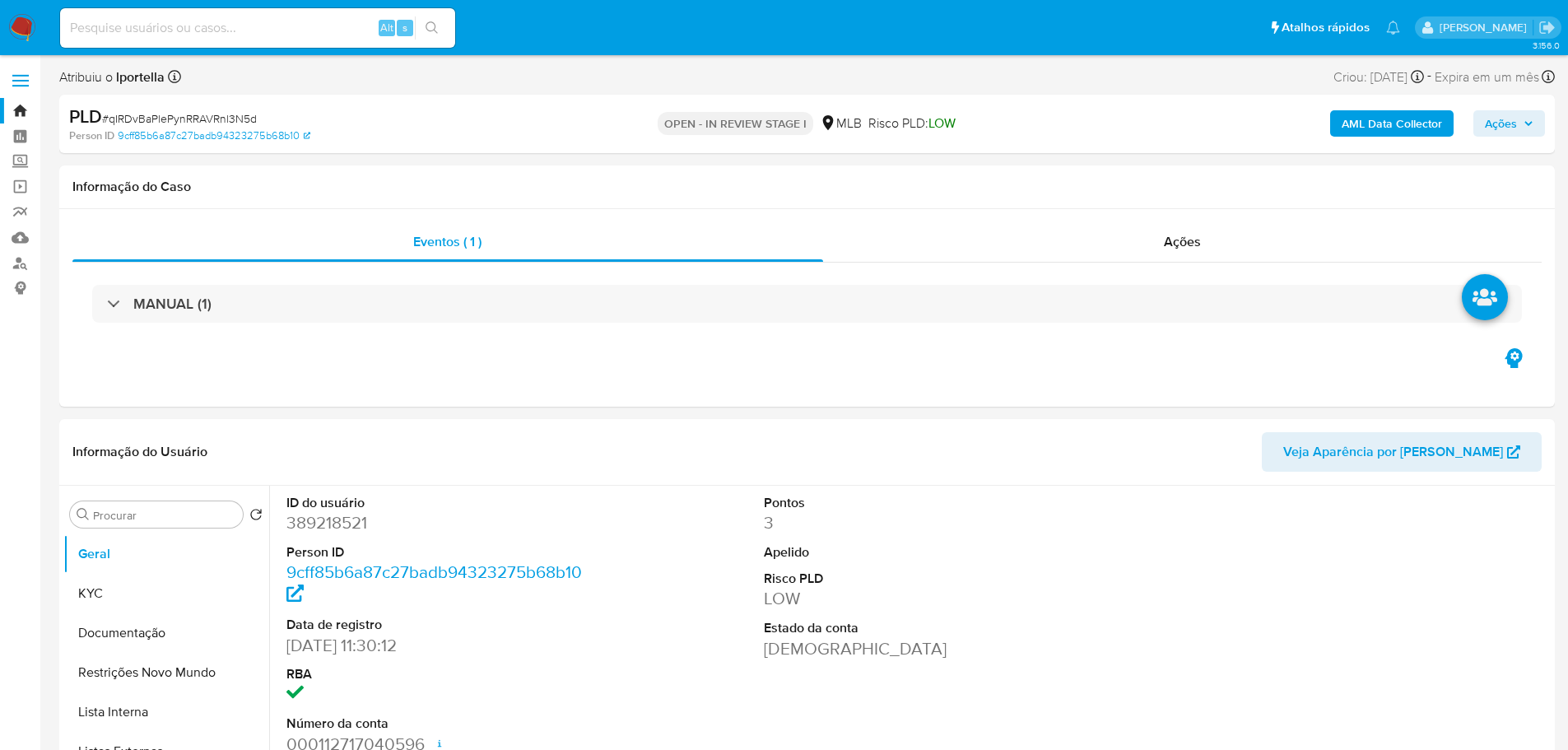
select select "10"
